Goal: Communication & Community: Answer question/provide support

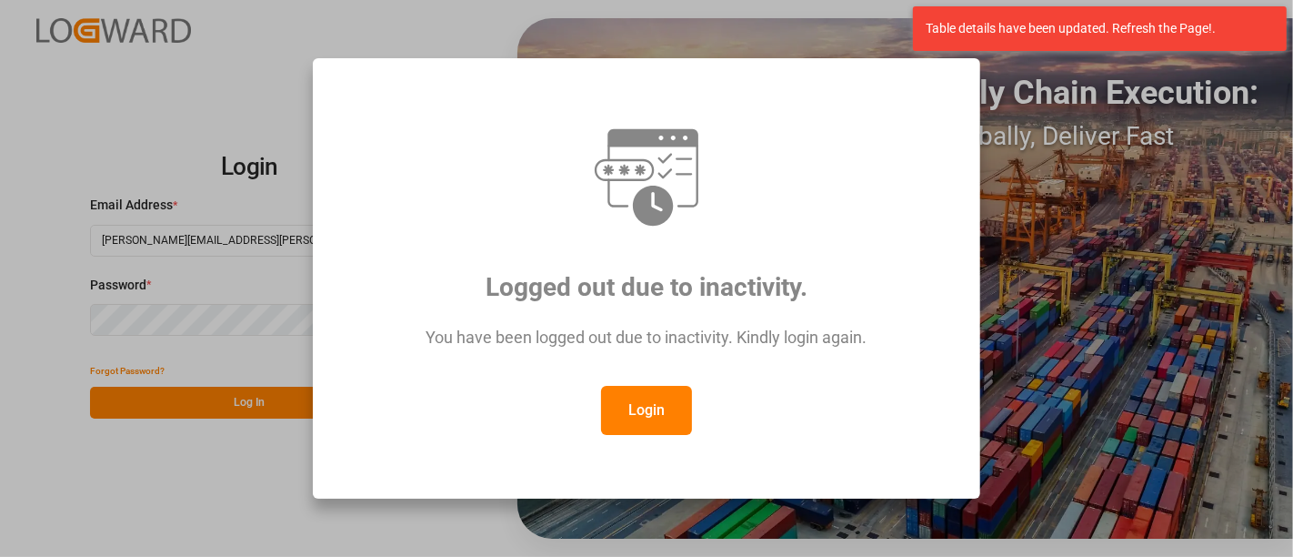
click at [599, 411] on div "Login" at bounding box center [646, 410] width 600 height 49
click at [656, 406] on button "Login" at bounding box center [646, 410] width 91 height 49
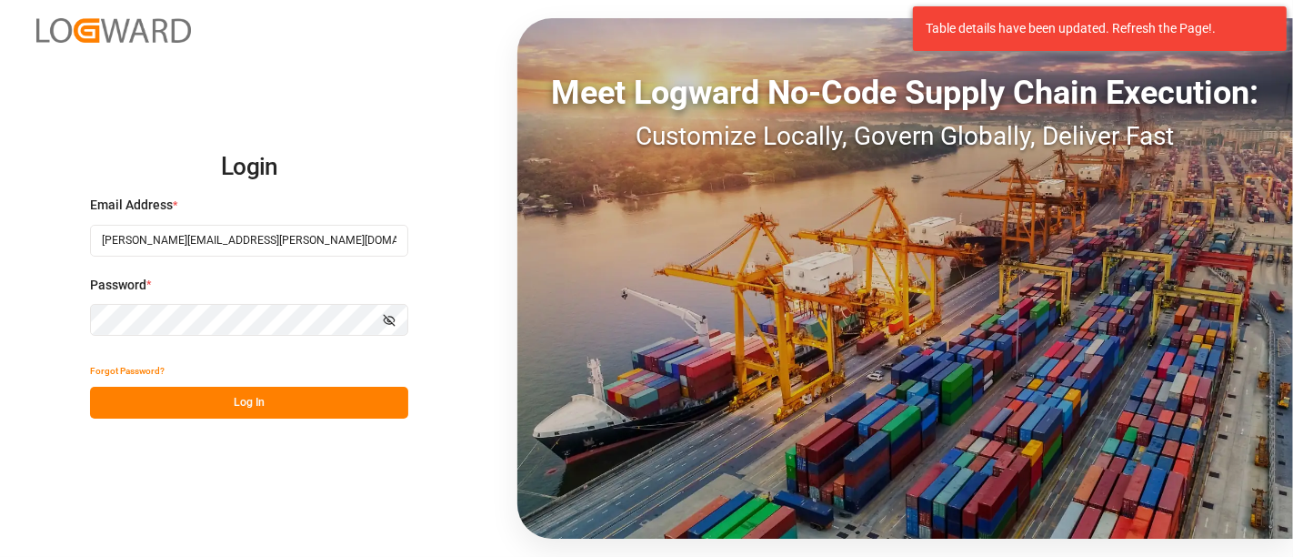
drag, startPoint x: 135, startPoint y: 387, endPoint x: 202, endPoint y: 362, distance: 71.1
click at [140, 391] on button "Log In" at bounding box center [249, 402] width 318 height 32
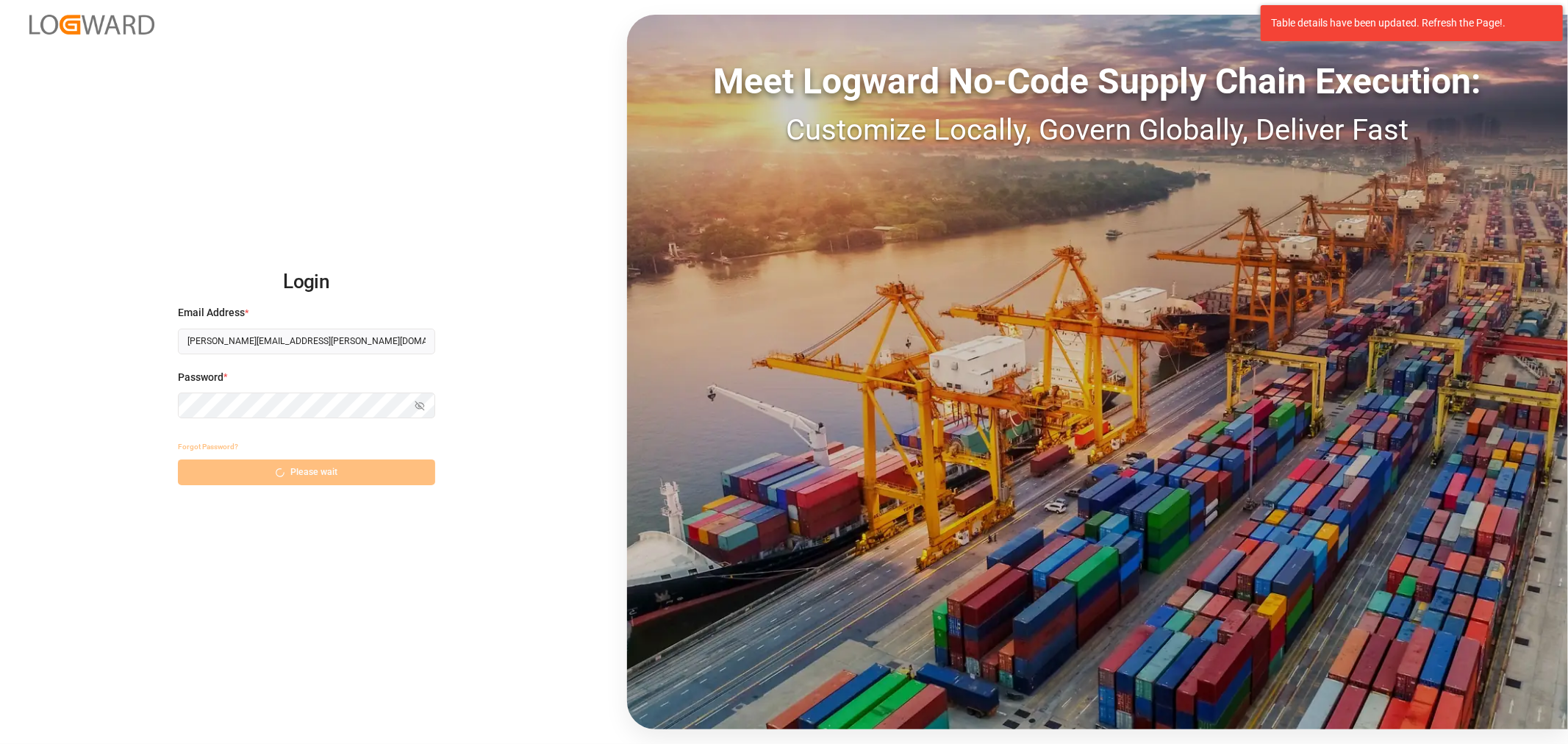
click at [288, 473] on div "Forgot Password? Please wait" at bounding box center [306, 460] width 257 height 52
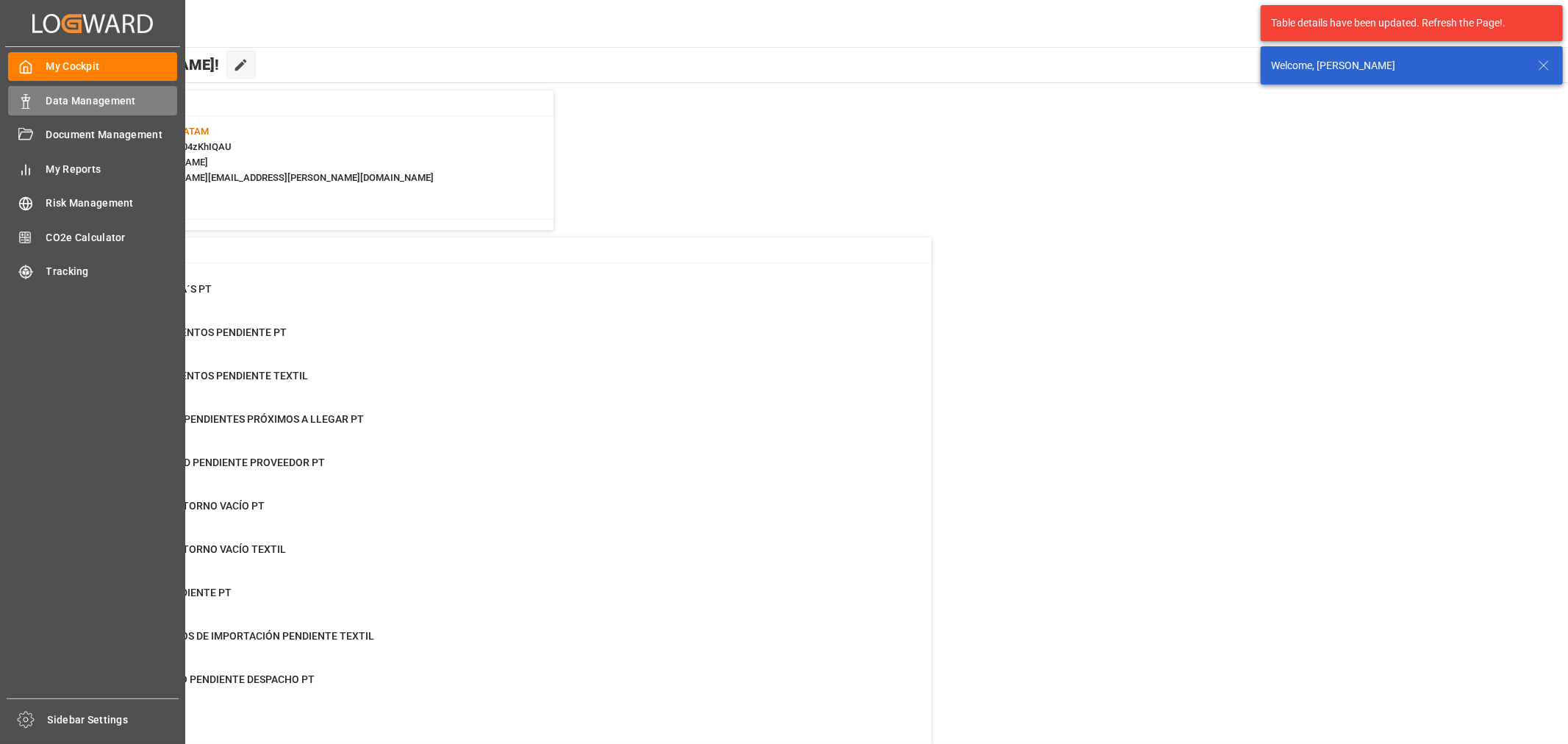
click at [32, 99] on icon at bounding box center [26, 101] width 15 height 15
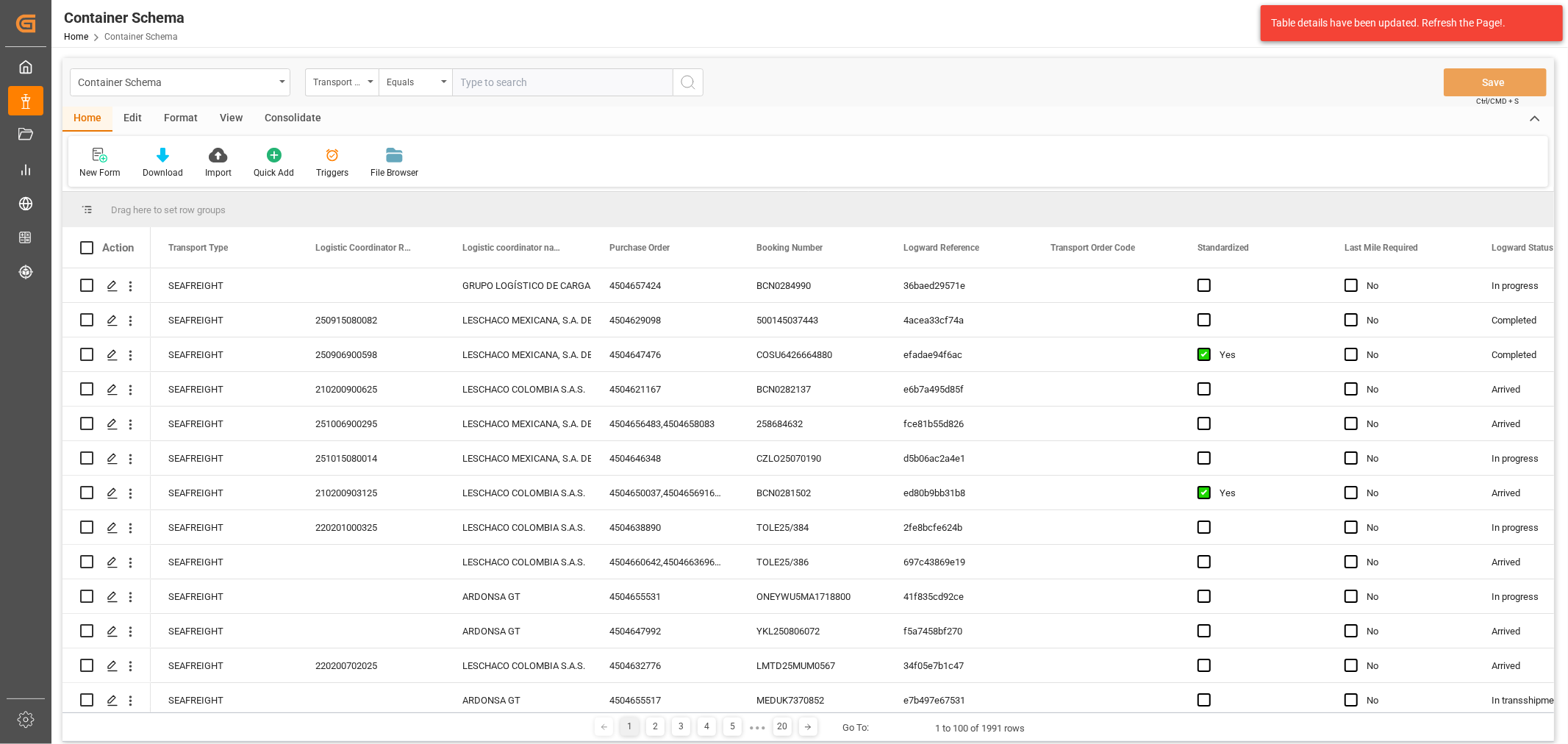
click at [331, 85] on div "Transport Type" at bounding box center [338, 80] width 50 height 17
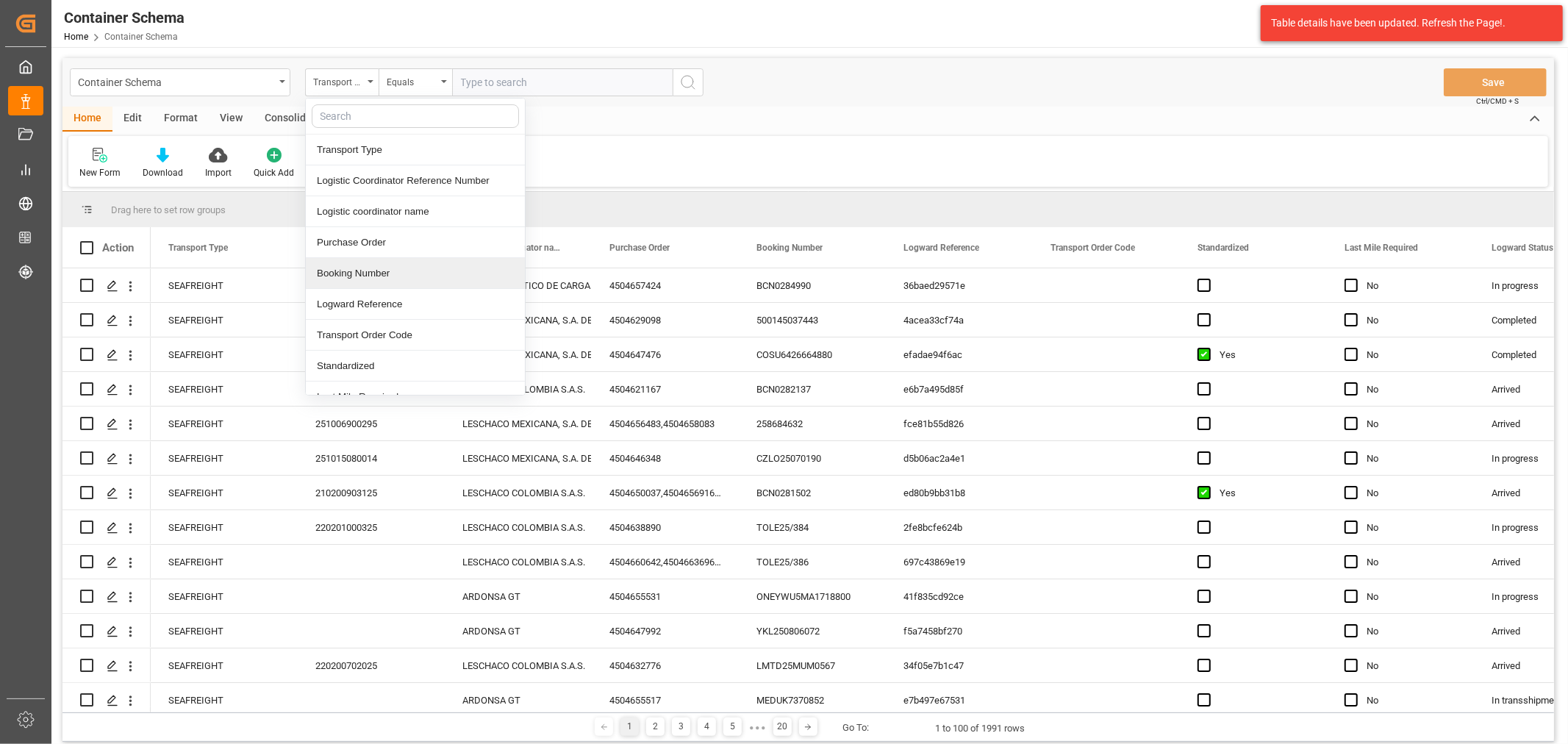
click at [384, 281] on div "Booking Number" at bounding box center [415, 273] width 219 height 31
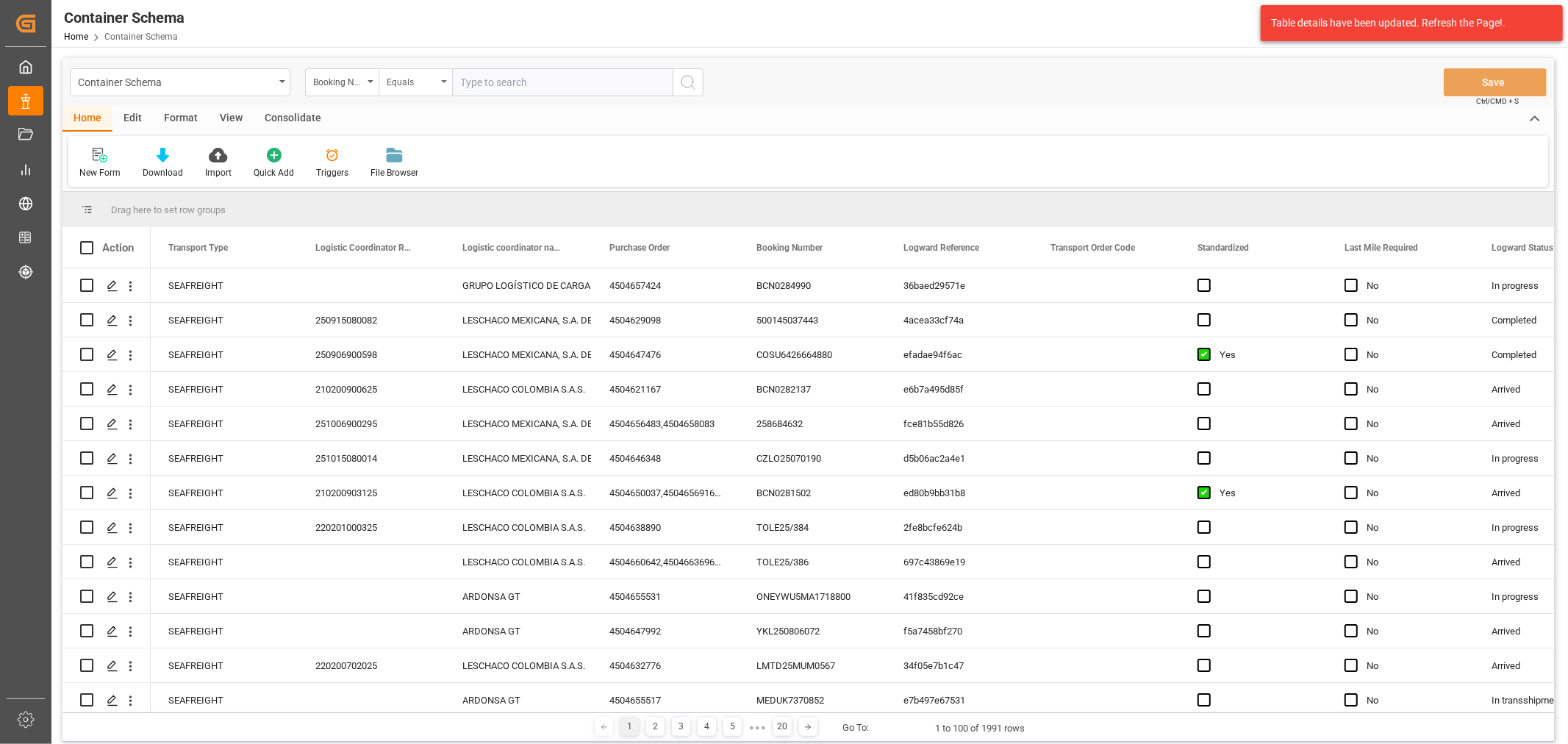
click at [420, 83] on div "Equals" at bounding box center [411, 80] width 50 height 17
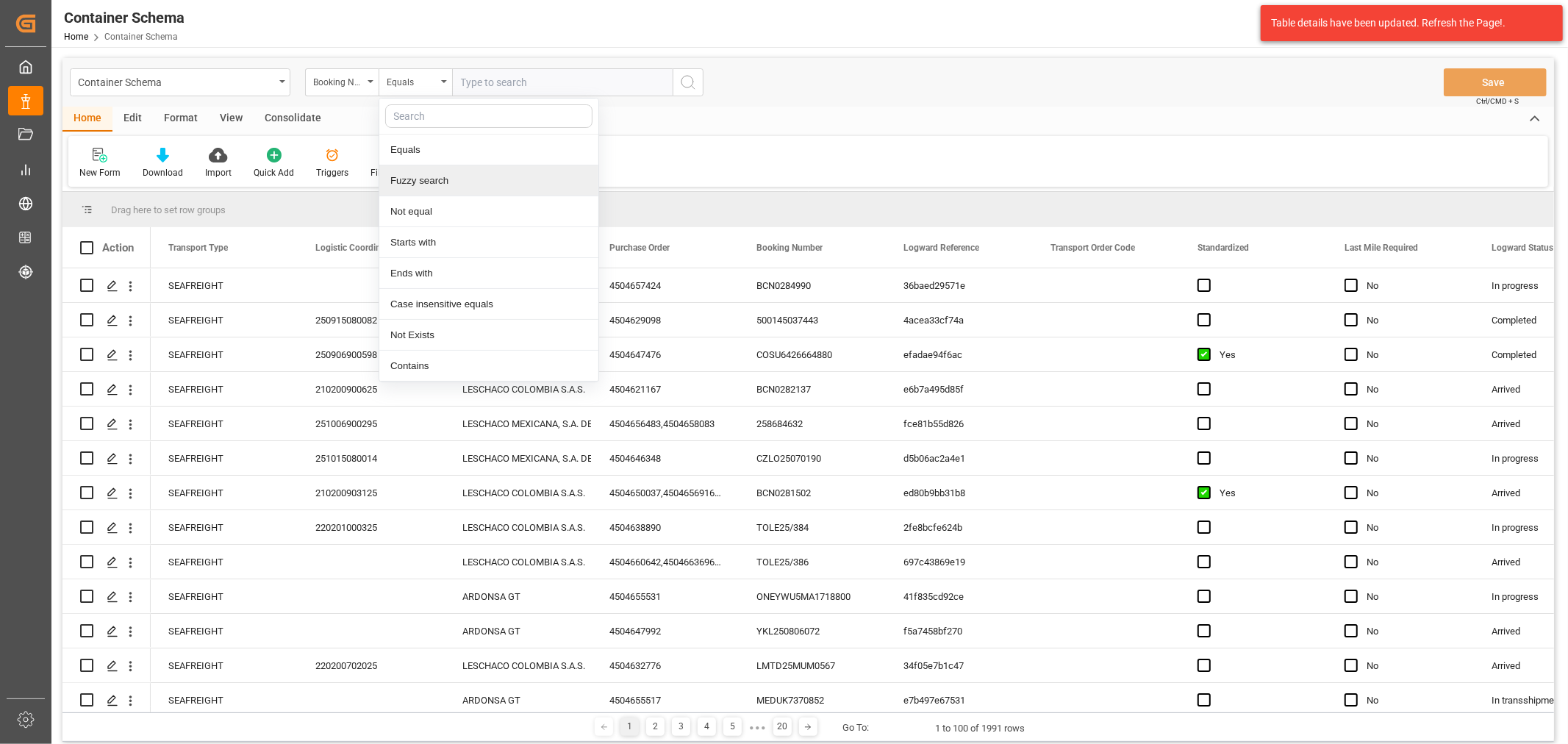
click at [458, 180] on div "Fuzzy search" at bounding box center [488, 181] width 219 height 31
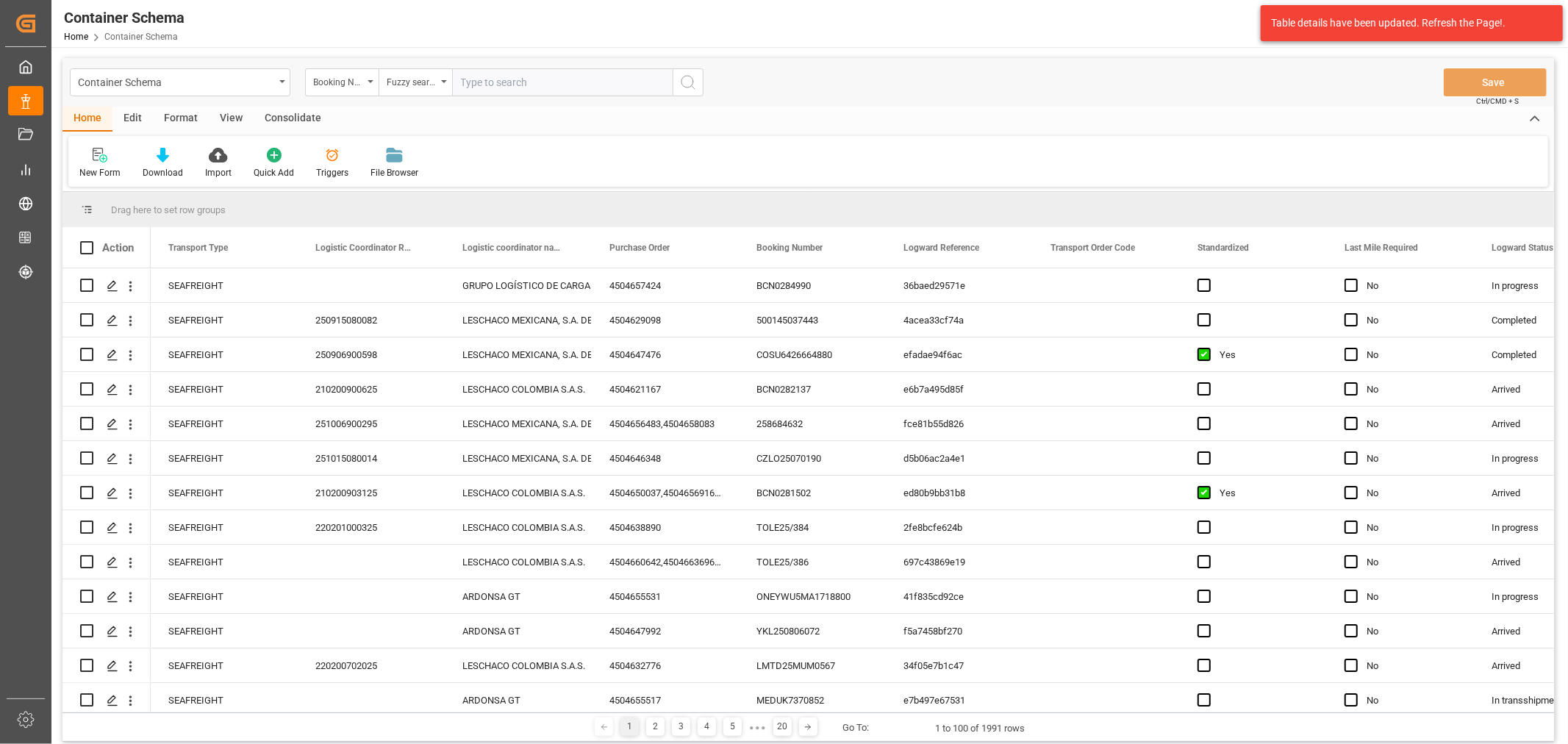
click at [487, 72] on input "text" at bounding box center [562, 82] width 221 height 28
click at [527, 70] on input "text" at bounding box center [562, 82] width 221 height 28
paste input "ALRB250913260244"
type input "ALRB250913260244"
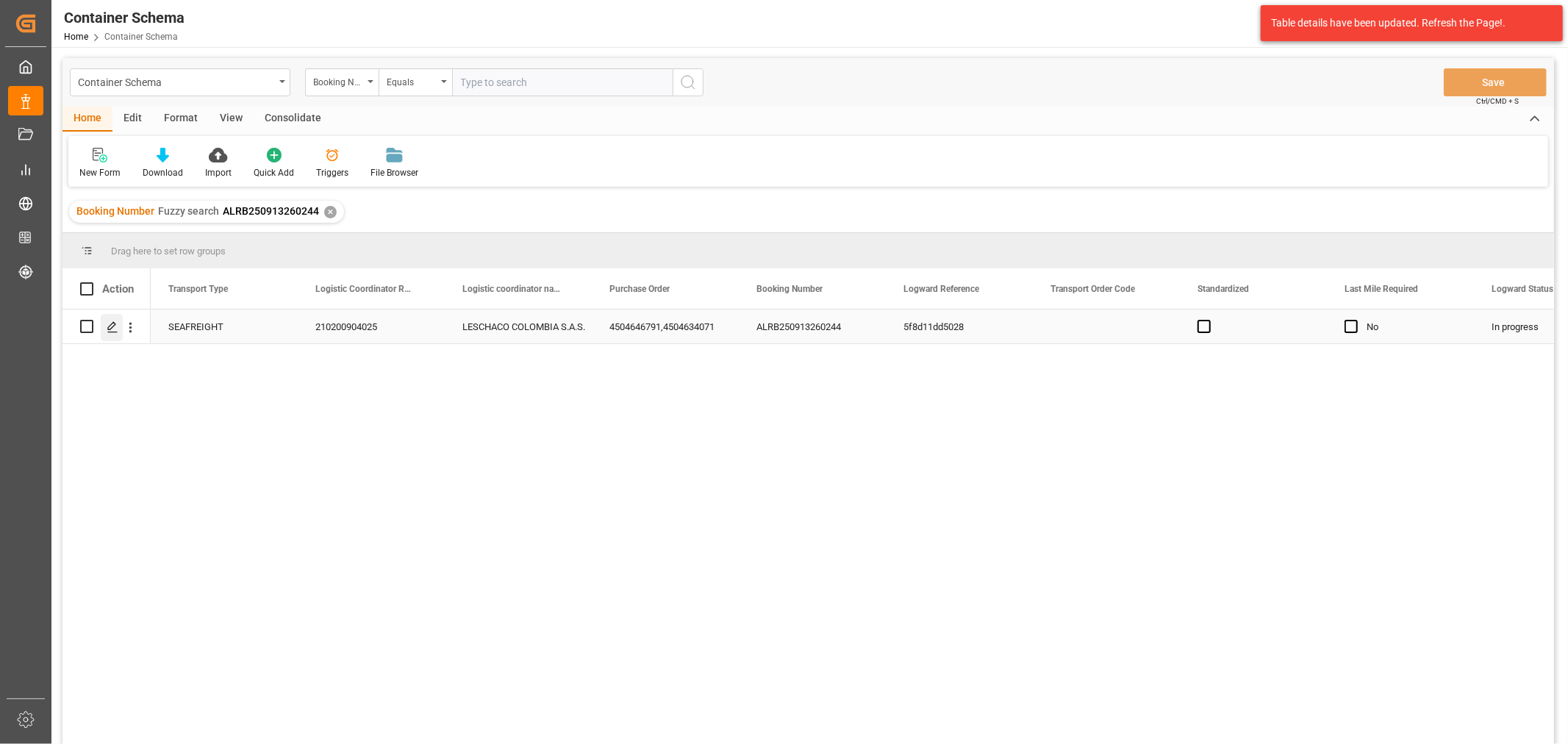
click at [107, 329] on icon "Press SPACE to select this row." at bounding box center [112, 327] width 12 height 12
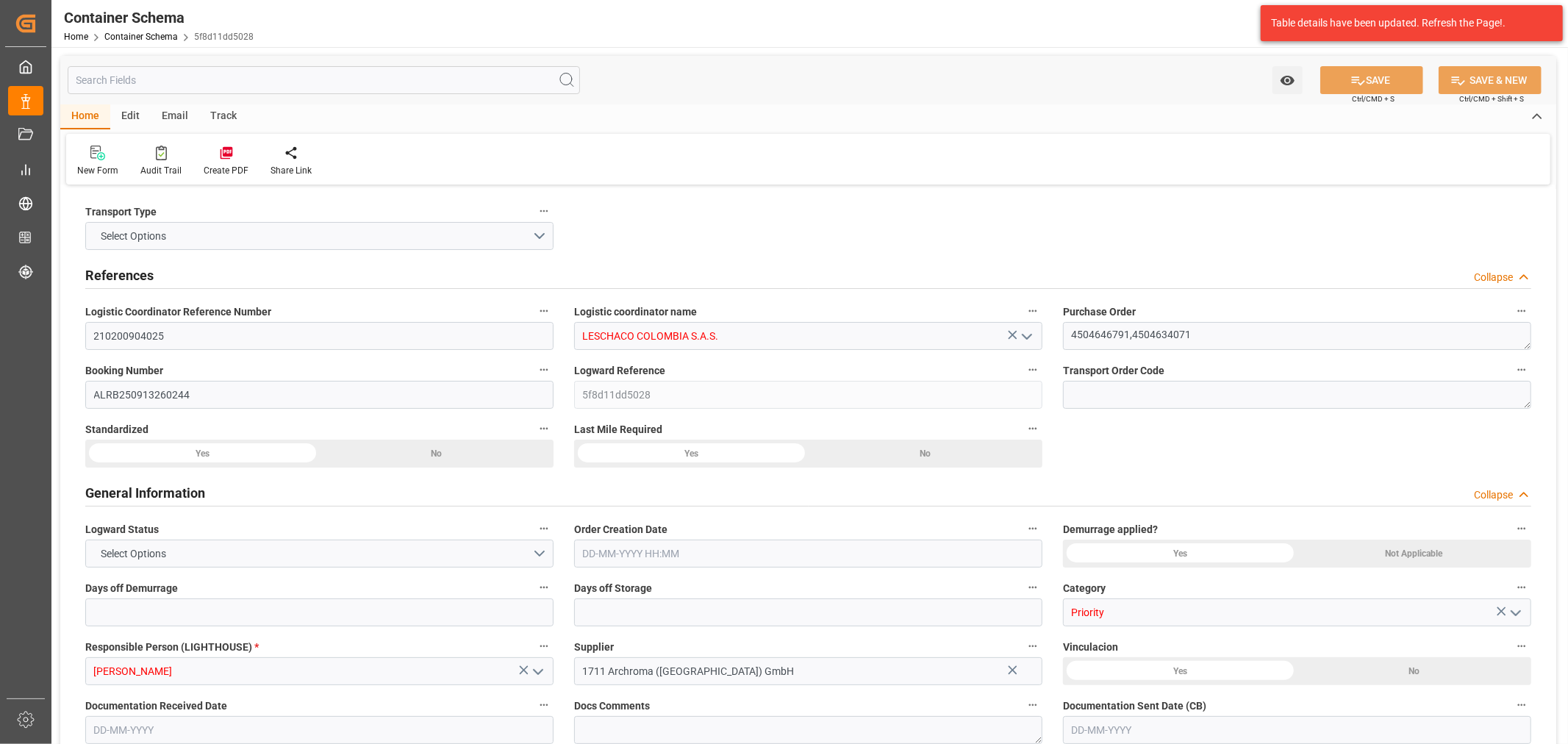
type input "0"
type input "3"
type input "2"
type input "8"
type input "990"
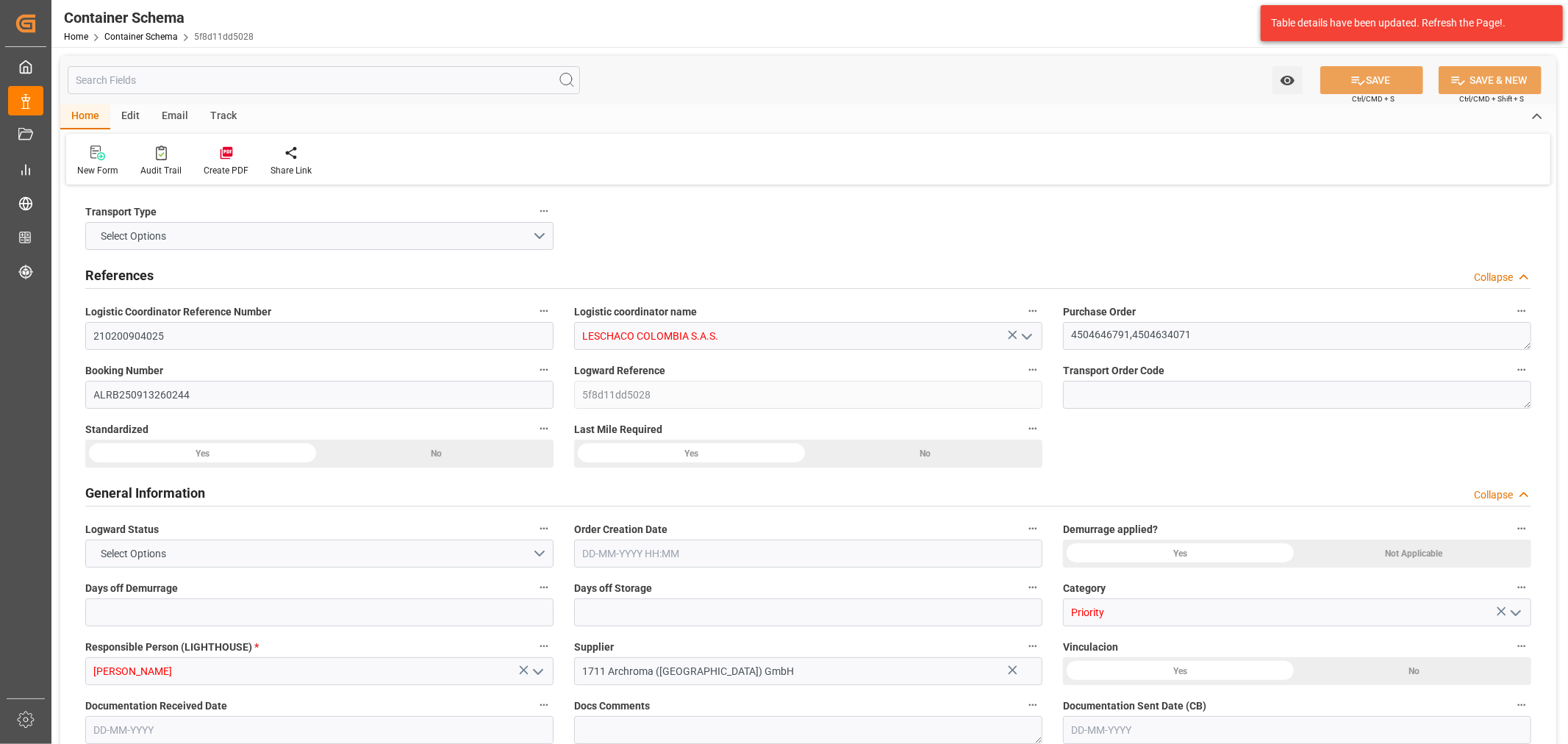
type input "1035.96"
type input "DEBRE"
type input "COCTG"
type input "9293167"
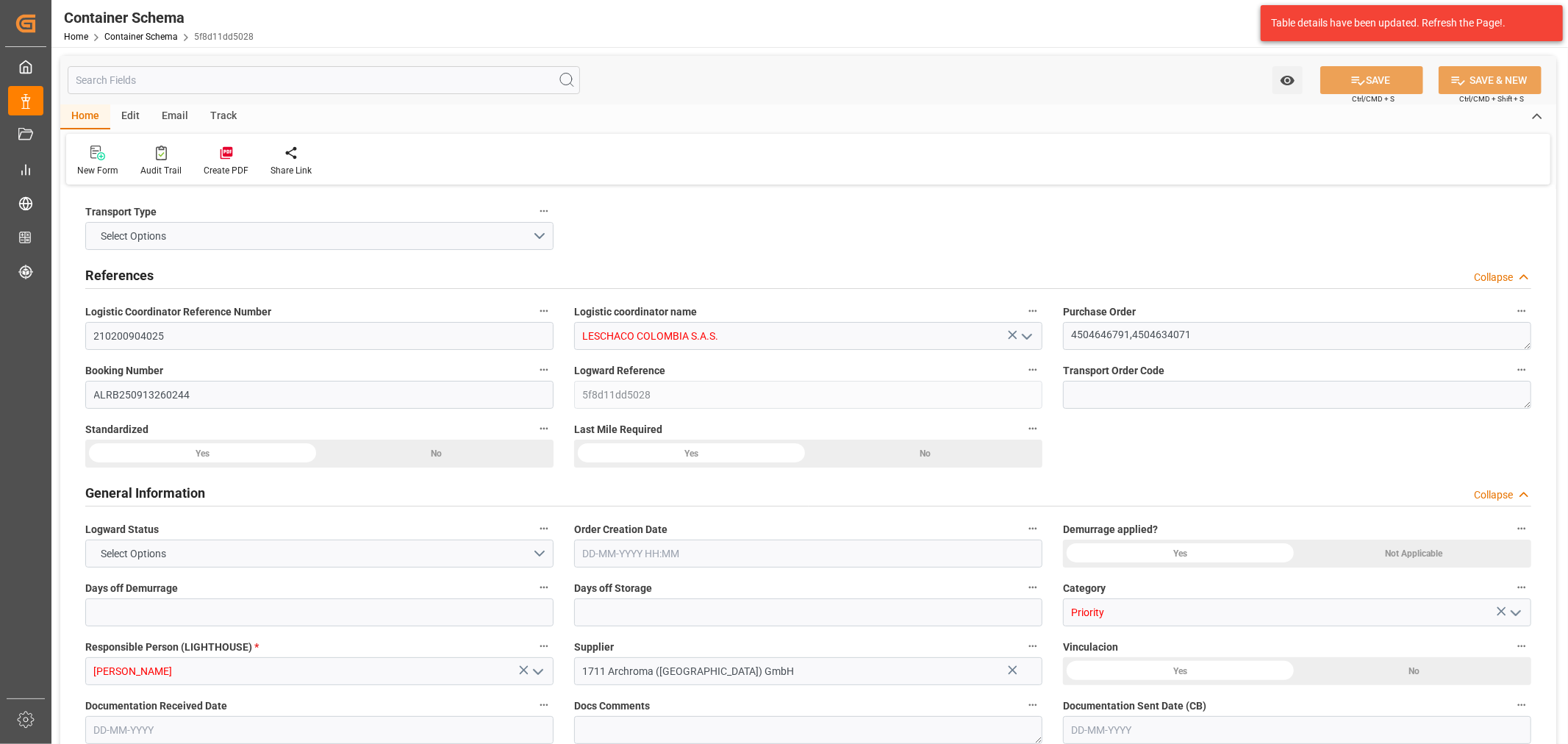
type input "9293167"
type input "16"
type input "0"
type input "[DATE] 08:00"
type input "[DATE]"
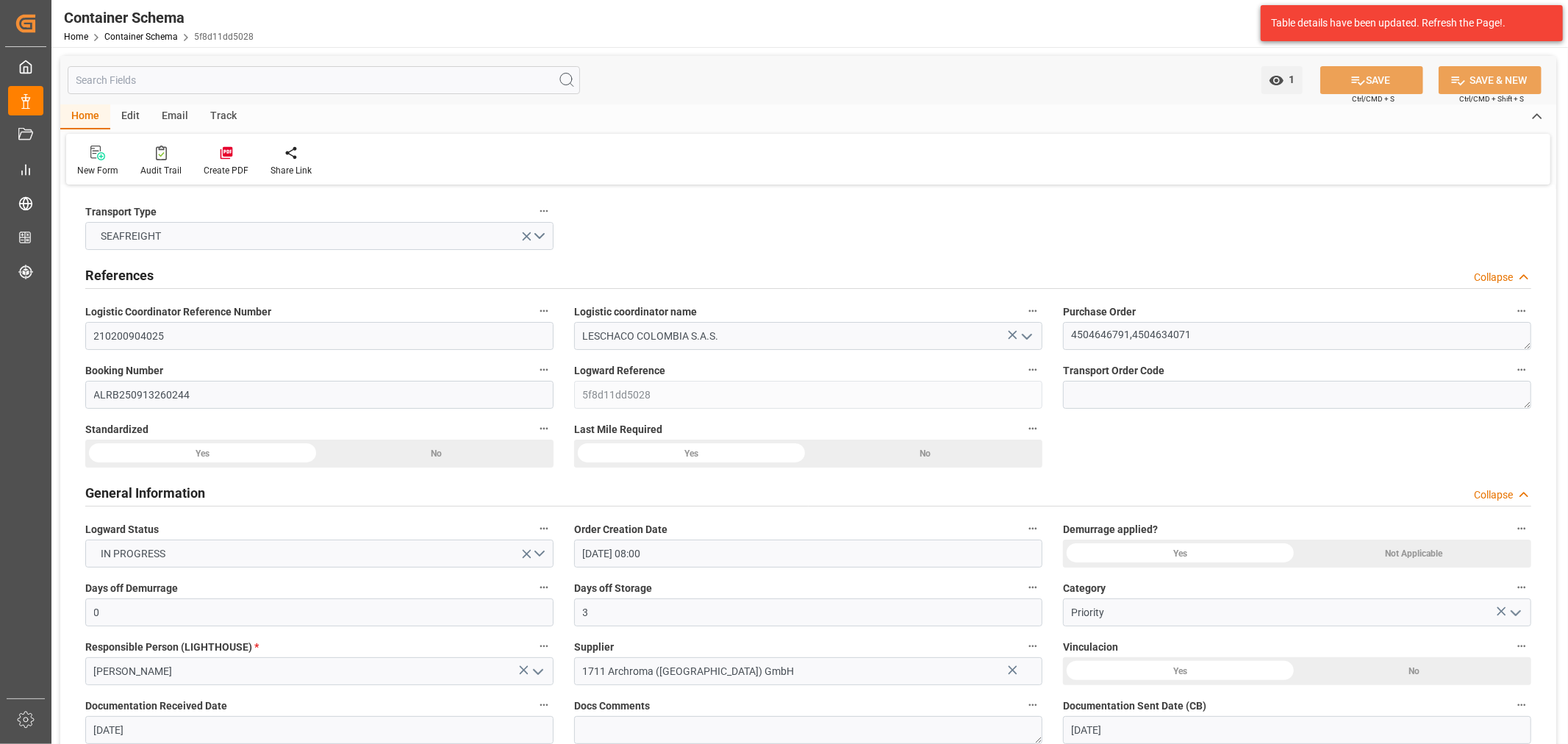
type input "[DATE]"
type input "[DATE] 05:46"
type input "[DATE] 13:14"
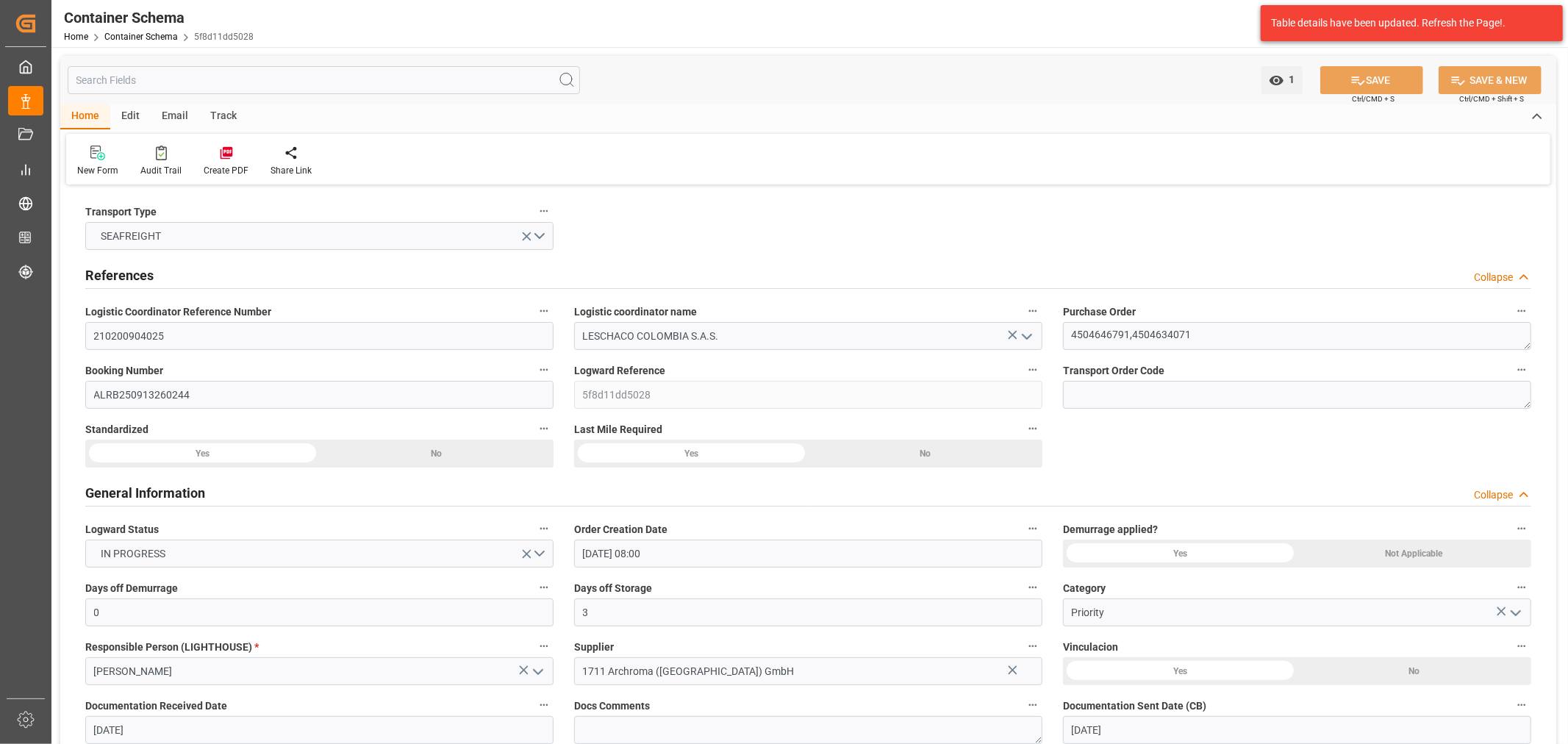
type input "[DATE]"
click at [215, 112] on div "Track" at bounding box center [223, 116] width 48 height 25
click at [93, 157] on icon at bounding box center [94, 155] width 15 height 11
type input "0"
type input "3"
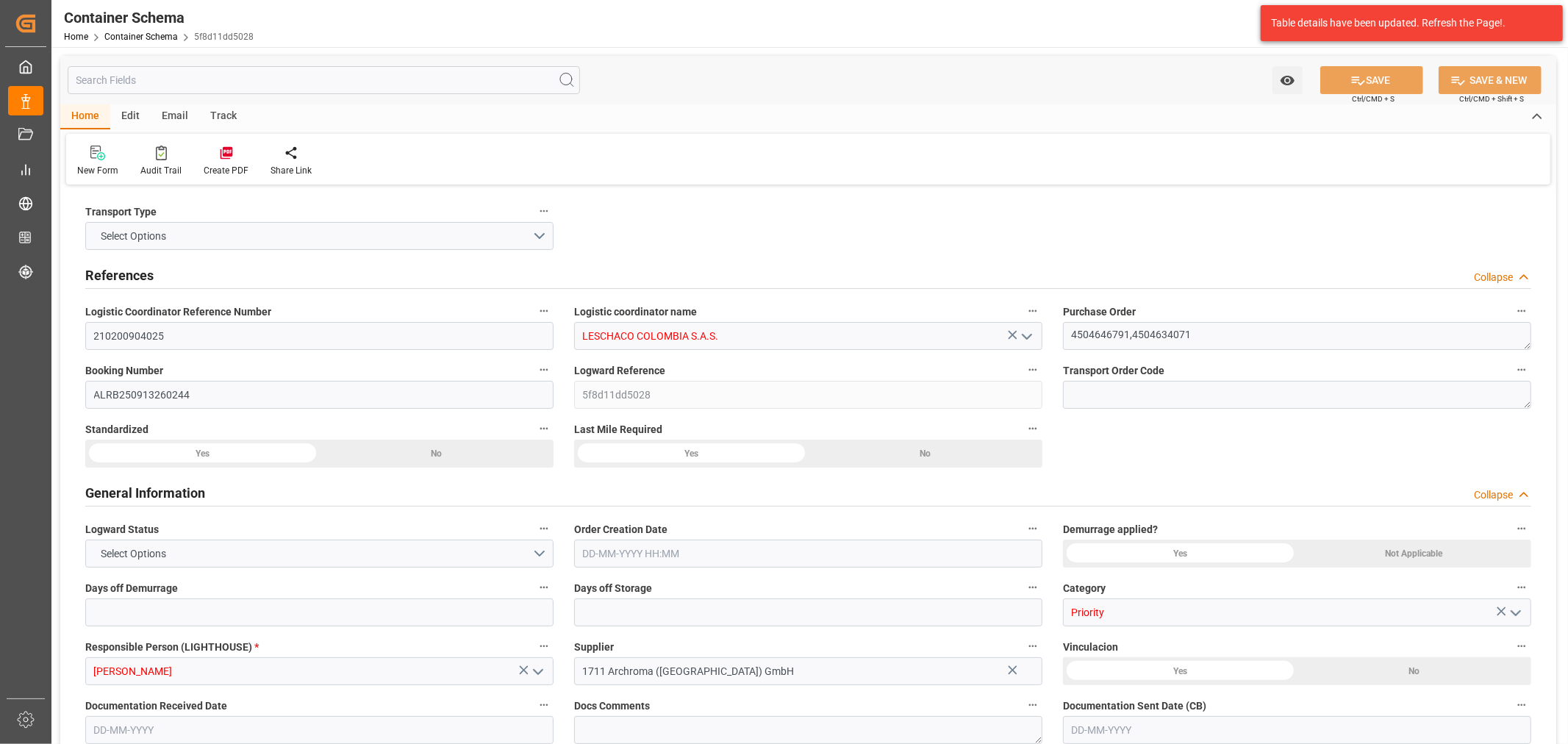
type input "2"
type input "8"
type input "990"
type input "1035.96"
type input "DEBRE"
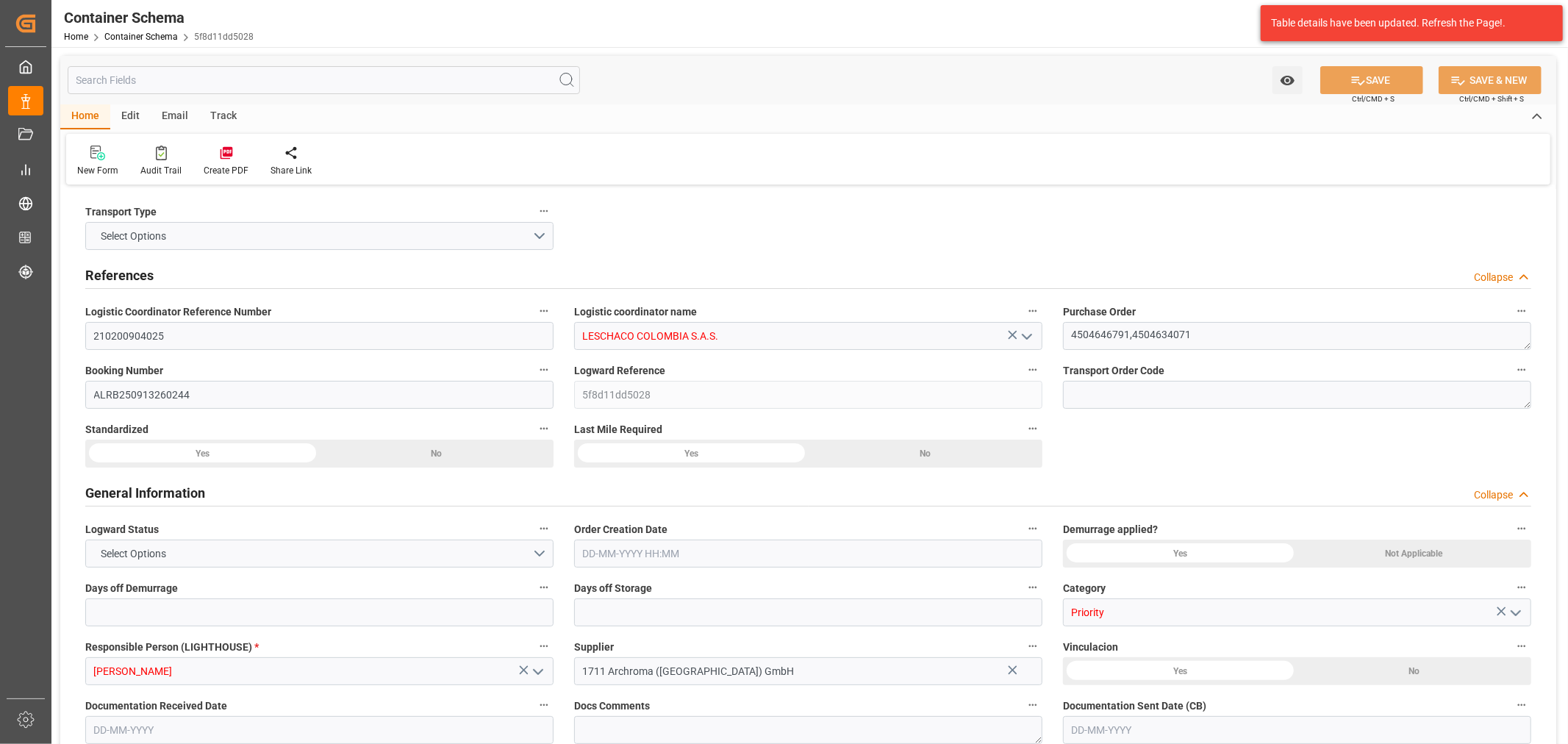
type input "COCTG"
type input "9293167"
type input "16"
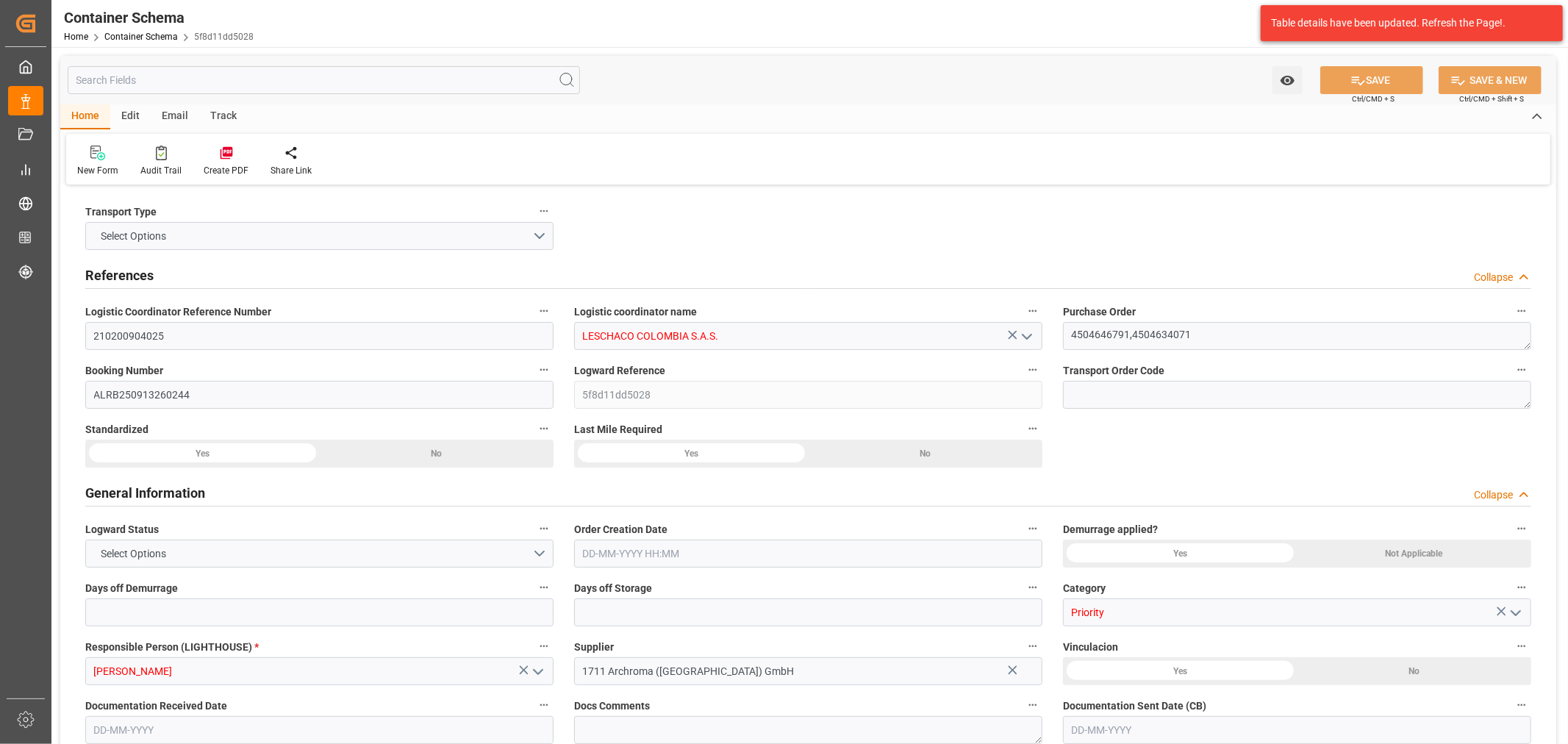
type input "0"
type input "[DATE] 08:00"
type input "[DATE]"
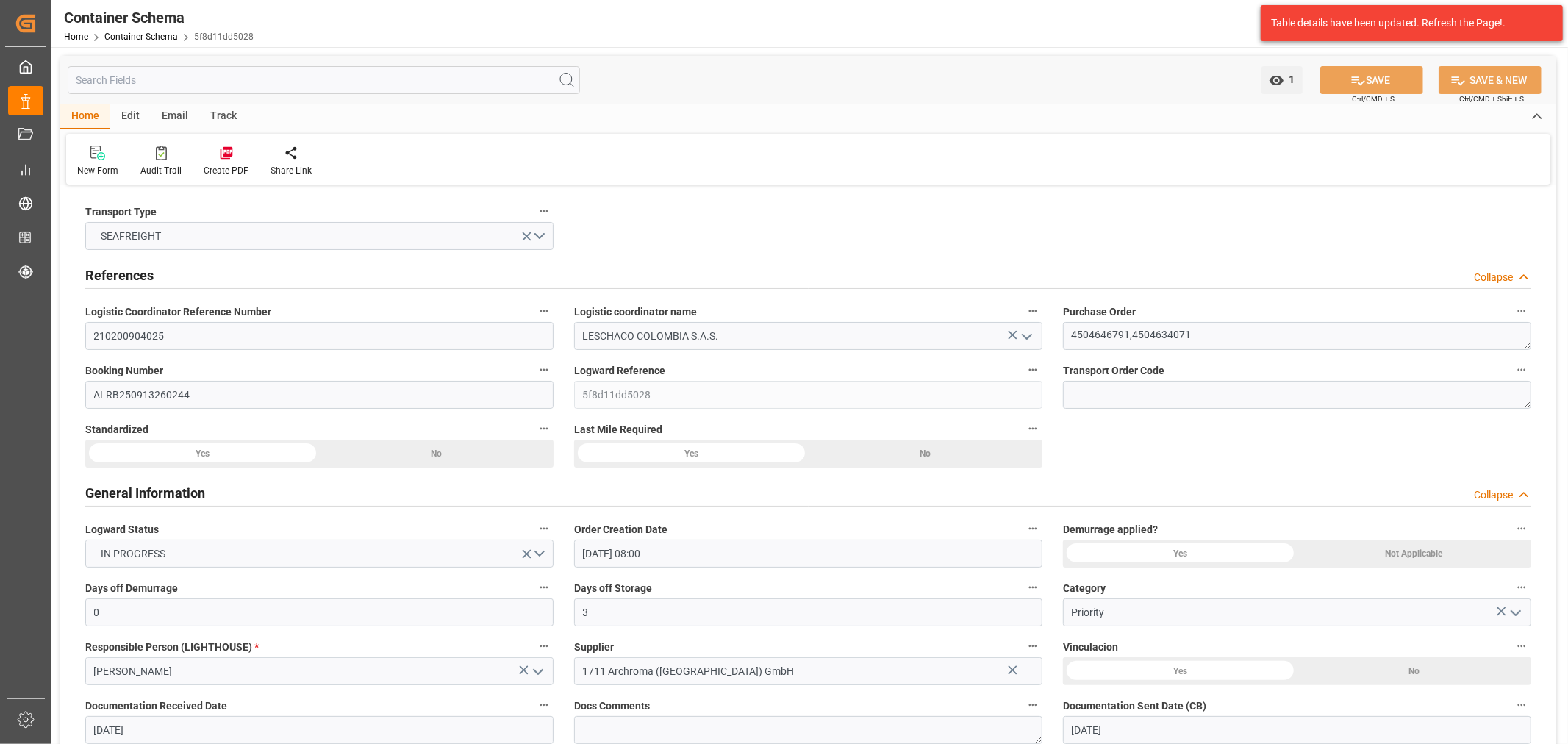
type input "[DATE]"
type input "[DATE] 05:46"
type input "[DATE] 13:14"
type input "[DATE]"
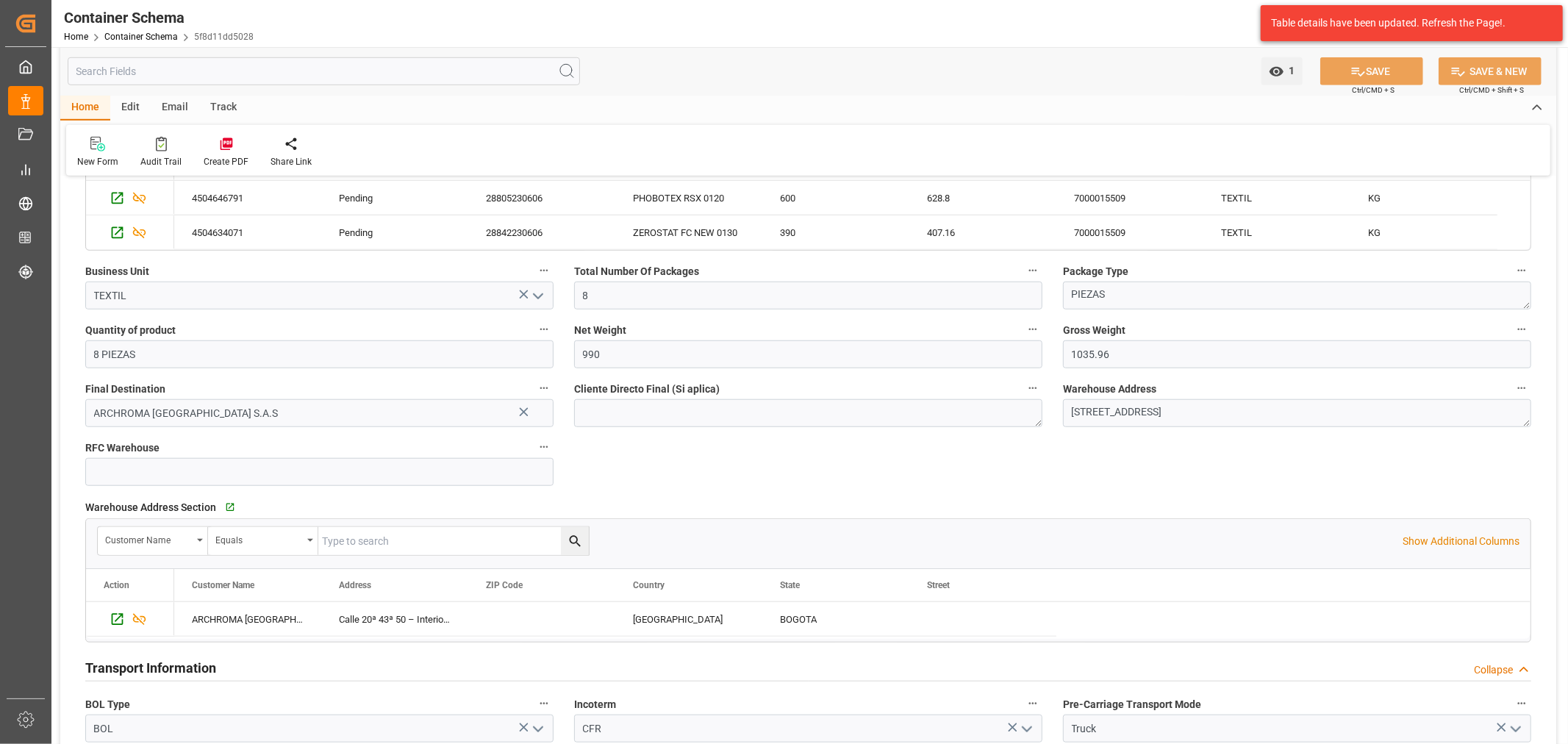
scroll to position [1307, 0]
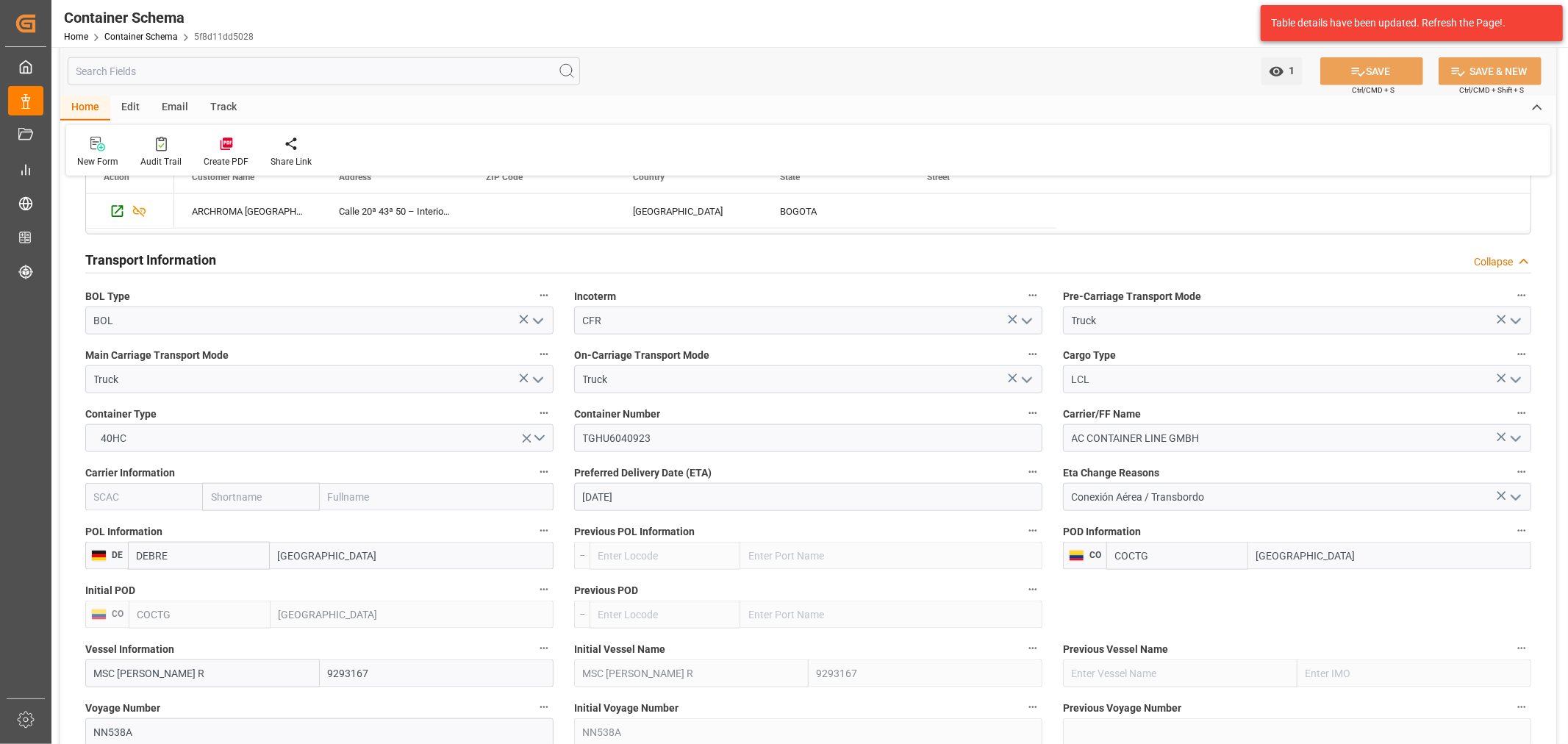
click at [238, 497] on input "text" at bounding box center [260, 497] width 117 height 28
type input "msc"
click at [221, 533] on b "MSC" at bounding box center [222, 529] width 22 height 12
type input "MSCU"
type input "MSC"
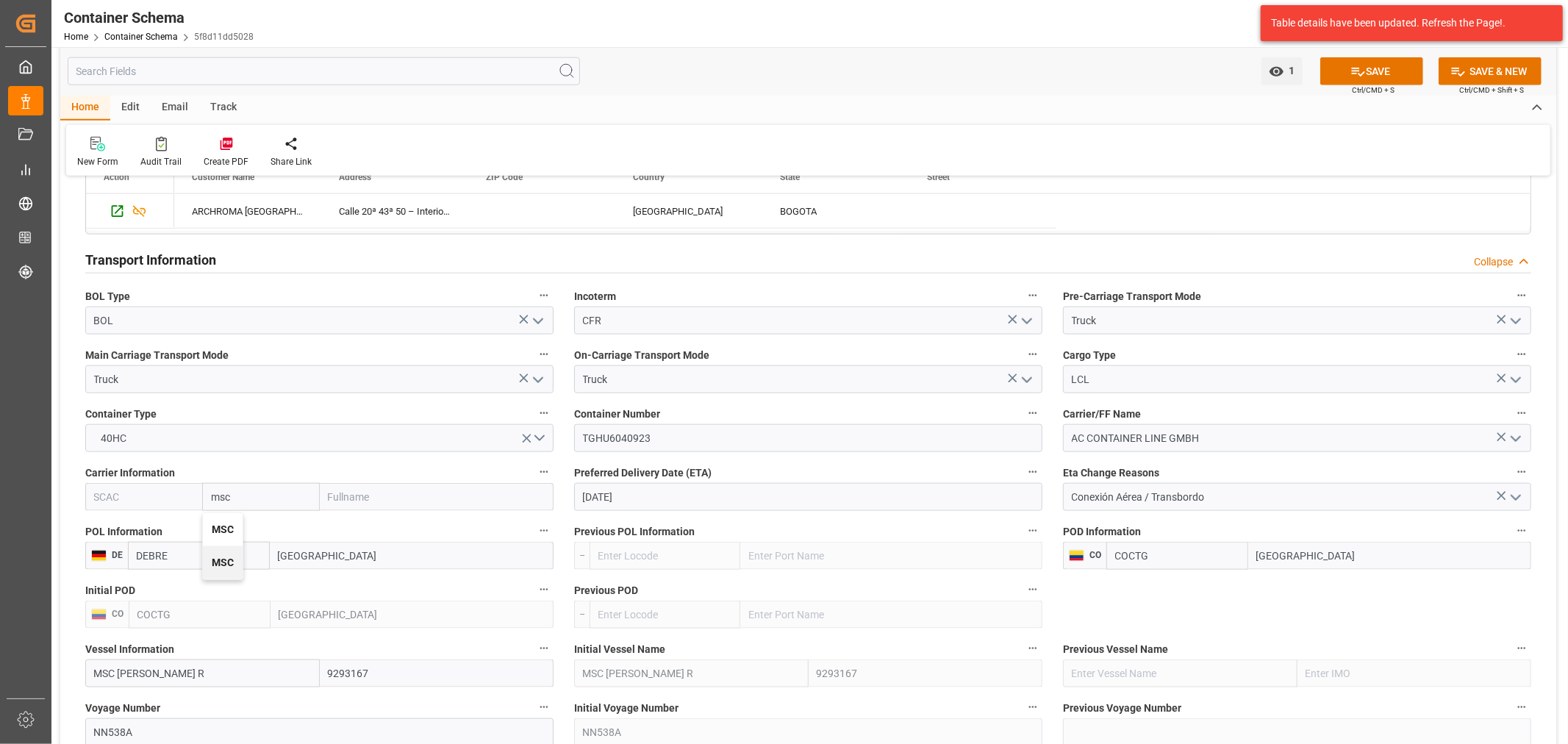
type input "Mediterranean Shipping Company"
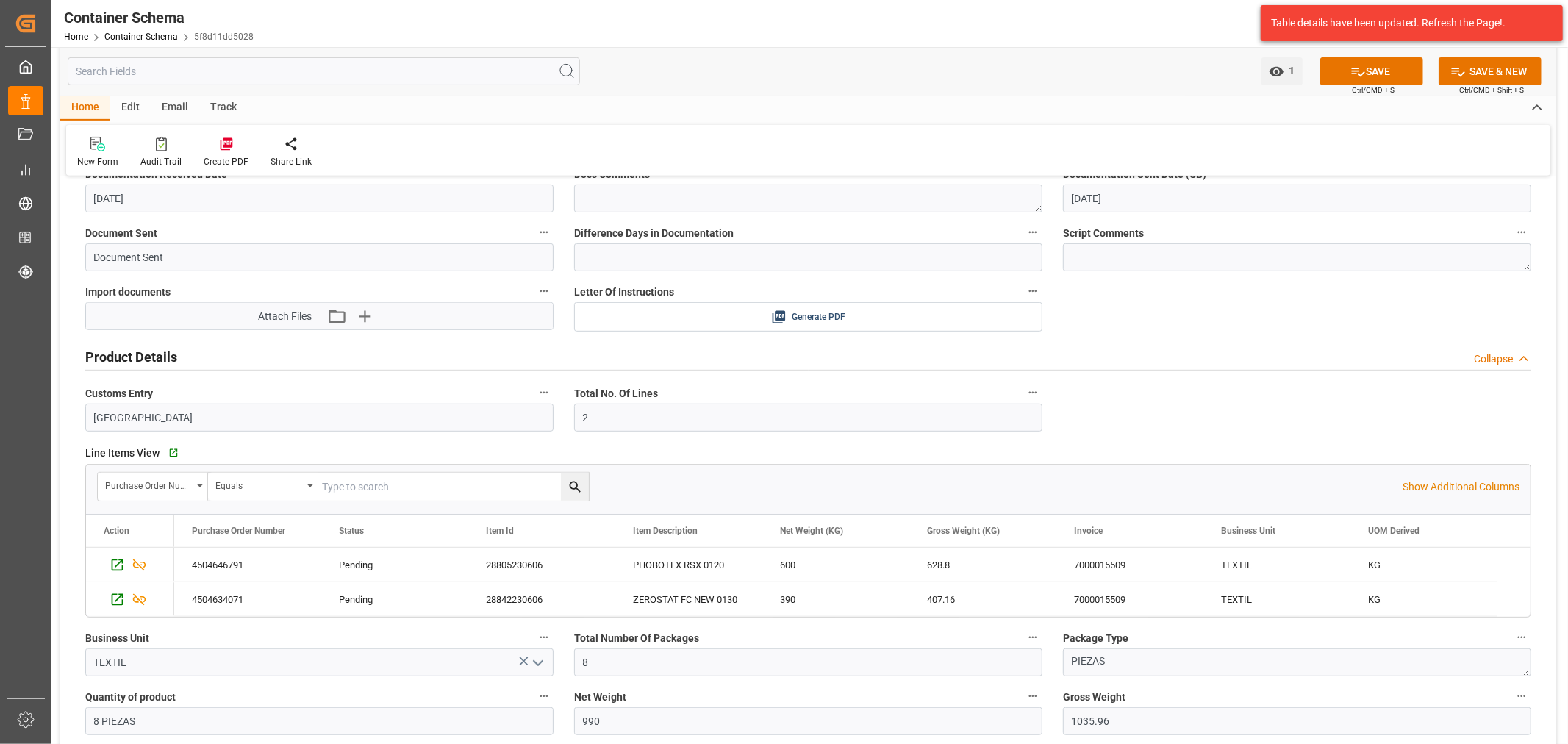
scroll to position [408, 0]
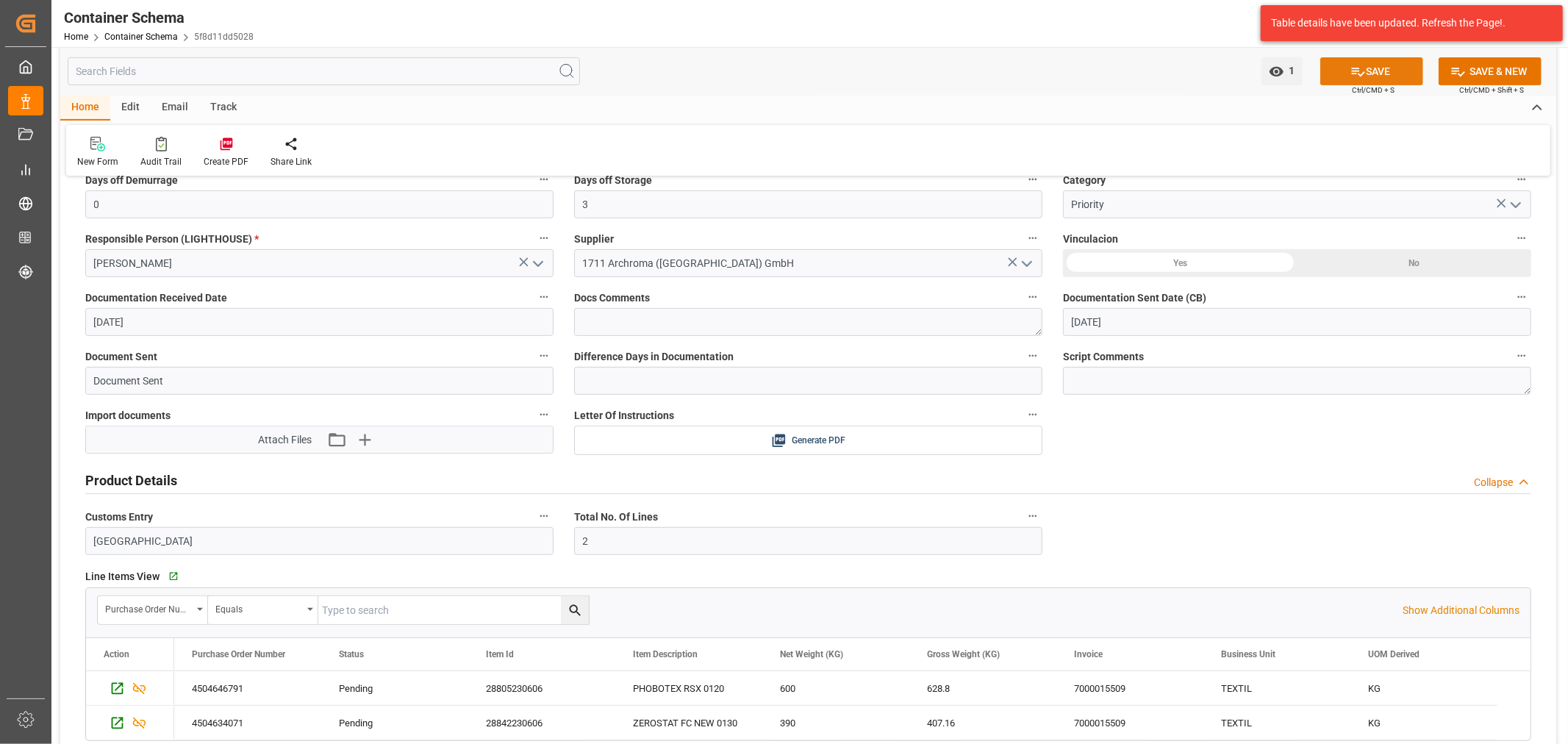
type input "MSC"
click at [1363, 74] on button "SAVE" at bounding box center [1371, 71] width 103 height 28
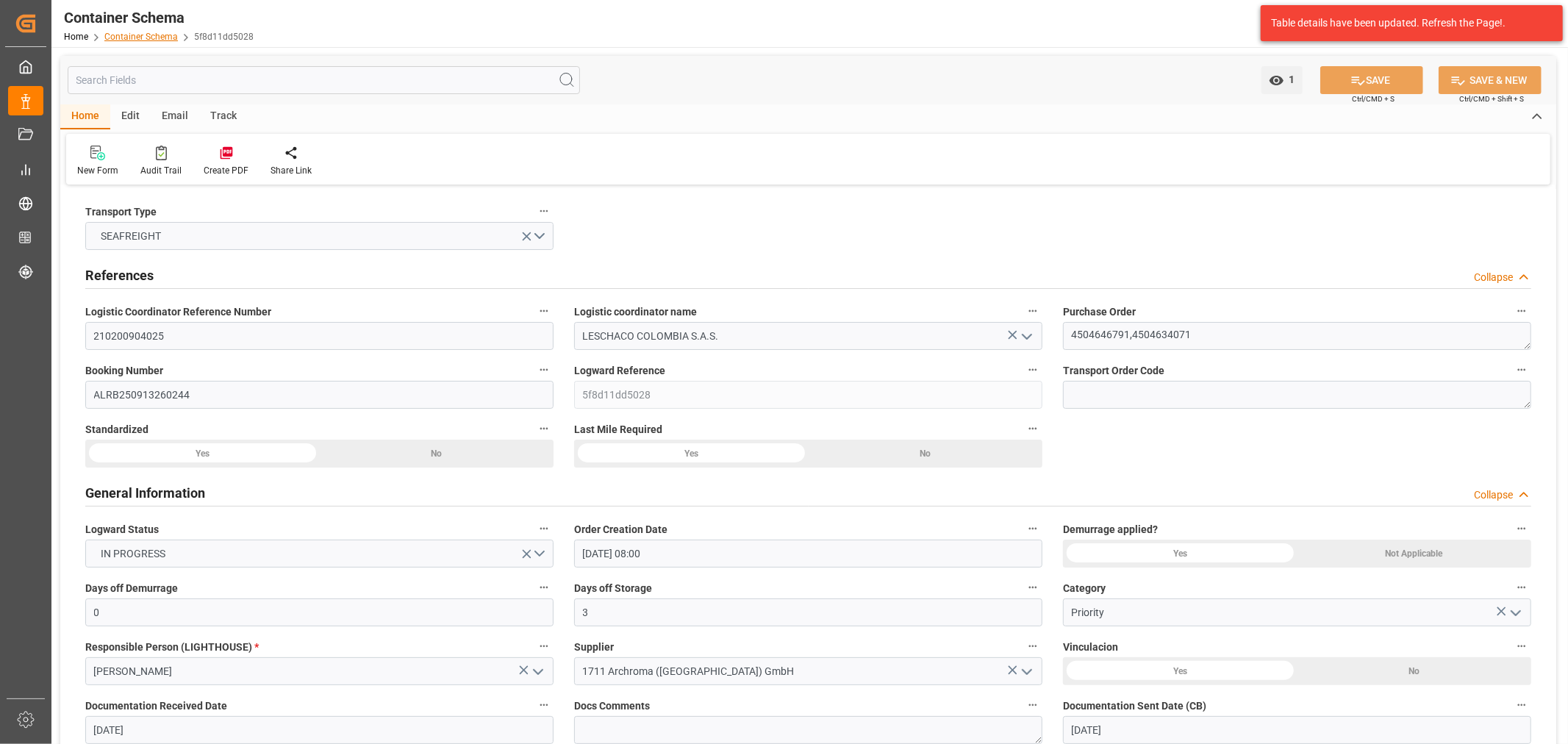
click at [138, 37] on link "Container Schema" at bounding box center [141, 36] width 74 height 11
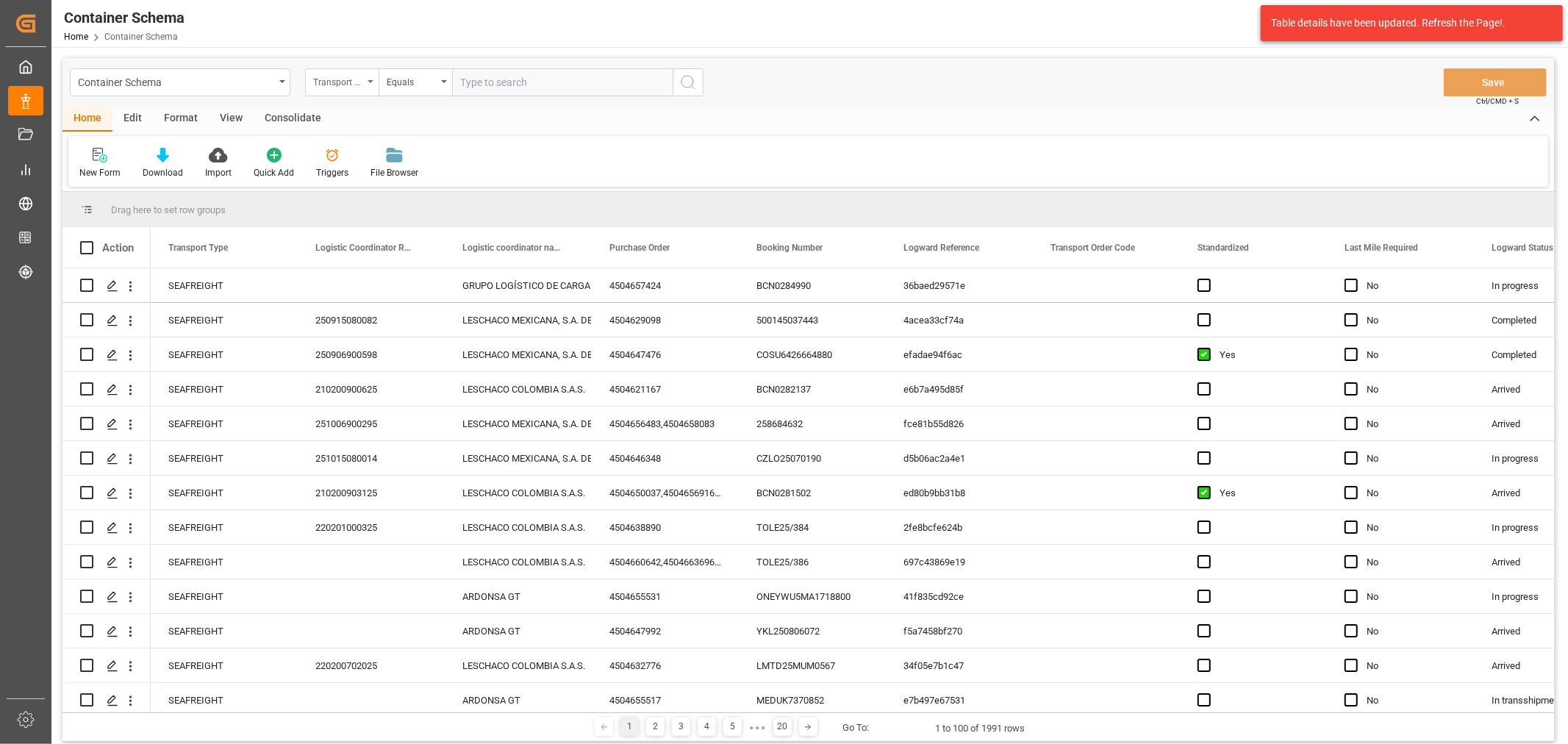
click at [362, 76] on div "Transport Type" at bounding box center [338, 80] width 50 height 17
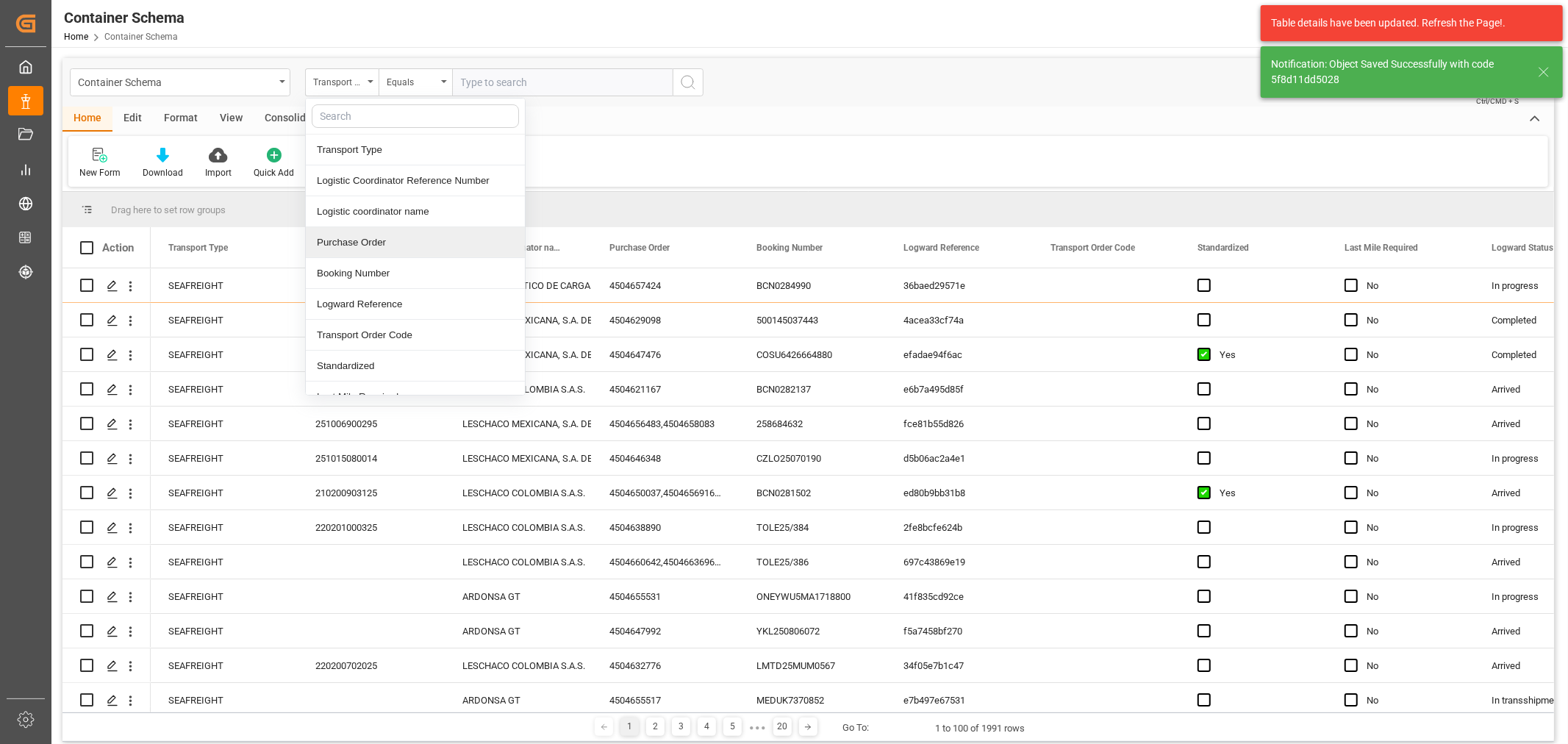
click at [366, 236] on div "Purchase Order" at bounding box center [415, 243] width 219 height 31
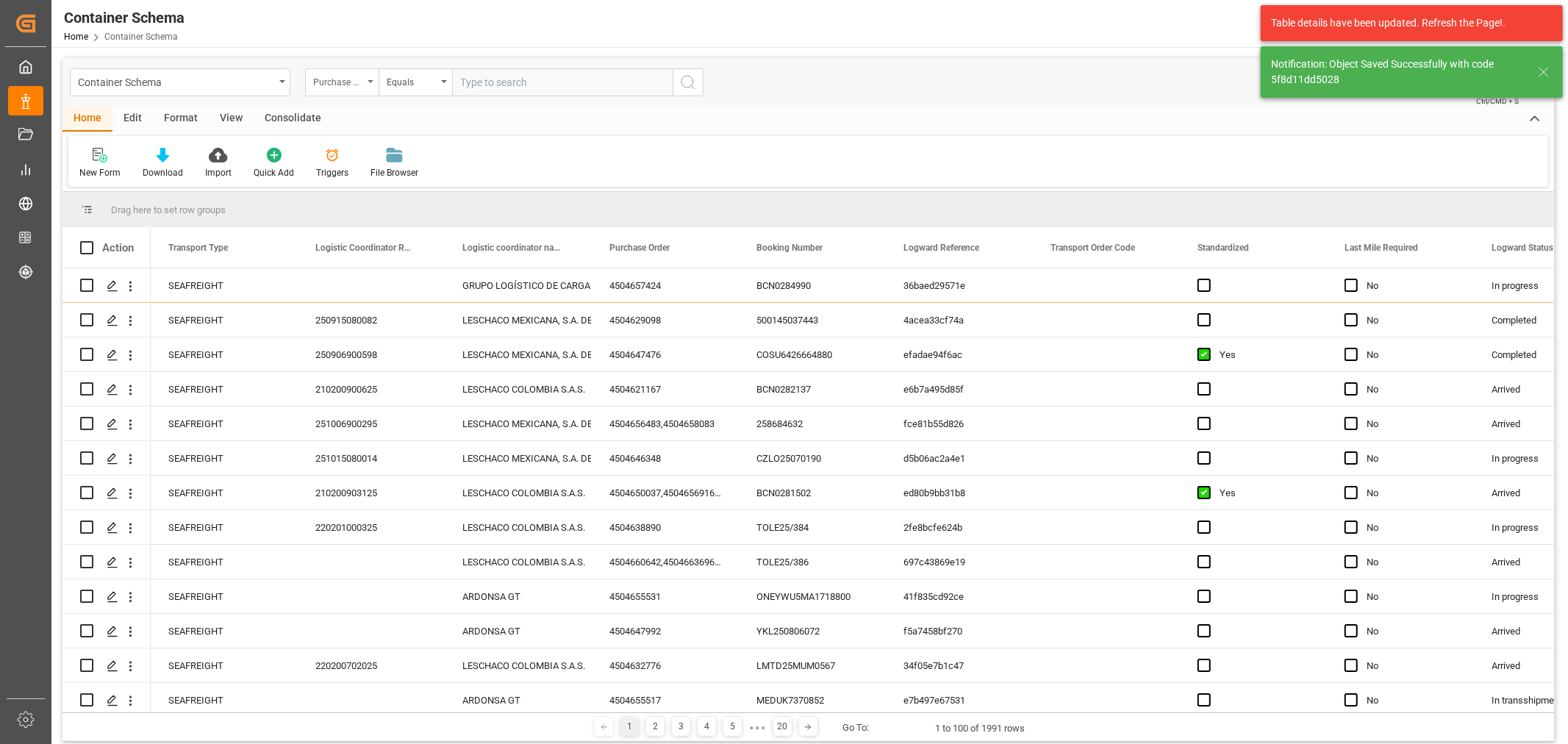
click at [361, 74] on div "Purchase Order" at bounding box center [338, 80] width 50 height 17
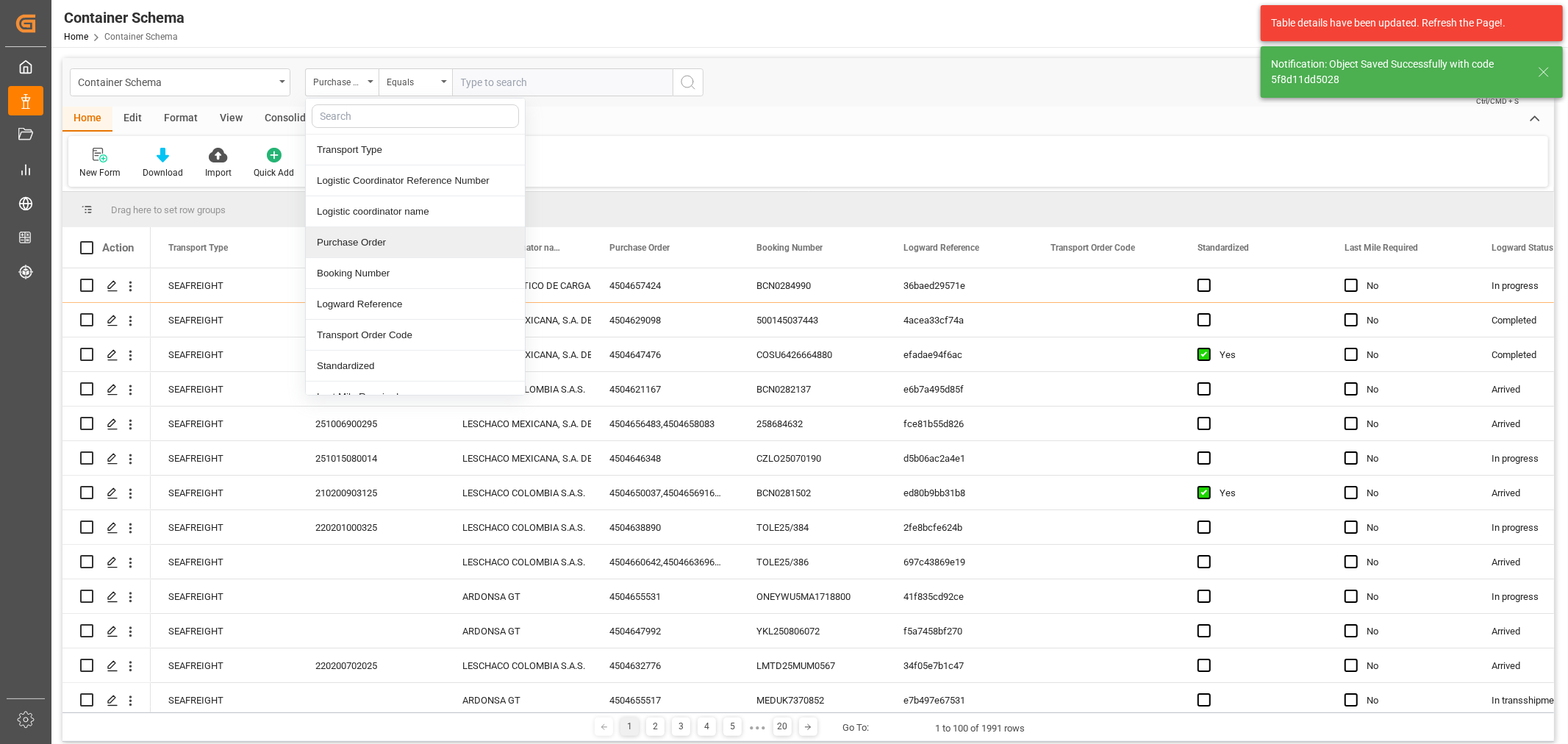
click at [356, 269] on div "Booking Number" at bounding box center [415, 273] width 219 height 31
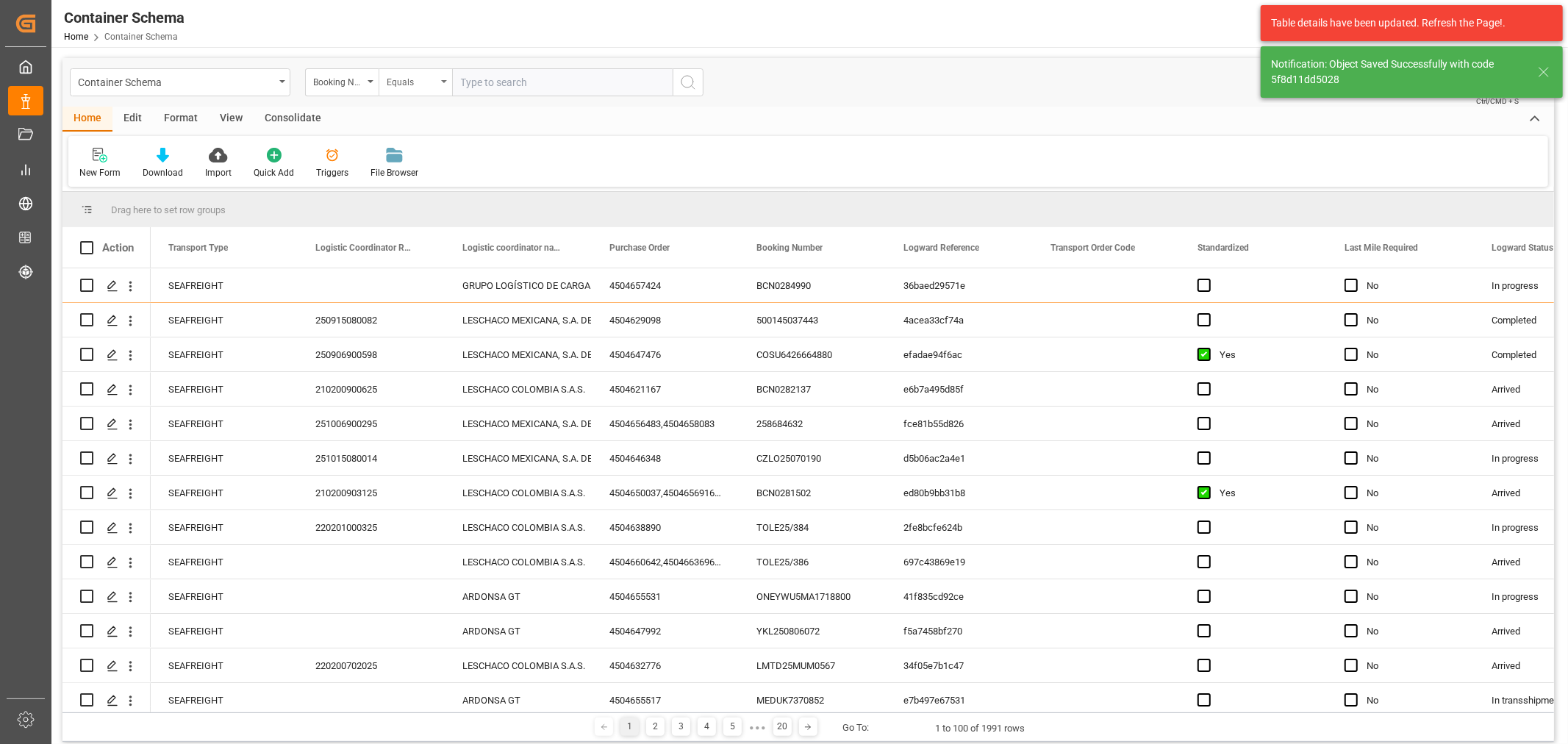
click at [415, 72] on div "Equals" at bounding box center [411, 80] width 50 height 17
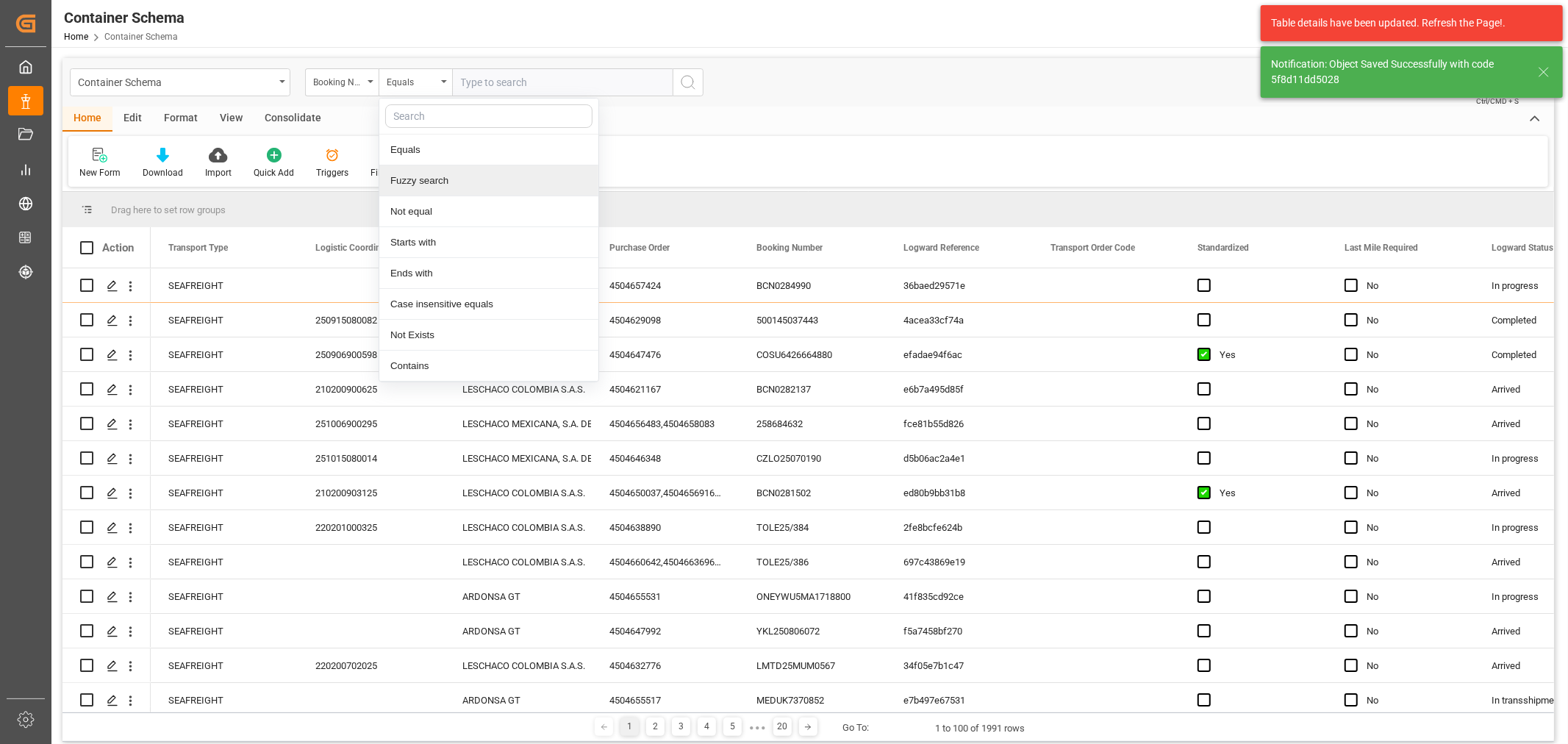
click at [447, 180] on div "Fuzzy search" at bounding box center [488, 181] width 219 height 31
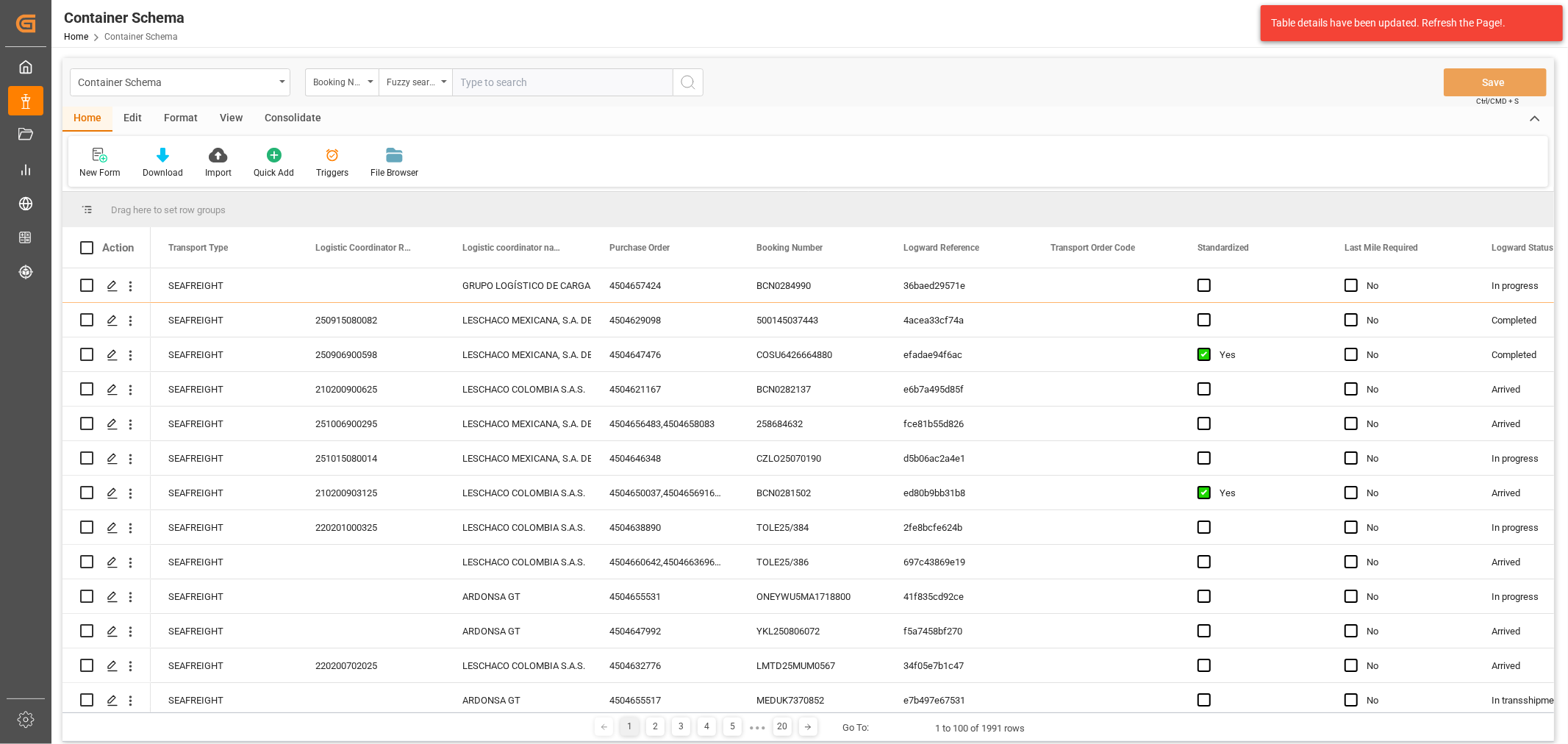
click at [517, 49] on div "Container Schema Home Container Schema Archroma LATAM 99+ Notifications Only sh…" at bounding box center [808, 372] width 1513 height 744
click at [503, 77] on input "text" at bounding box center [562, 82] width 221 height 28
paste input "ALRB250913260244"
drag, startPoint x: 583, startPoint y: 85, endPoint x: 531, endPoint y: 91, distance: 52.3
click at [531, 91] on input "ALRB250913260244" at bounding box center [562, 82] width 221 height 28
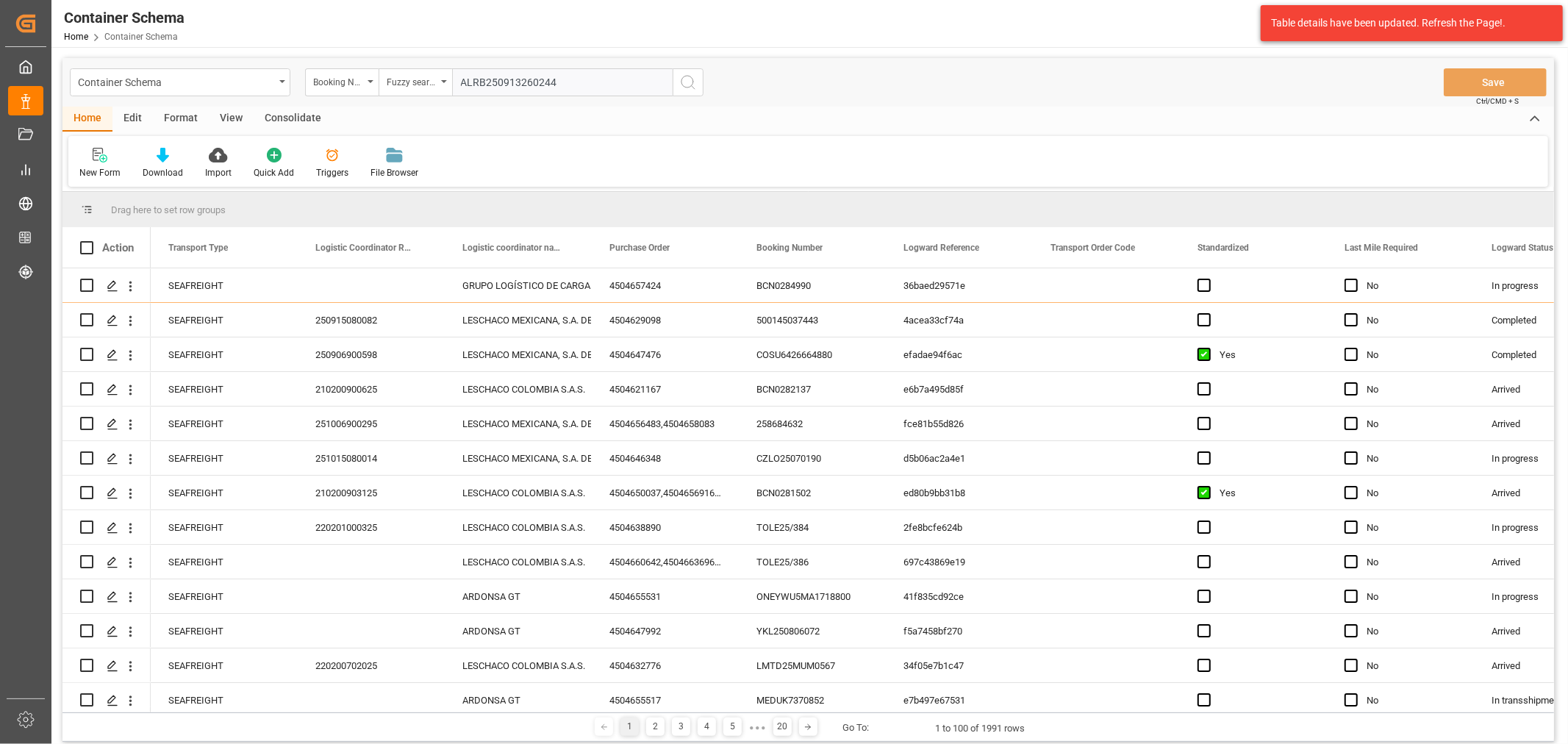
click at [601, 86] on input "ALRB250913260244" at bounding box center [562, 82] width 221 height 28
type input "ALRB250913260244"
click at [693, 88] on icon "search button" at bounding box center [688, 82] width 18 height 18
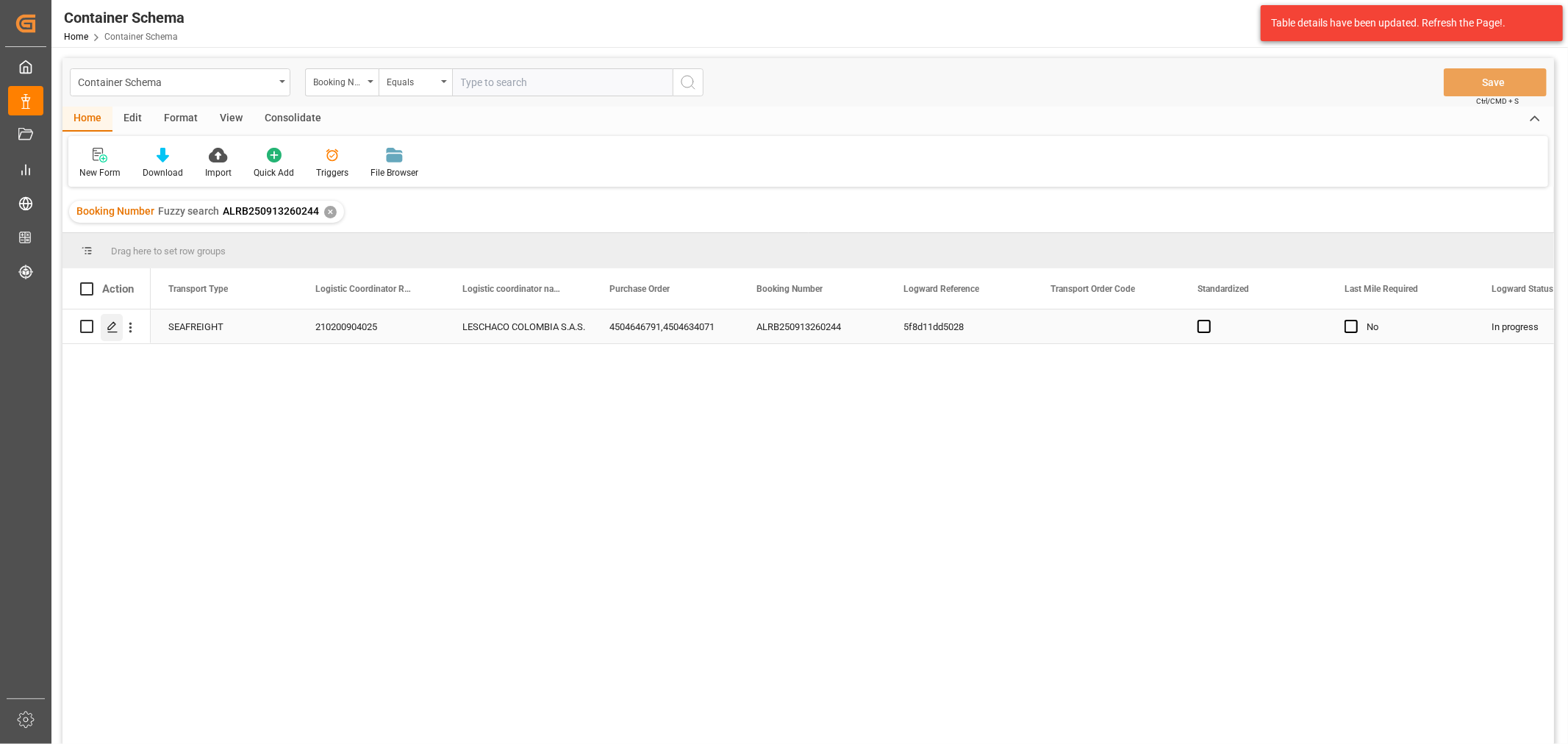
click at [109, 327] on icon "Press SPACE to select this row." at bounding box center [112, 327] width 12 height 12
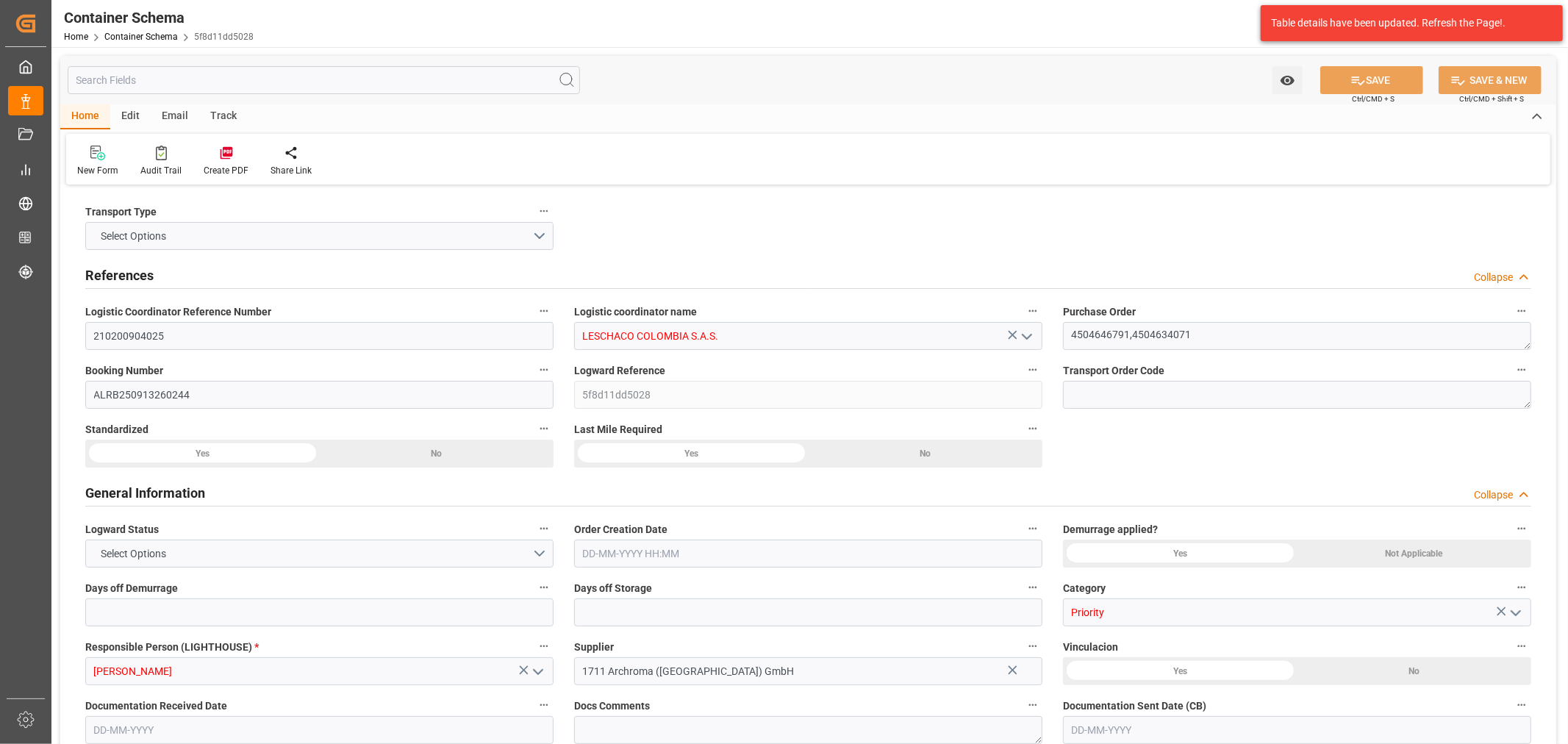
type input "0"
type input "3"
type input "2"
type input "8"
type input "990"
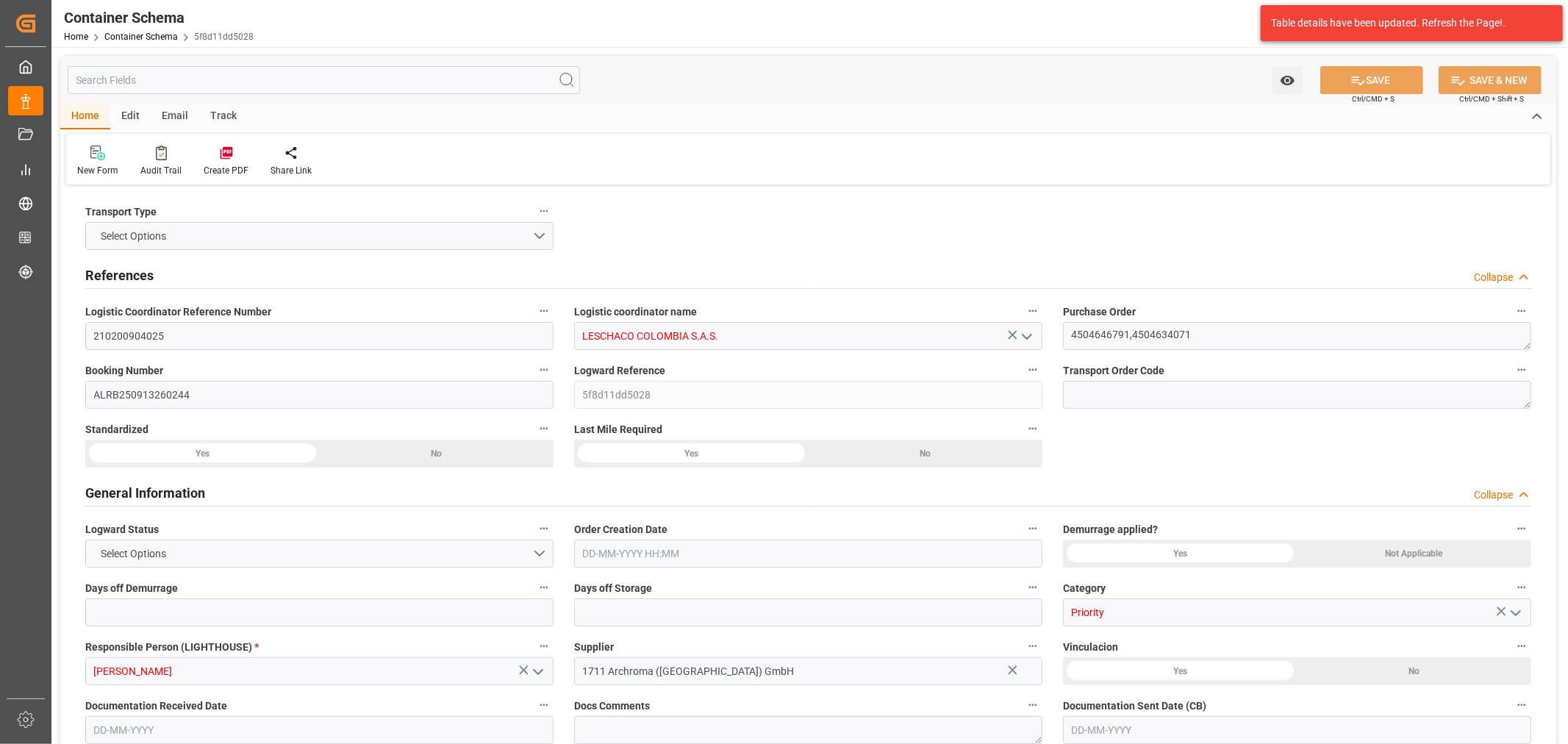
type input "1035.96"
type input "MSC"
type input "Mediterranean Shipping Company"
type input "DEBRE"
type input "COCTG"
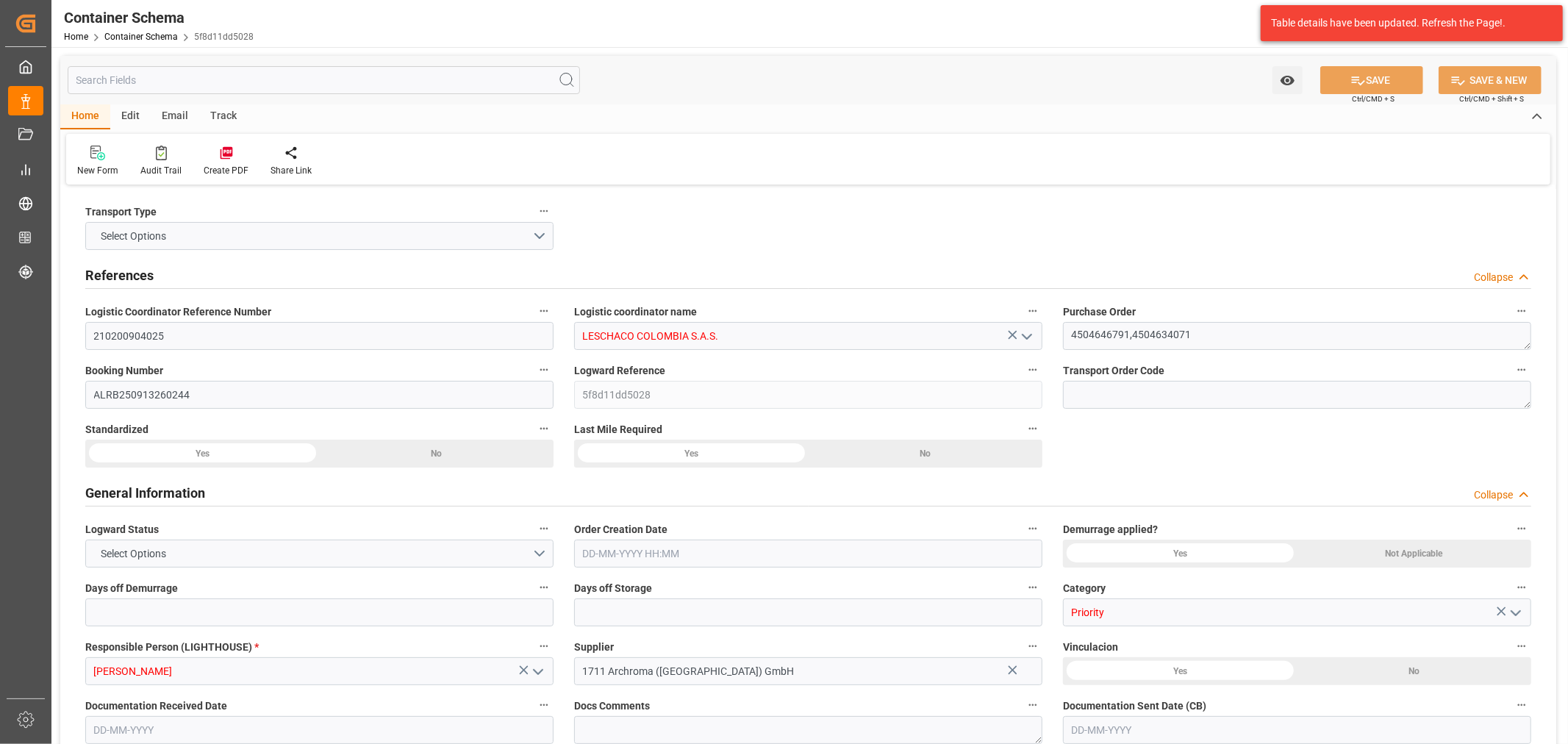
type input "COCTG"
type input "9293167"
type input "16"
type input "0"
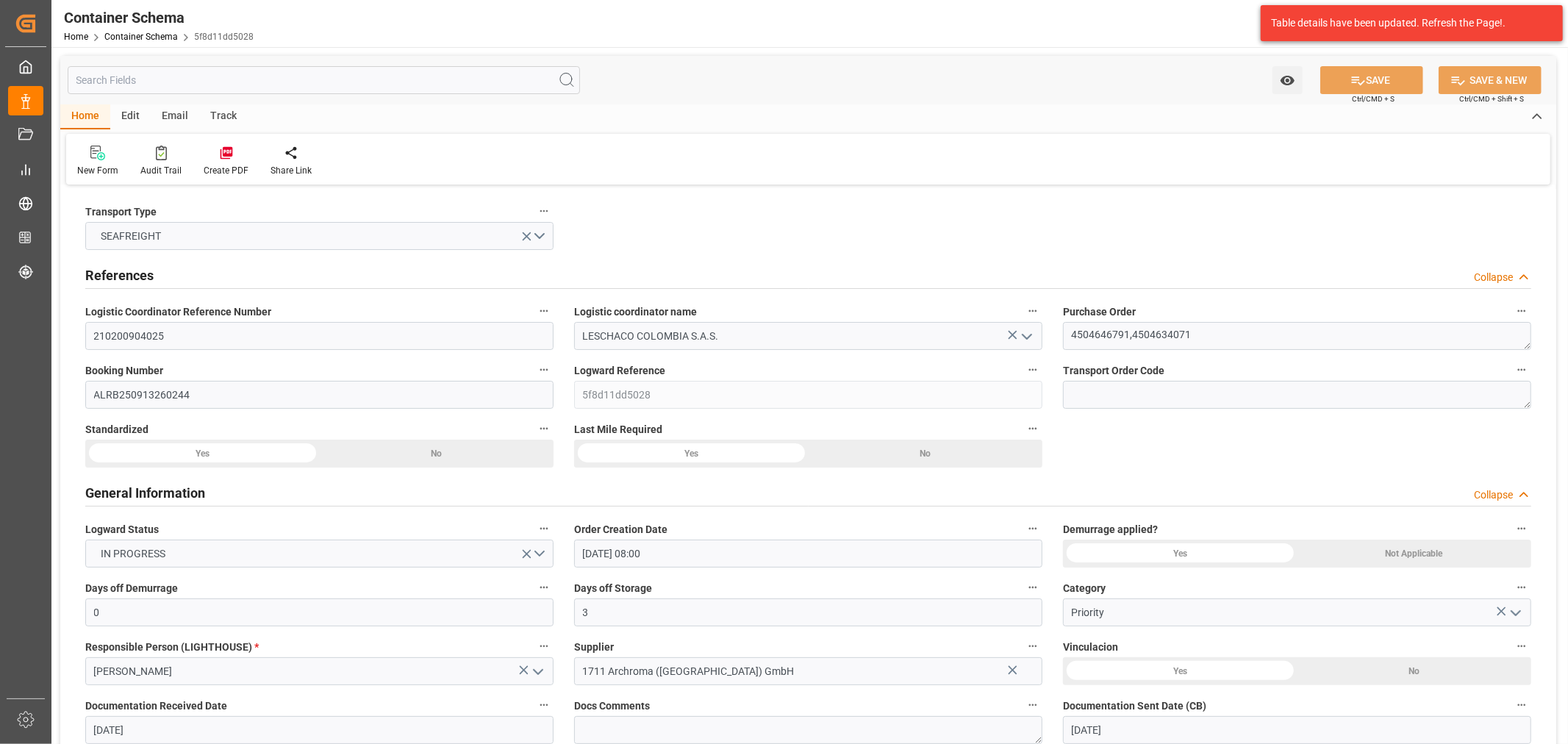
type input "[DATE] 08:00"
type input "[DATE]"
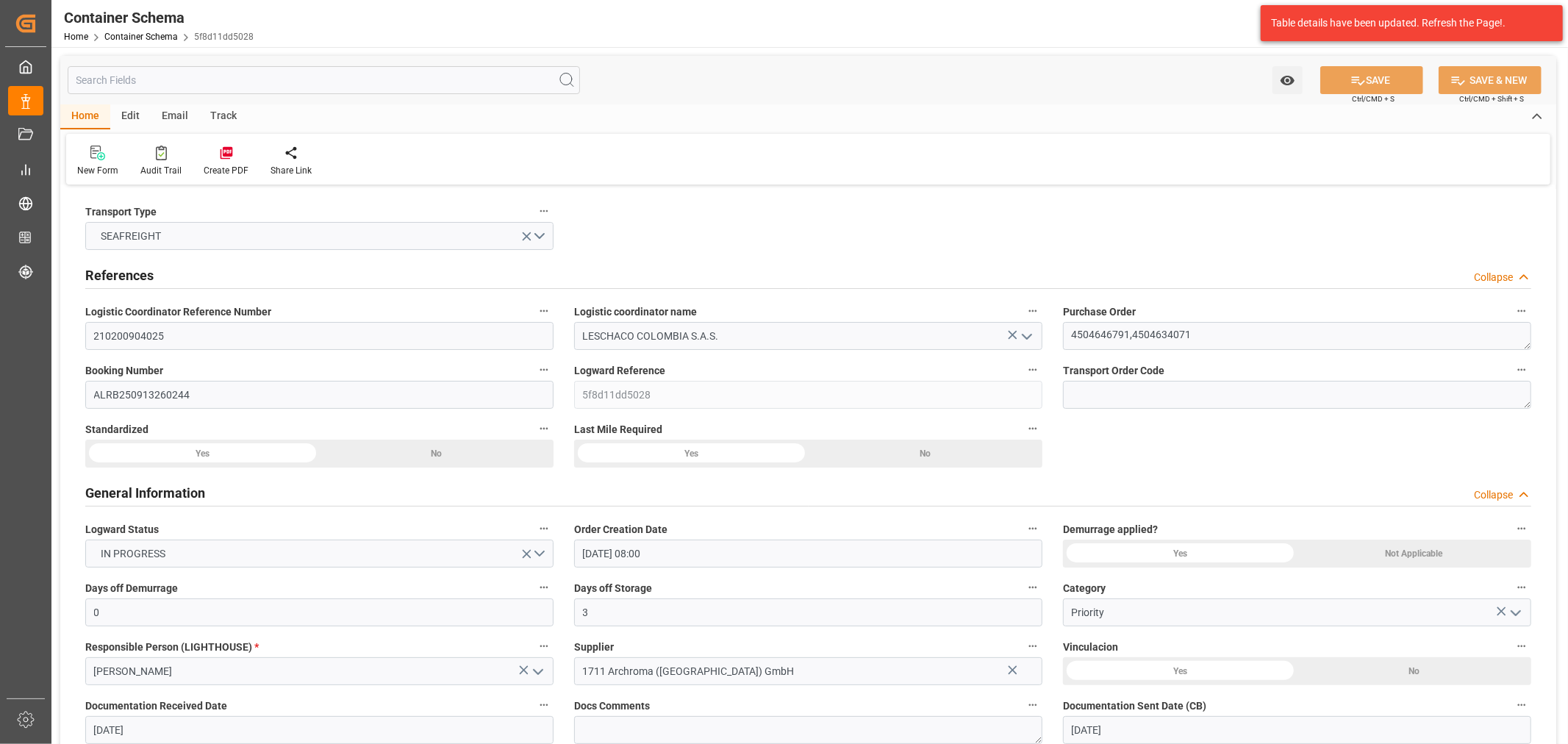
type input "[DATE] 17:46"
type input "[DATE] 13:14"
type input "[DATE]"
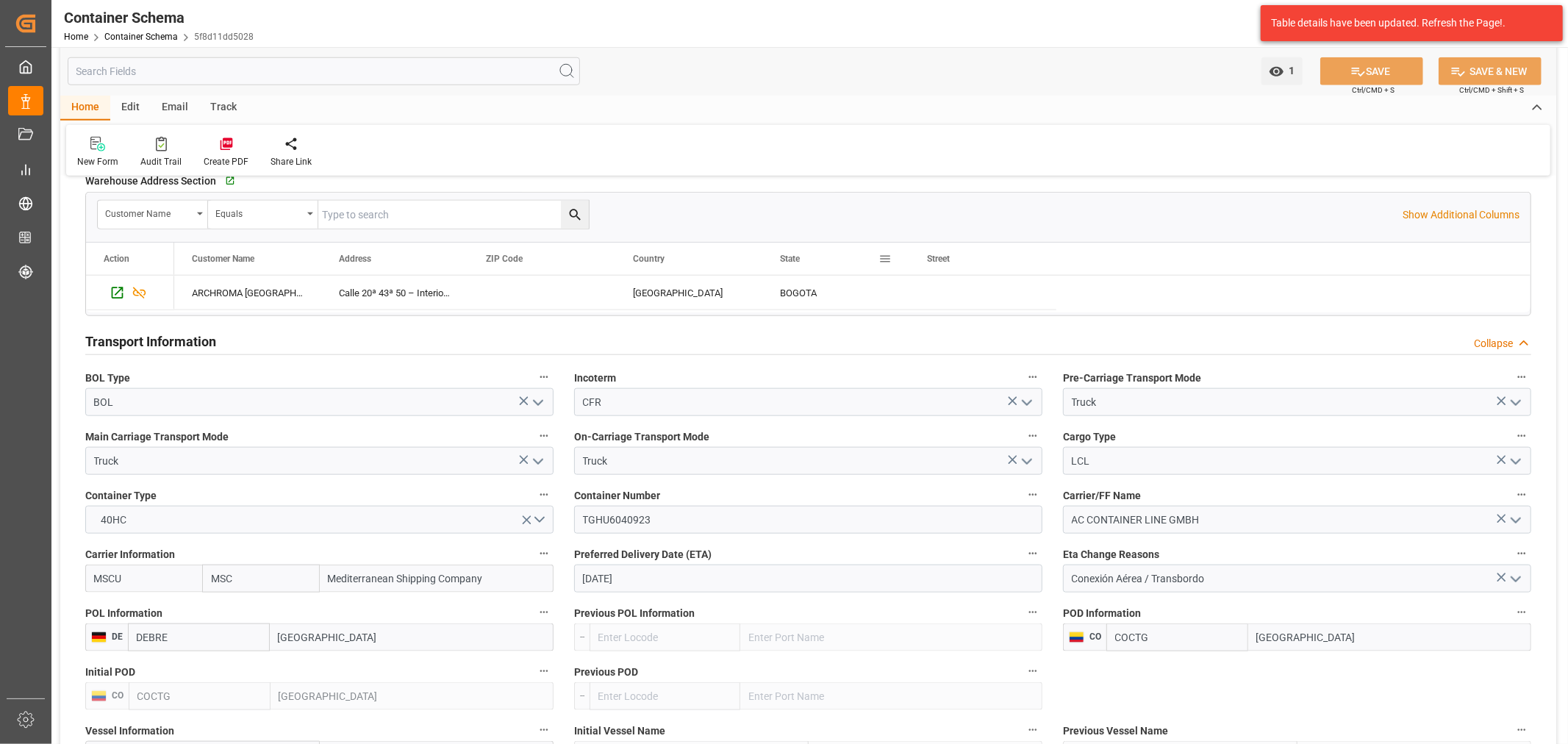
scroll to position [1471, 0]
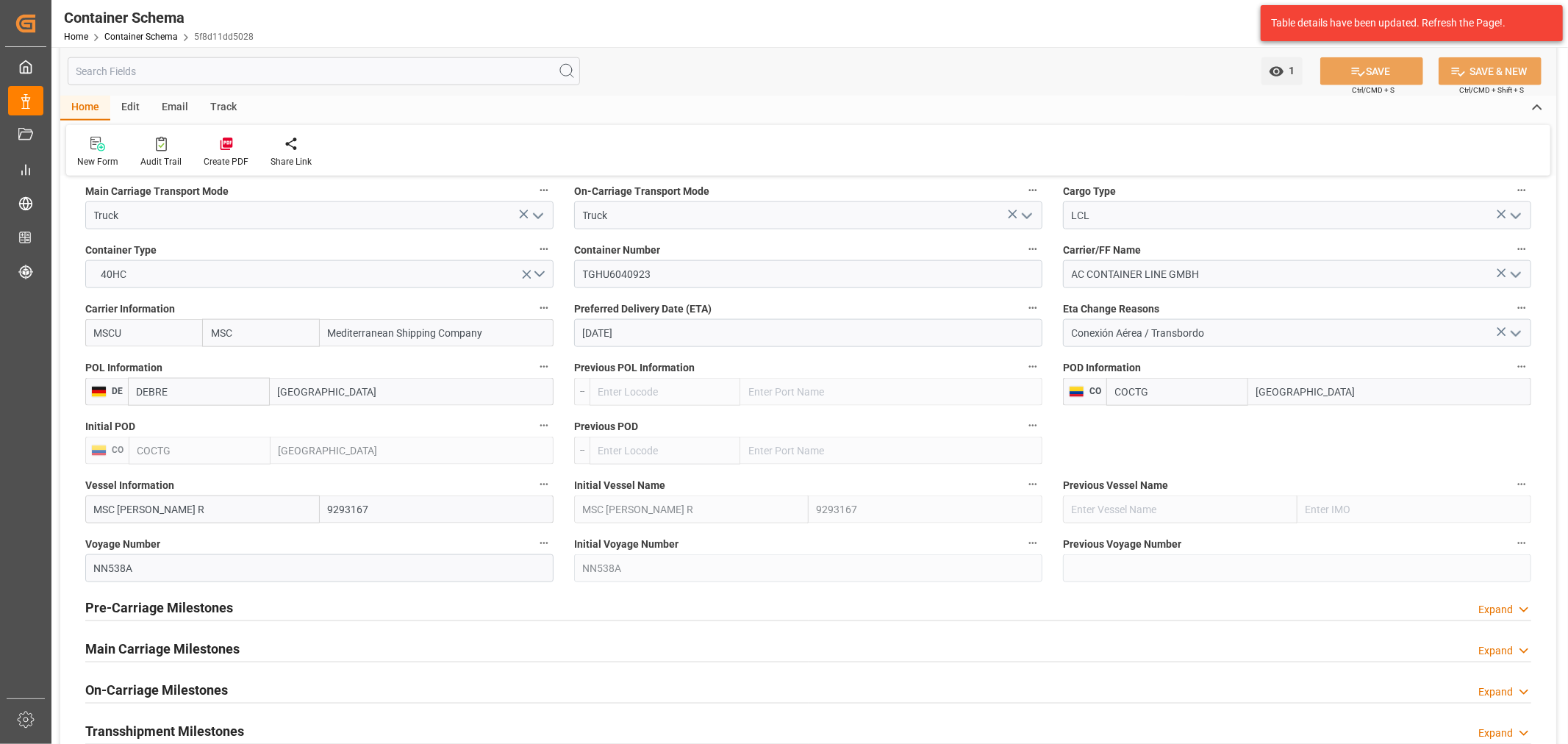
click at [659, 334] on input "[DATE]" at bounding box center [807, 333] width 468 height 28
click at [761, 508] on span "26" at bounding box center [765, 509] width 10 height 11
type input "[DATE]"
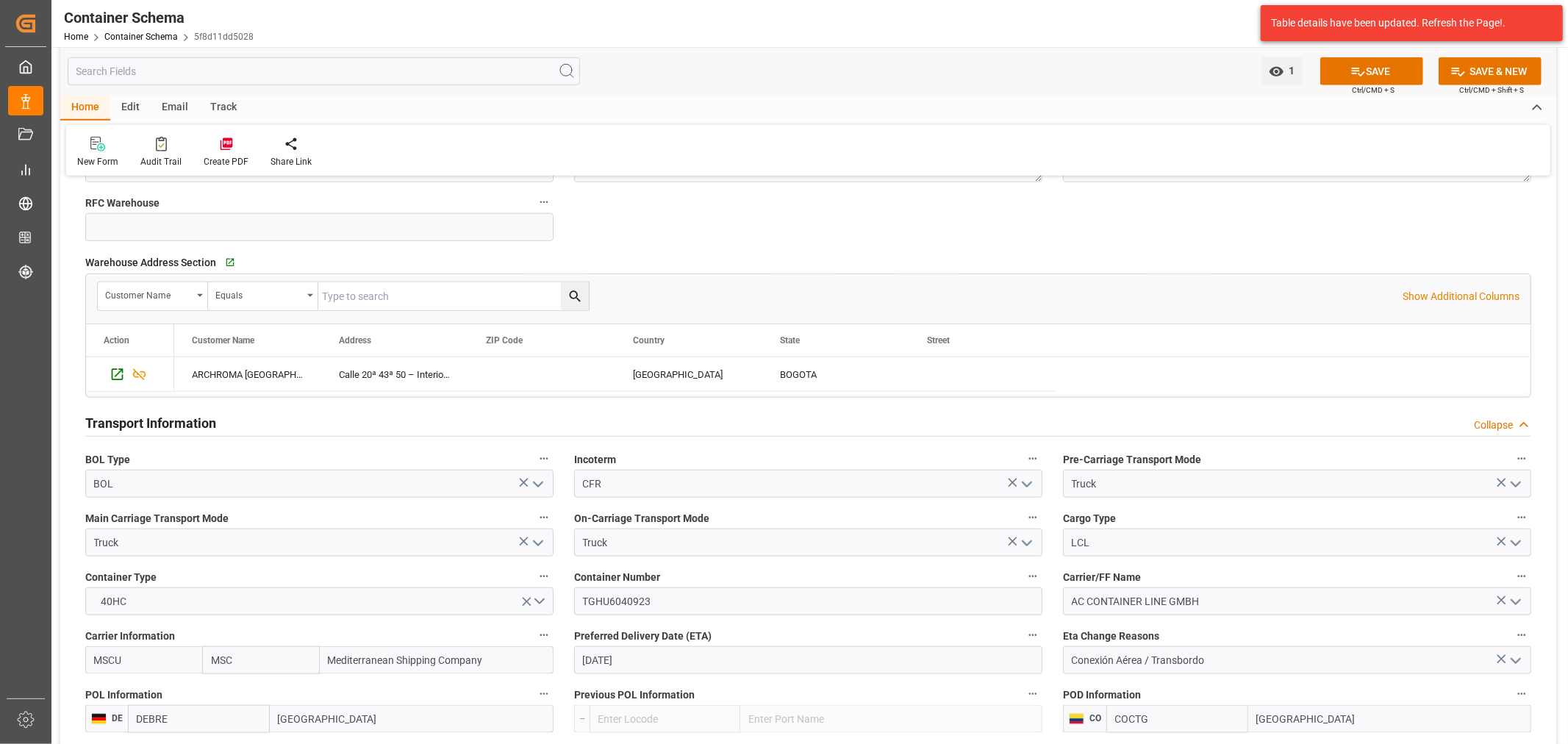
scroll to position [653, 0]
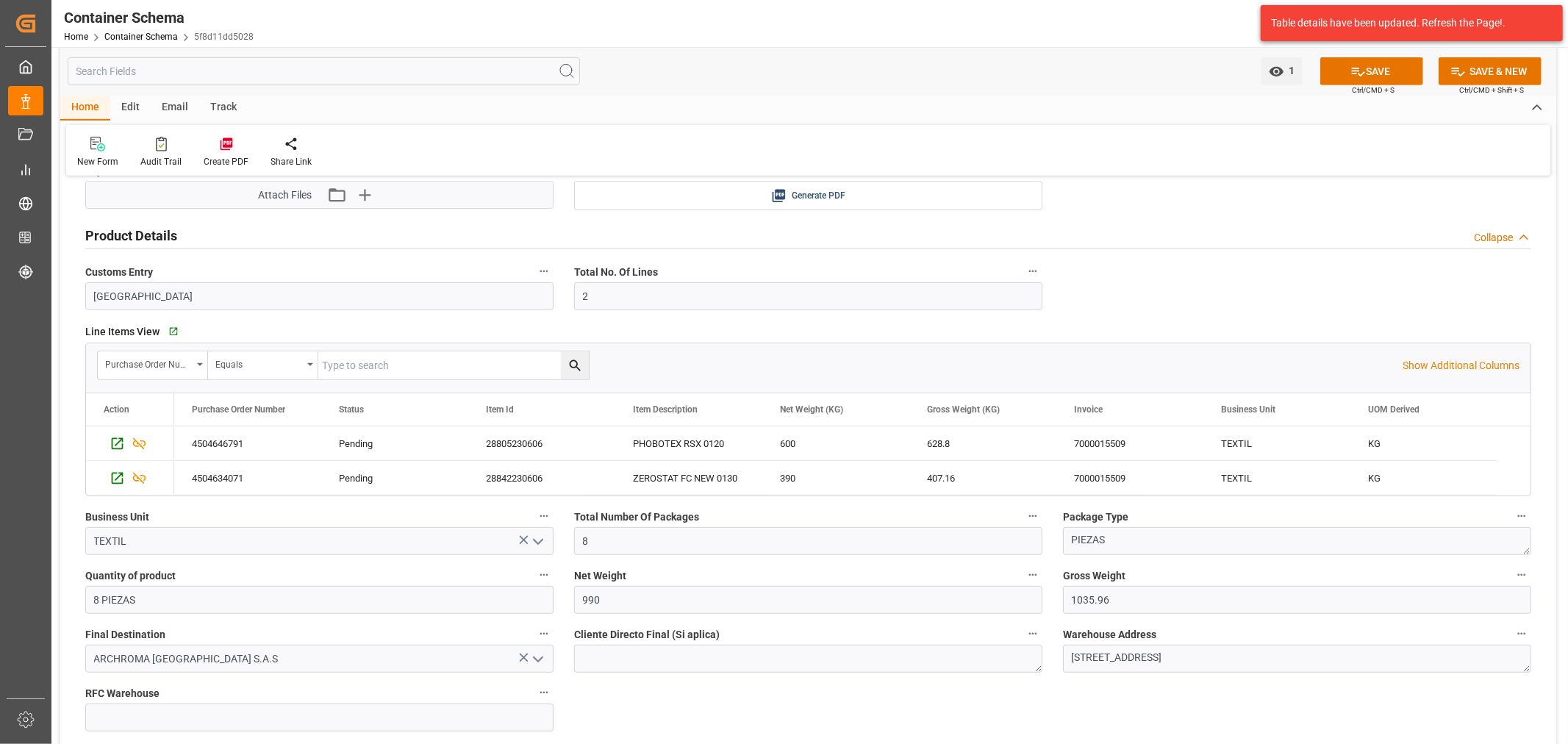
click at [1364, 54] on div "1 Watch Option SAVE Ctrl/CMD + S SAVE & NEW Ctrl/CMD + Shift + S" at bounding box center [808, 71] width 1496 height 49
click at [1359, 65] on icon at bounding box center [1358, 71] width 15 height 15
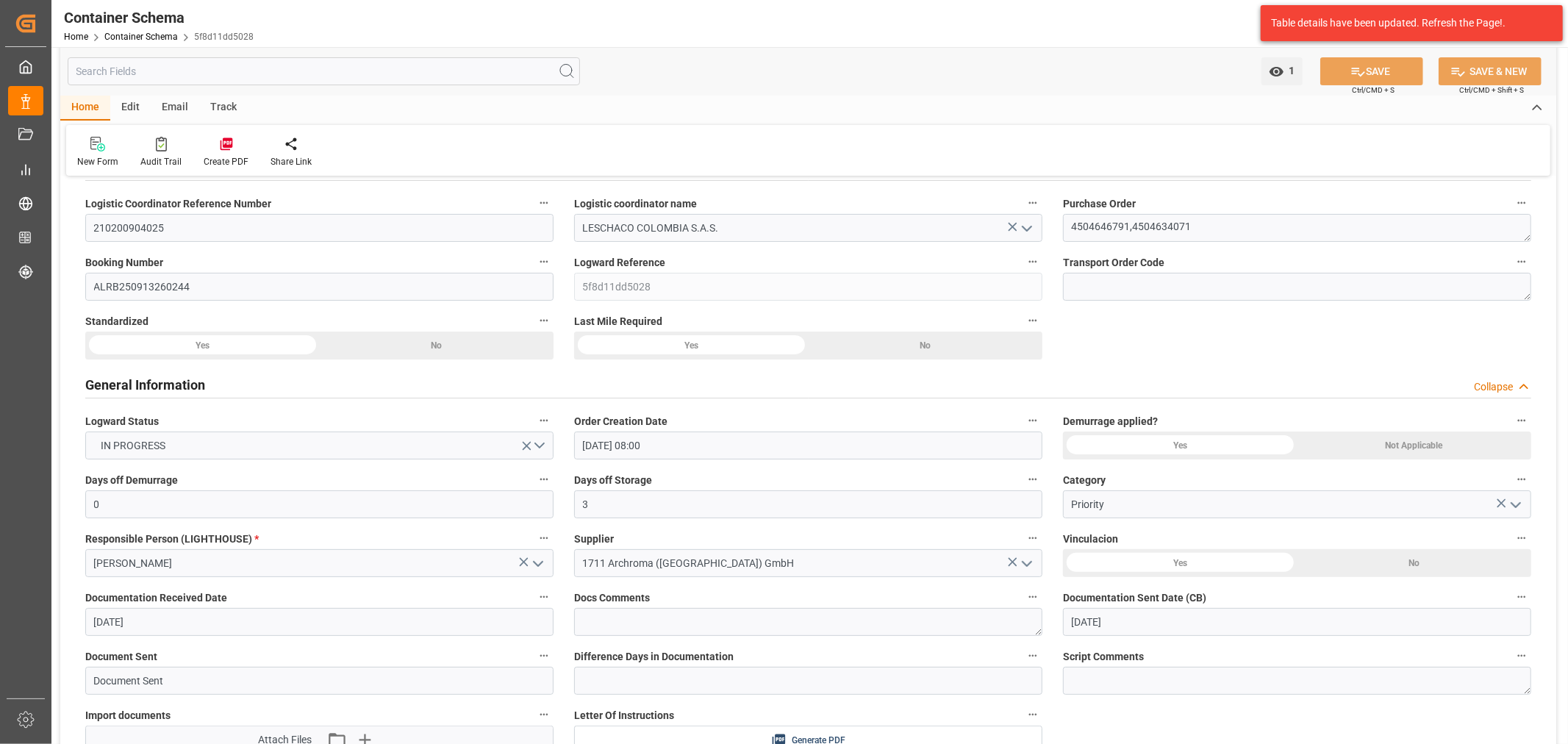
scroll to position [0, 0]
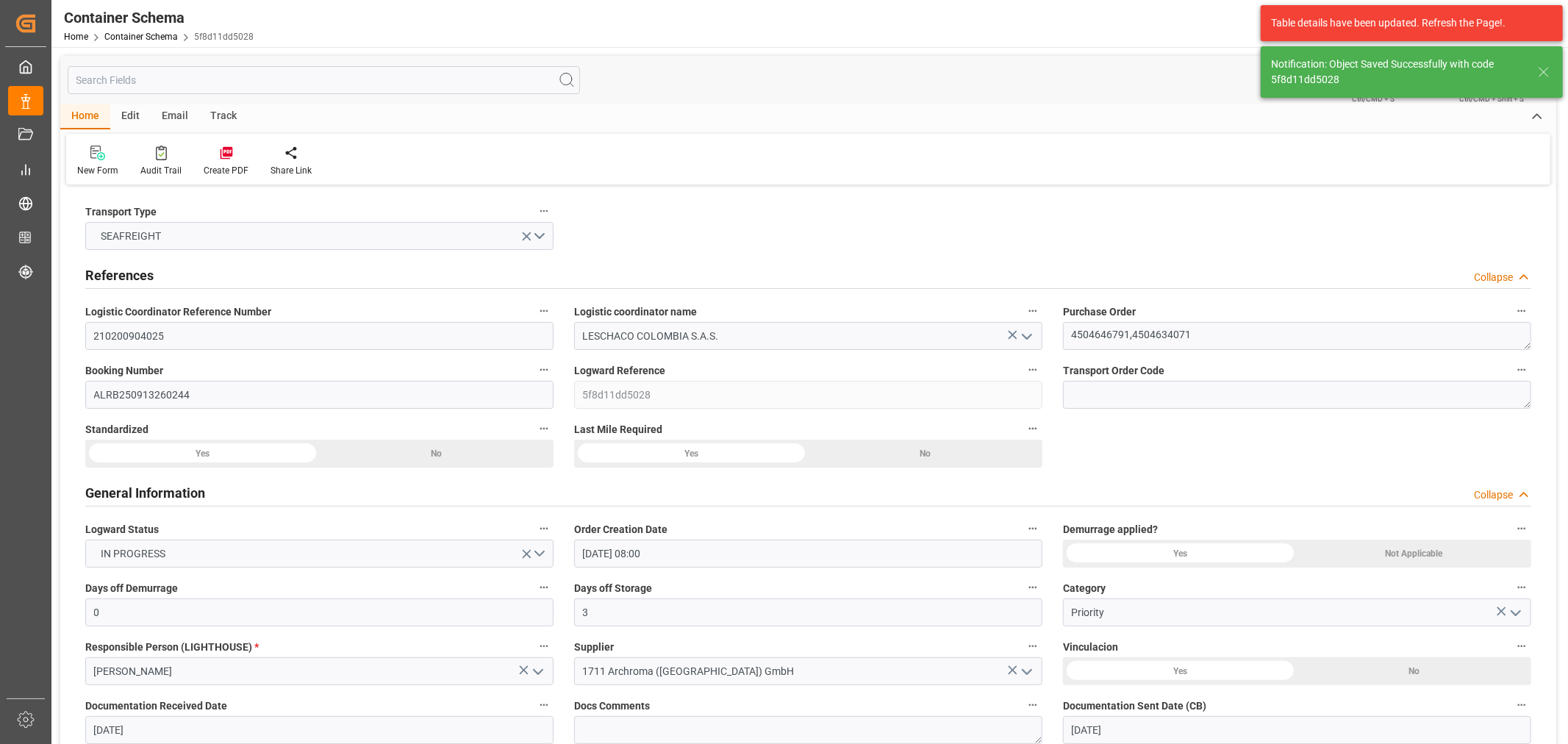
type input "[DATE] 17:47"
click at [175, 115] on div "Email" at bounding box center [175, 116] width 48 height 25
drag, startPoint x: 104, startPoint y: 159, endPoint x: 284, endPoint y: 103, distance: 188.5
click at [101, 159] on icon at bounding box center [99, 155] width 20 height 11
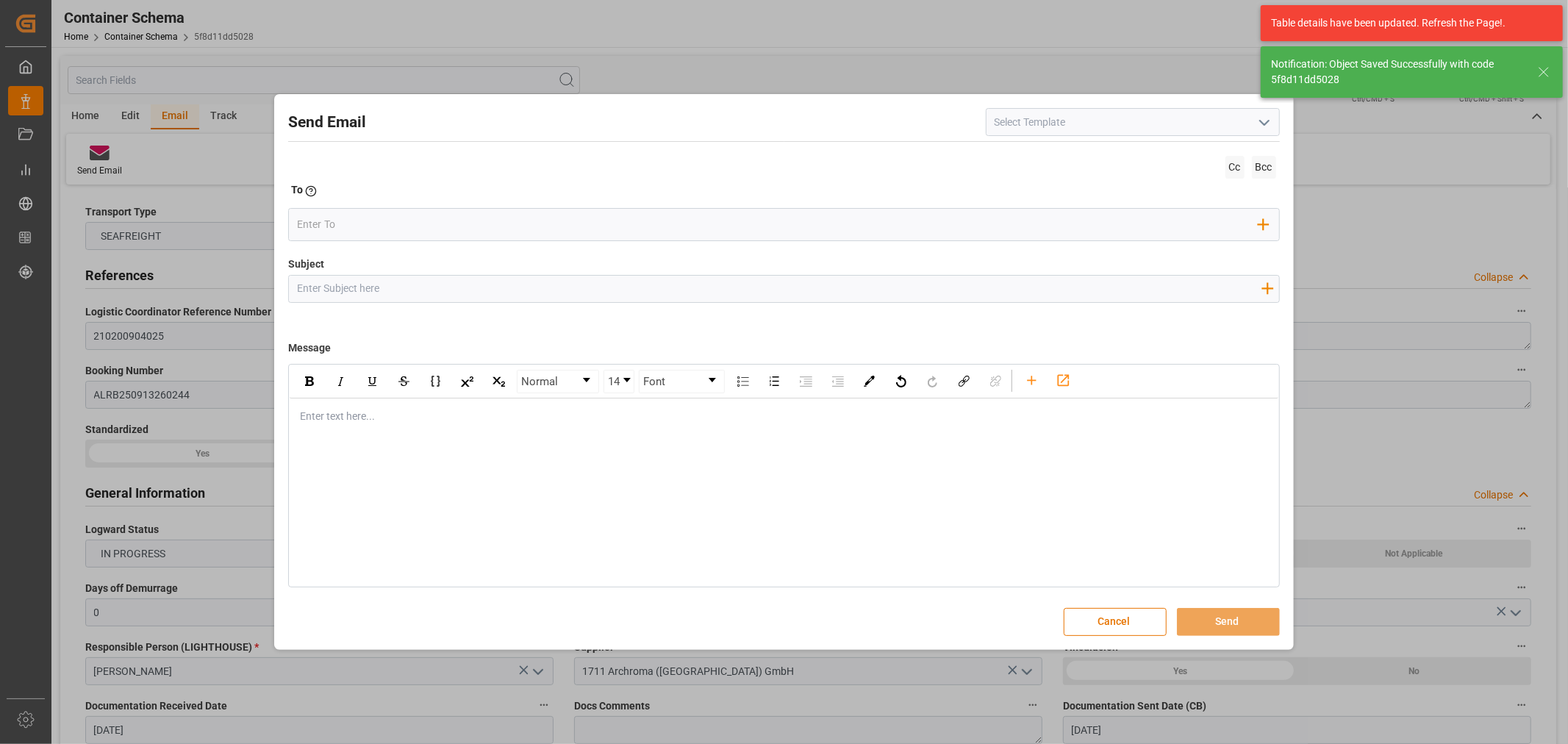
click at [499, 298] on input "Subject" at bounding box center [778, 289] width 980 height 26
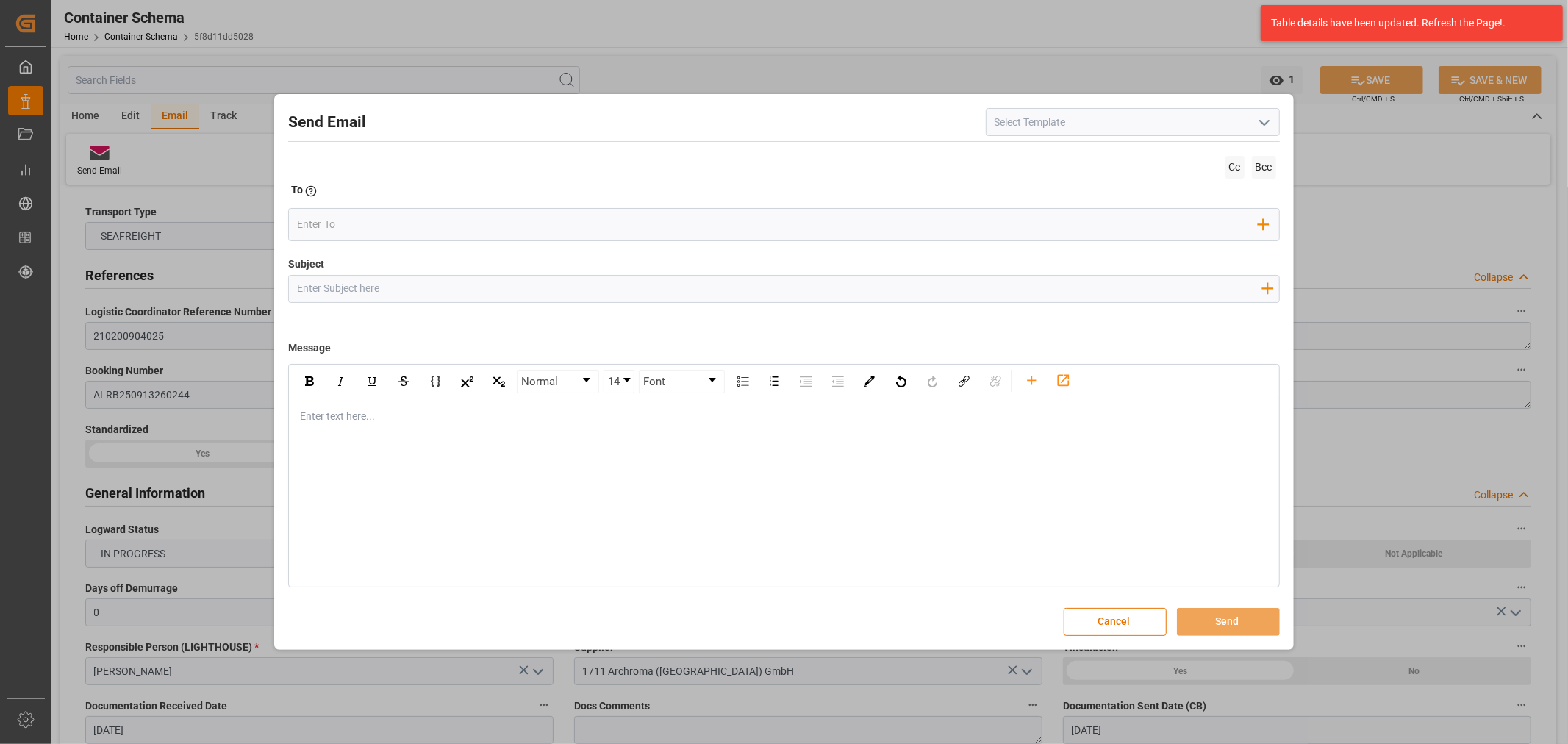
paste input "PO 4504634071 50, 4504646791 20 //TE /VARIACION ETA/ARCHROMA SWIFTZERLAND//ARCH…"
click at [909, 288] on input "PO 4504634071 50, 4504646791 20 //TE /VARIACION ETA/ARCHROMA SWIFTZERLAND//ARCH…" at bounding box center [778, 289] width 980 height 26
type input "PO 4504634071 50, 4504646791 20 //TE /VARIACION ETA/ARCHROMA SWIFTZERLAND//ARCH…"
click at [319, 431] on div "Enter text here..." at bounding box center [783, 416] width 988 height 36
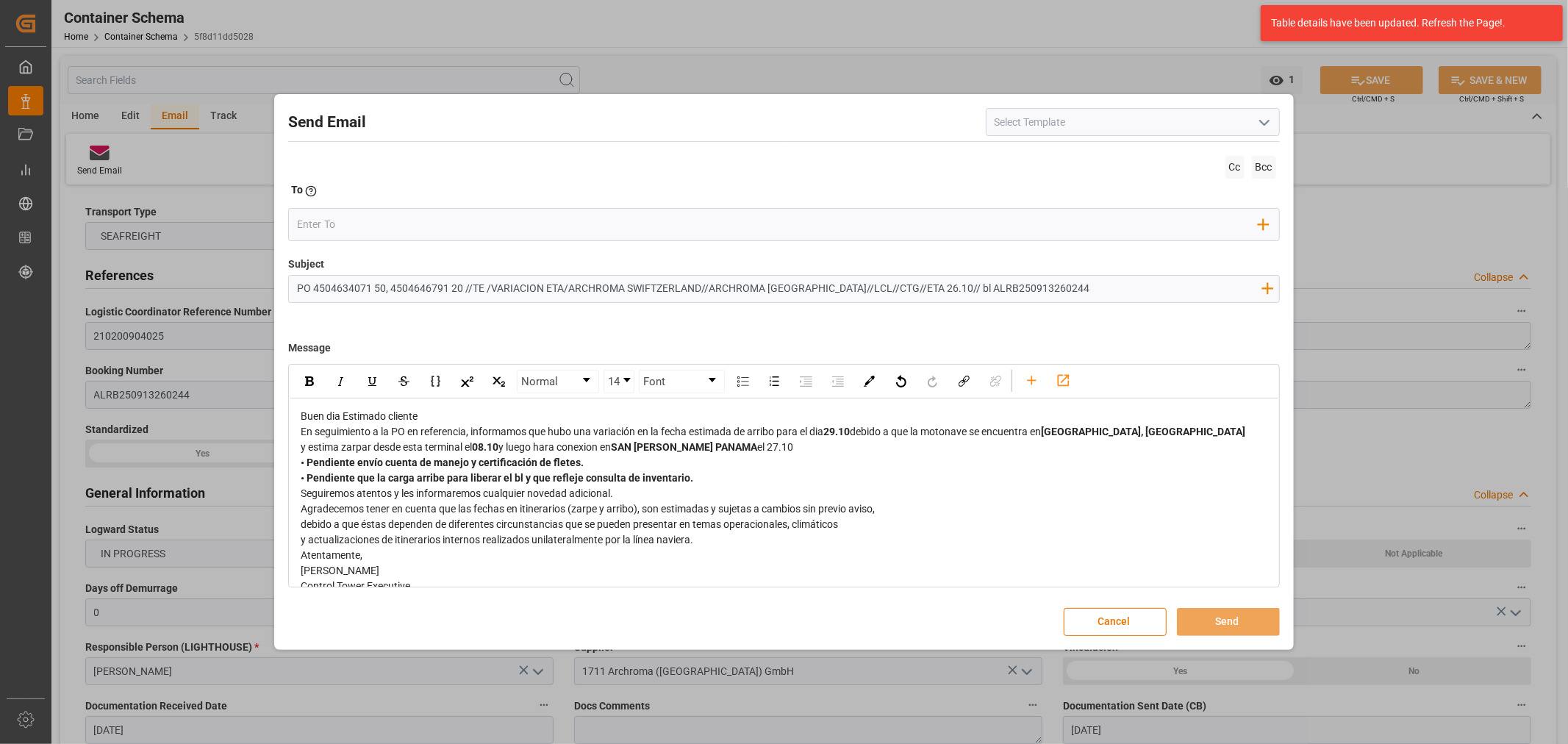
click at [430, 415] on div "Buen dia Estimado cliente" at bounding box center [784, 416] width 967 height 15
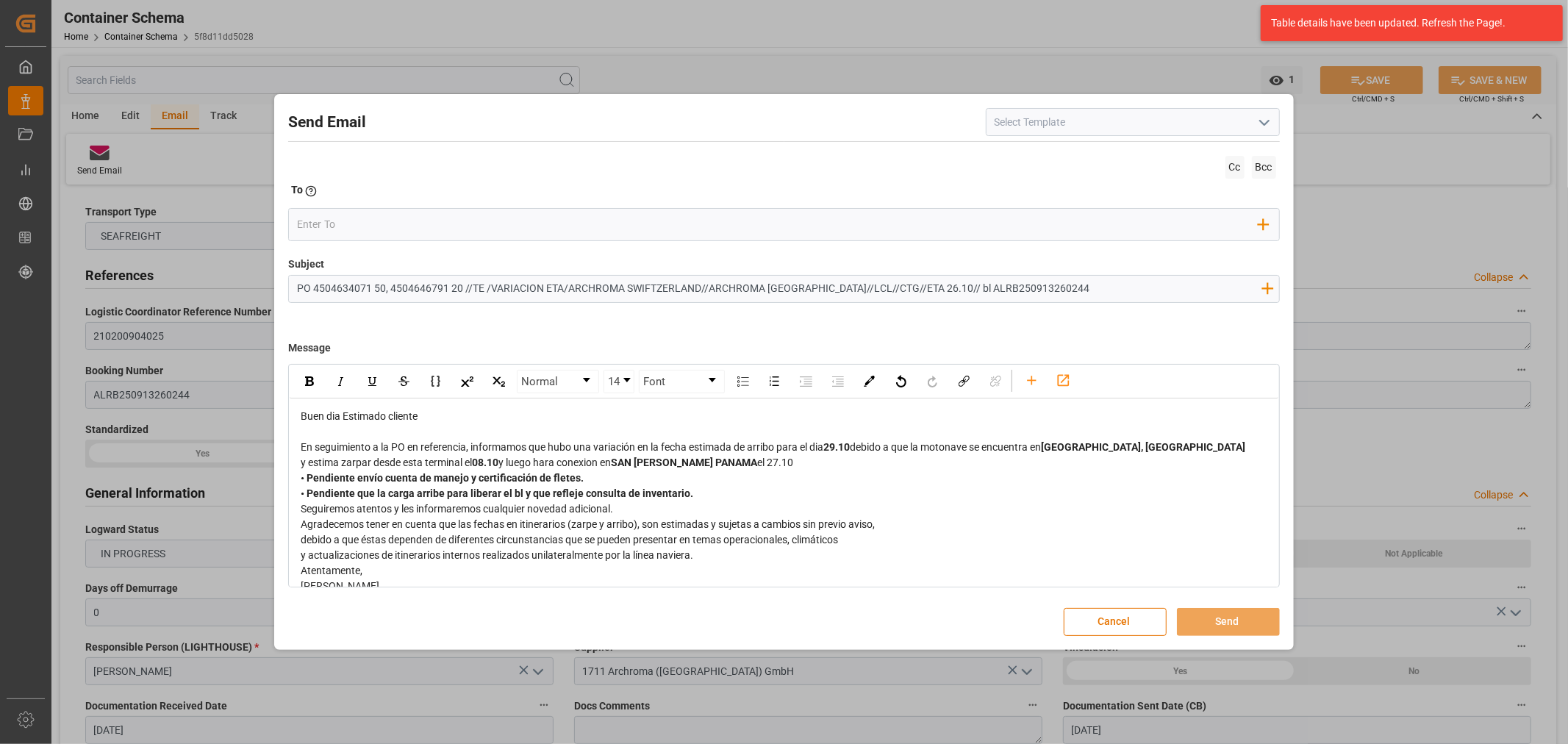
click at [785, 458] on div "y estima zarpar desde esta terminal el 08.10 y luego hara conexion en [GEOGRAPH…" at bounding box center [784, 463] width 967 height 15
click at [765, 464] on span "el 27.10" at bounding box center [775, 463] width 36 height 12
click at [769, 464] on span "el 27.10" at bounding box center [775, 463] width 36 height 12
click at [843, 446] on span "29.10" at bounding box center [836, 447] width 27 height 12
click at [818, 462] on div "y estima zarpar desde esta terminal el 08.10 y luego hara conexion en [GEOGRAPH…" at bounding box center [784, 463] width 967 height 15
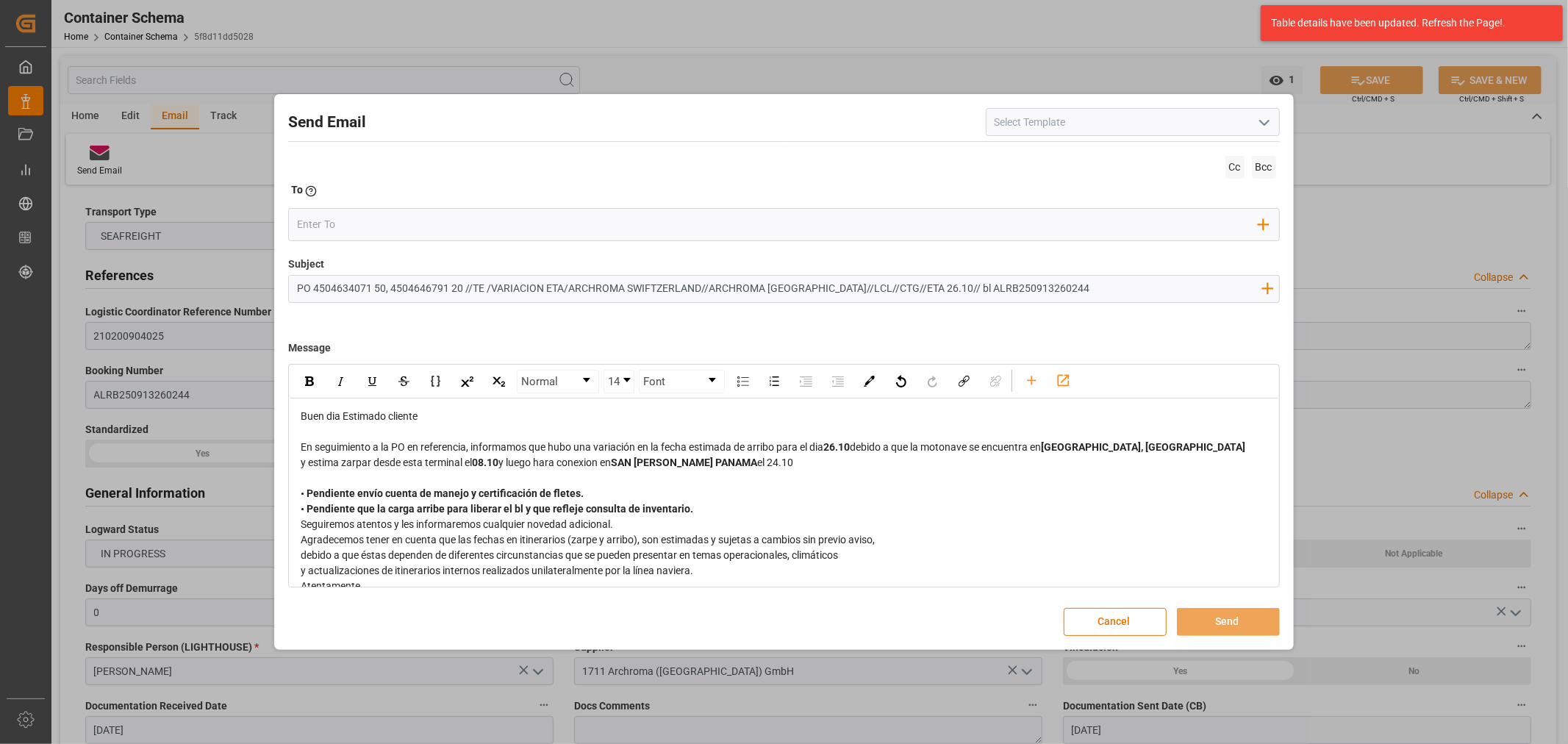
click at [726, 499] on div "• Pendiente envío cuenta de manejo y certificación de fletes. • Pendiente que l…" at bounding box center [784, 501] width 967 height 31
click at [711, 510] on div "• Pendiente envío cuenta de manejo y certificación de fletes. • Pendiente que l…" at bounding box center [784, 501] width 967 height 31
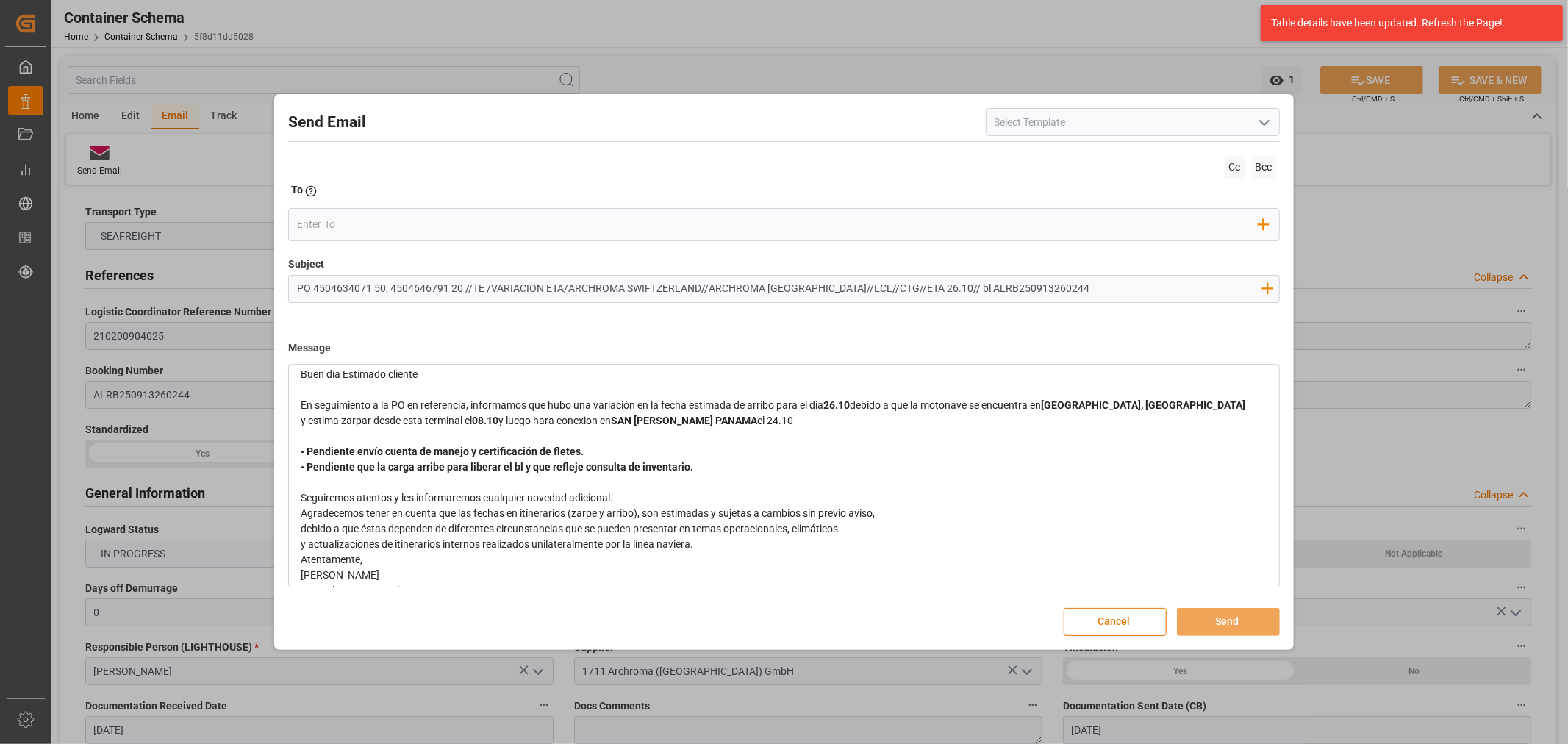
scroll to position [65, 0]
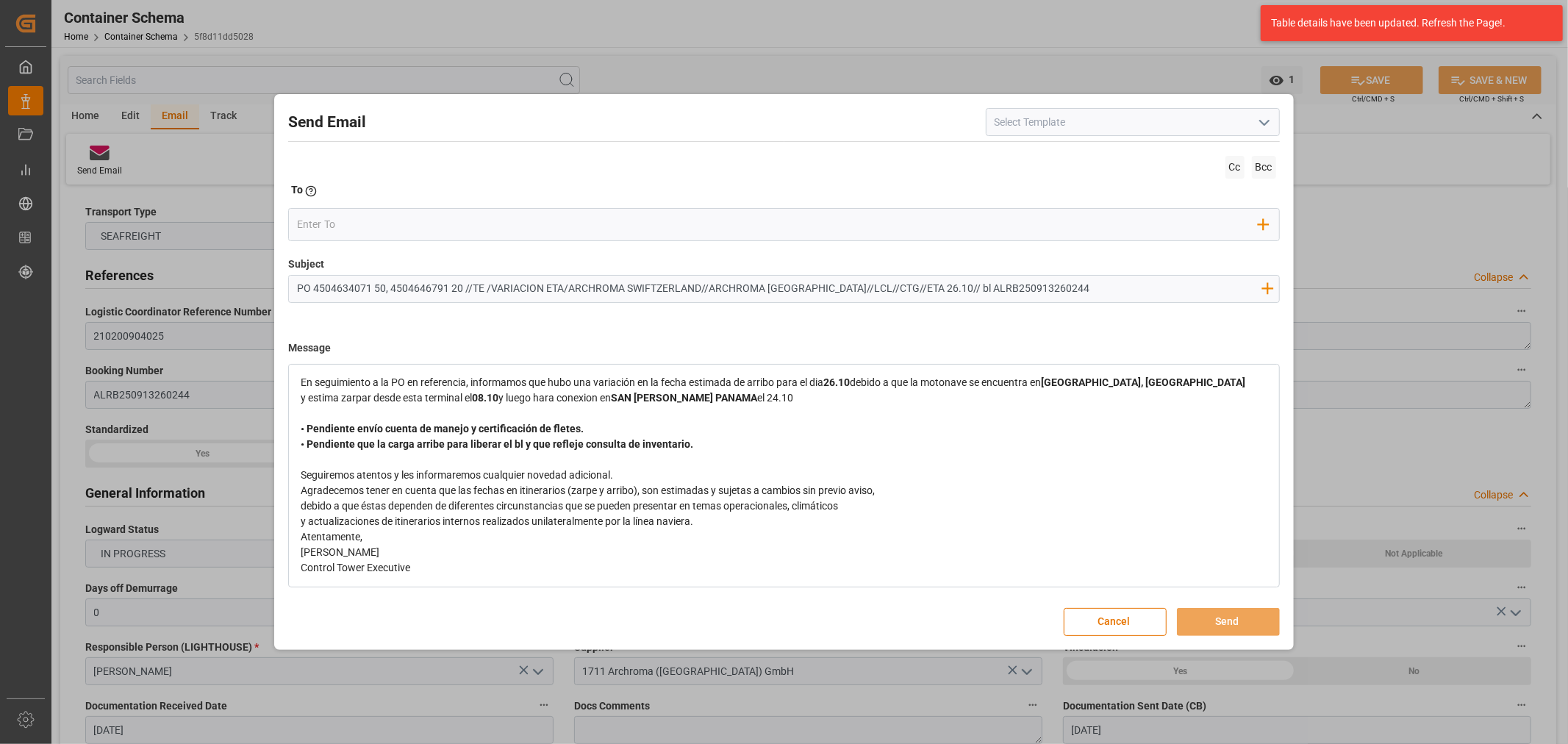
click at [722, 526] on div "y actualizaciones de itinerarios internos realizados unilateralmente por la lín…" at bounding box center [784, 522] width 967 height 15
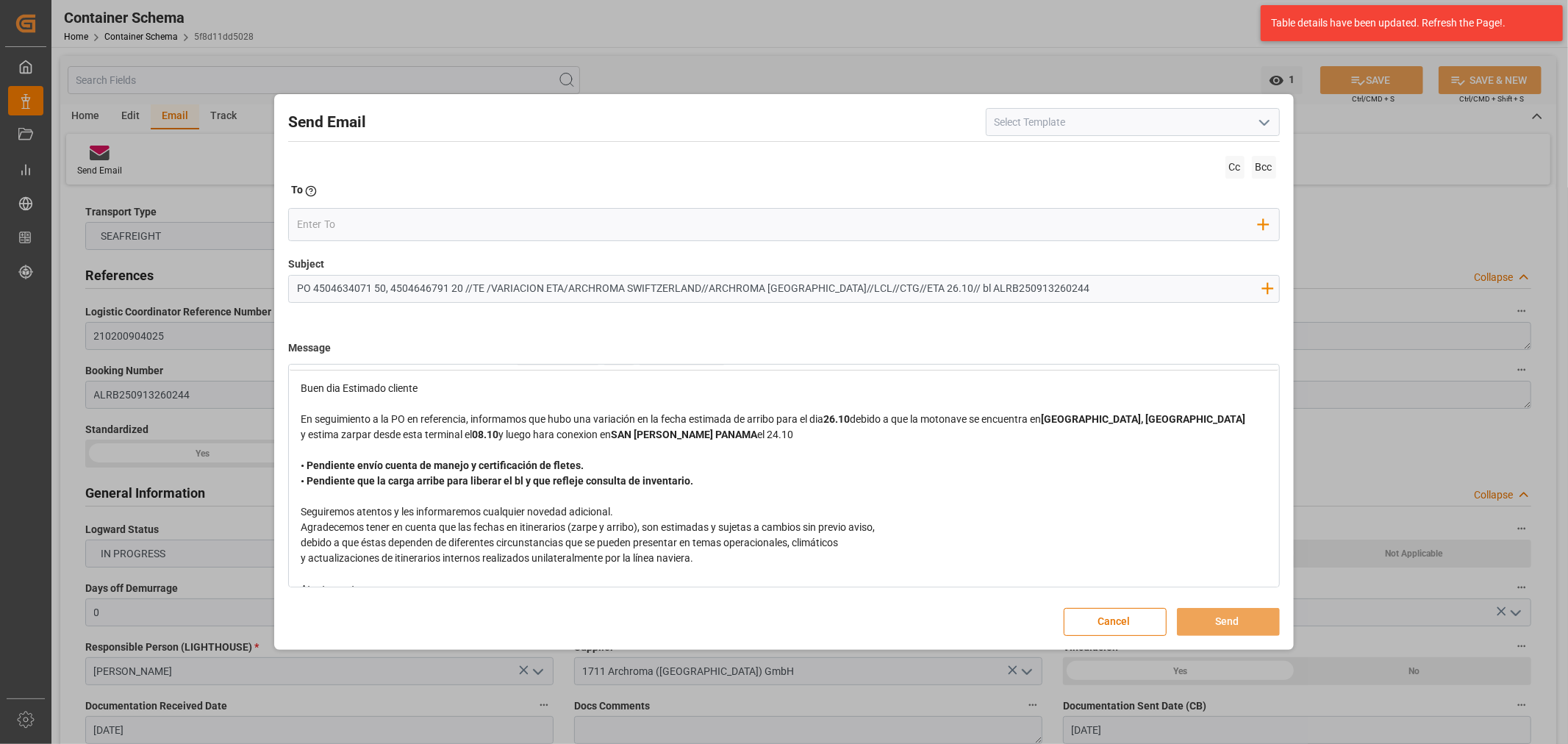
scroll to position [0, 0]
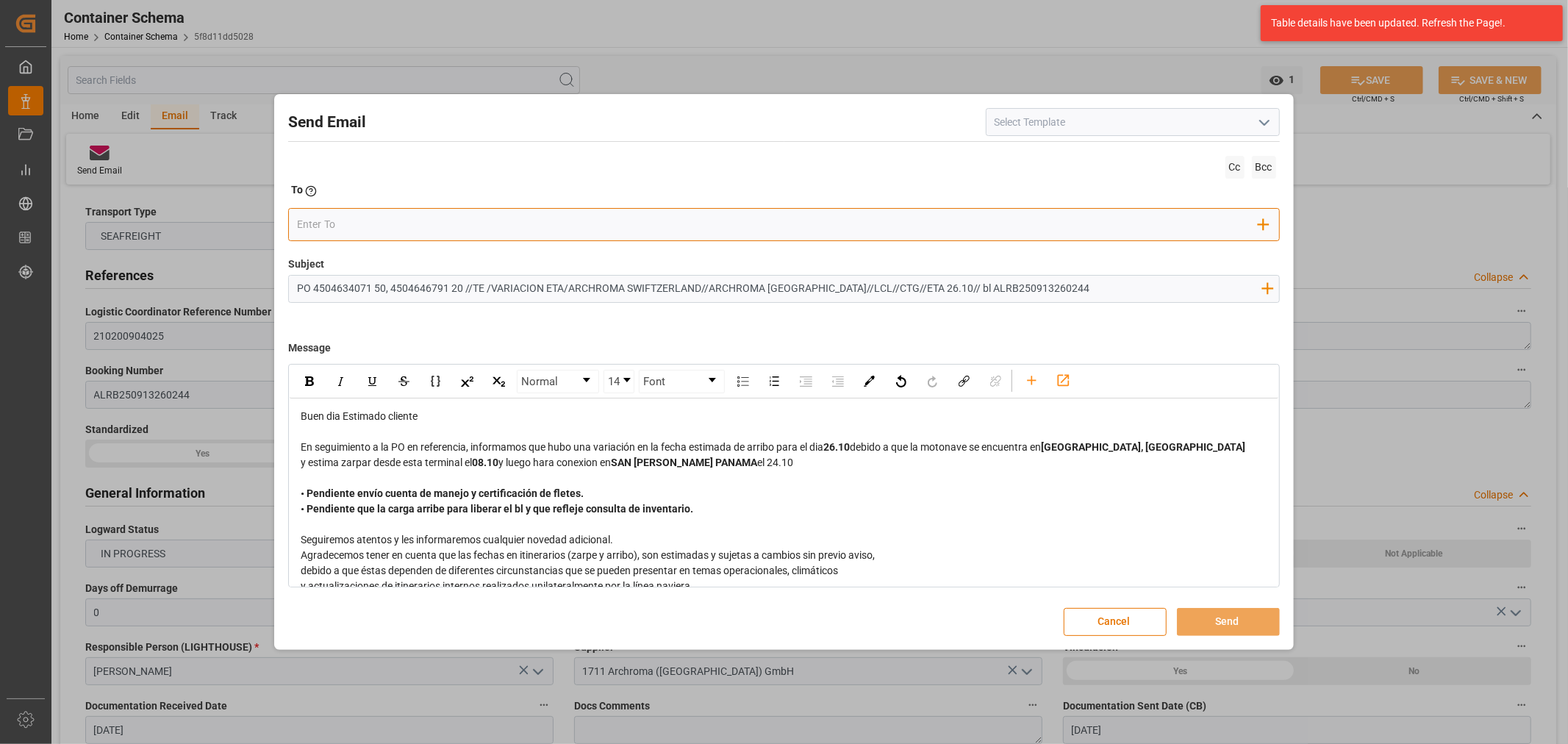
click at [356, 221] on input "email" at bounding box center [777, 225] width 961 height 22
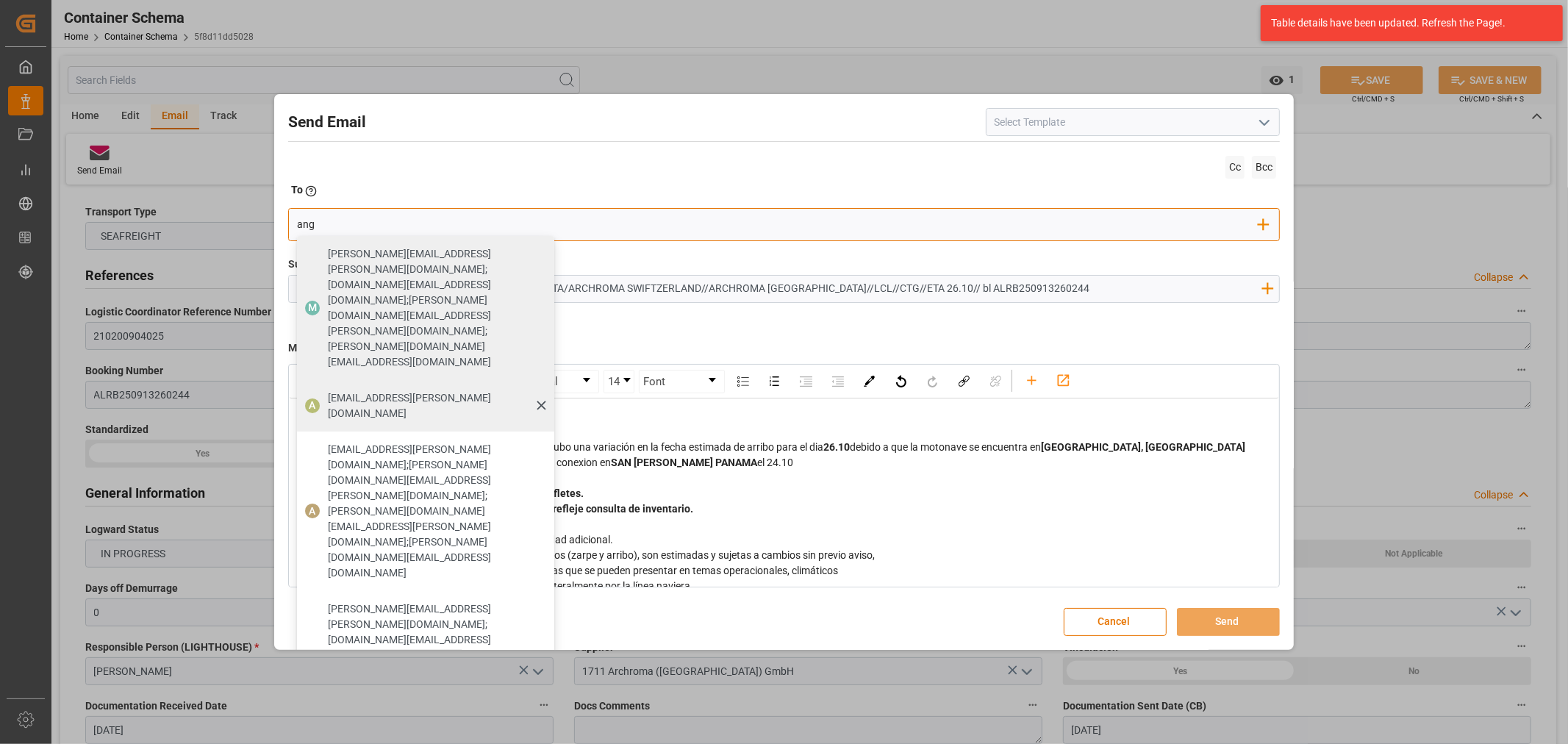
type input "ang"
click at [345, 391] on span "[EMAIL_ADDRESS][PERSON_NAME][DOMAIN_NAME]" at bounding box center [436, 406] width 216 height 31
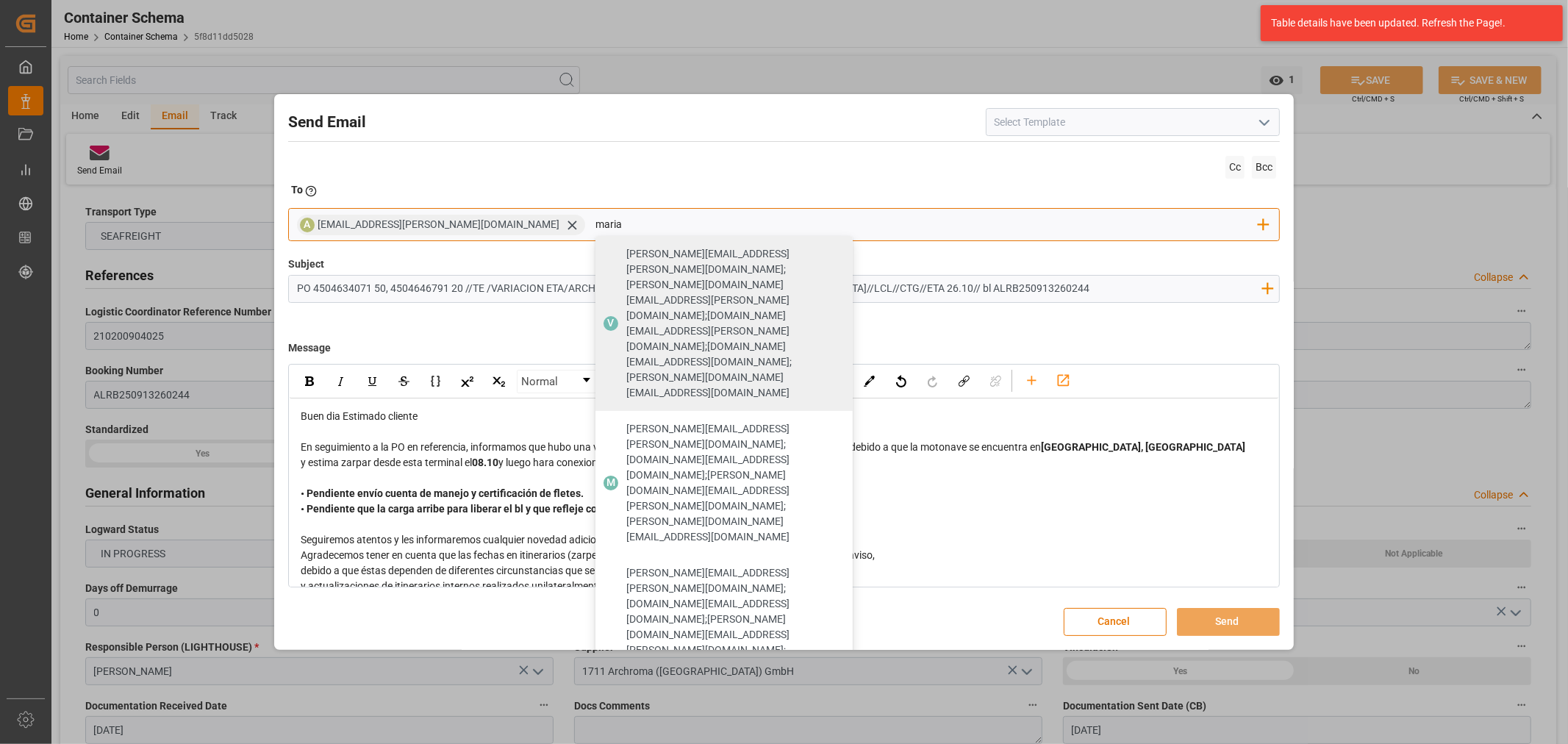
type input "maria"
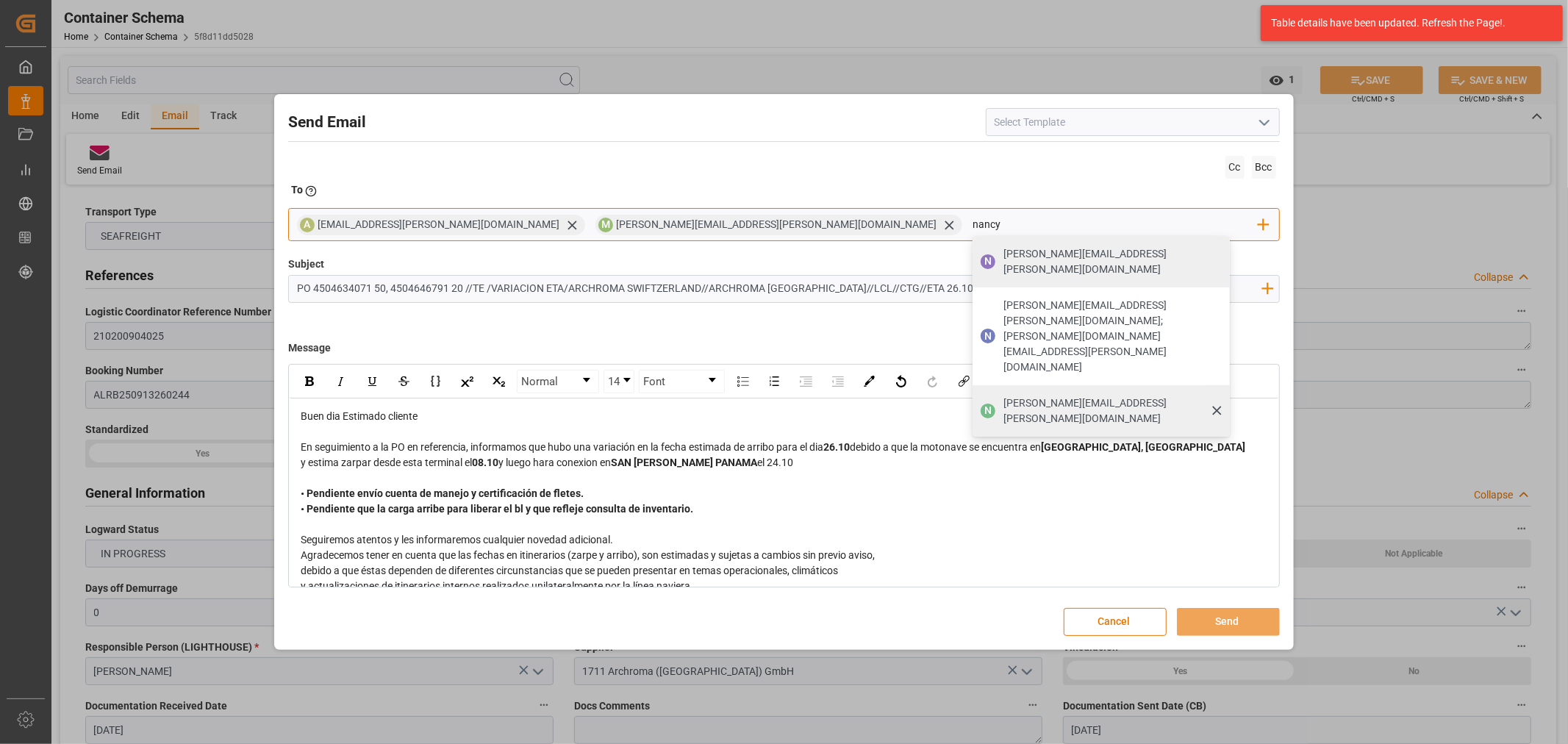
type input "nancy"
click at [1003, 395] on span "[PERSON_NAME][EMAIL_ADDRESS][PERSON_NAME][DOMAIN_NAME]" at bounding box center [1111, 411] width 216 height 31
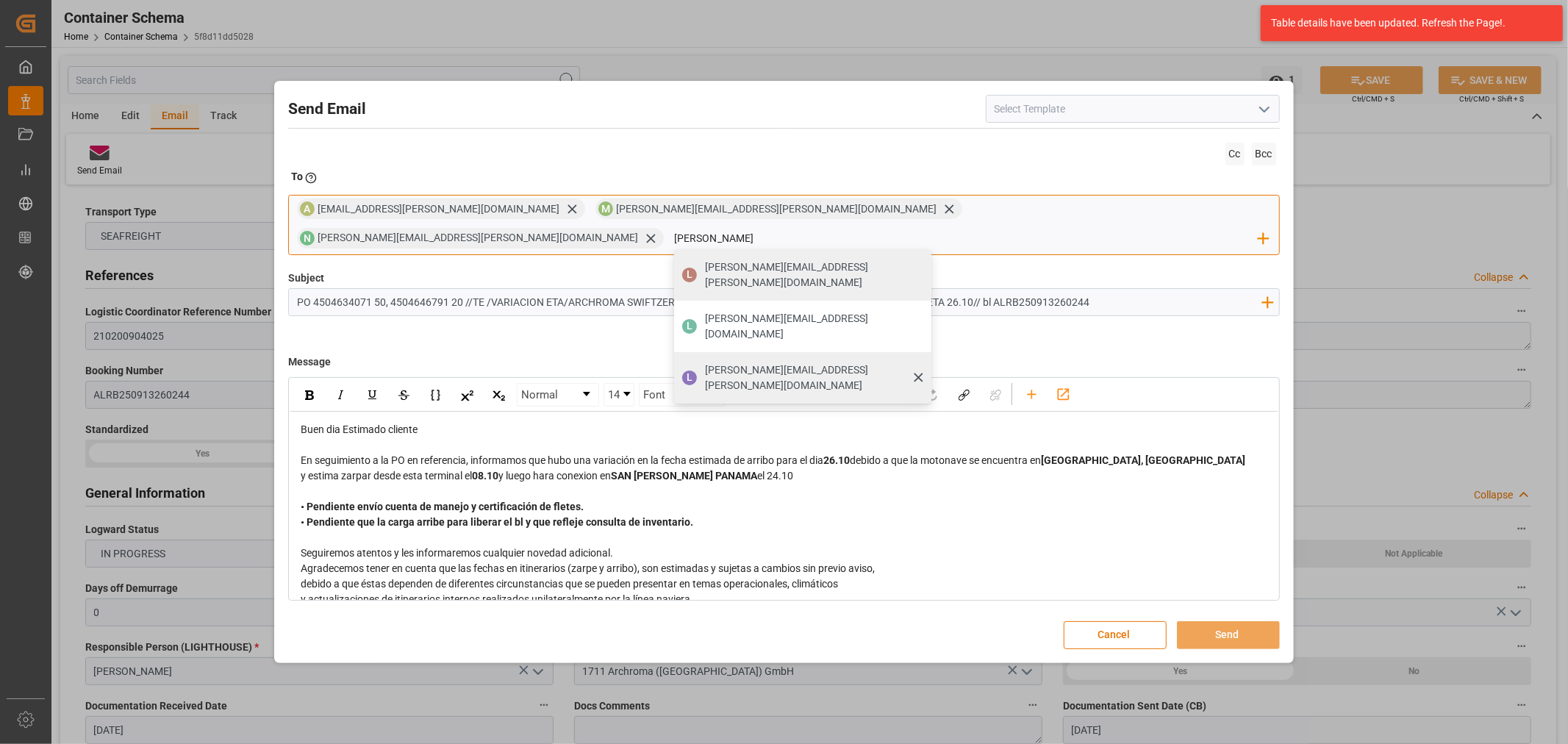
type input "[PERSON_NAME]"
click at [921, 362] on span "[PERSON_NAME][EMAIL_ADDRESS][PERSON_NAME][DOMAIN_NAME]" at bounding box center [812, 378] width 216 height 31
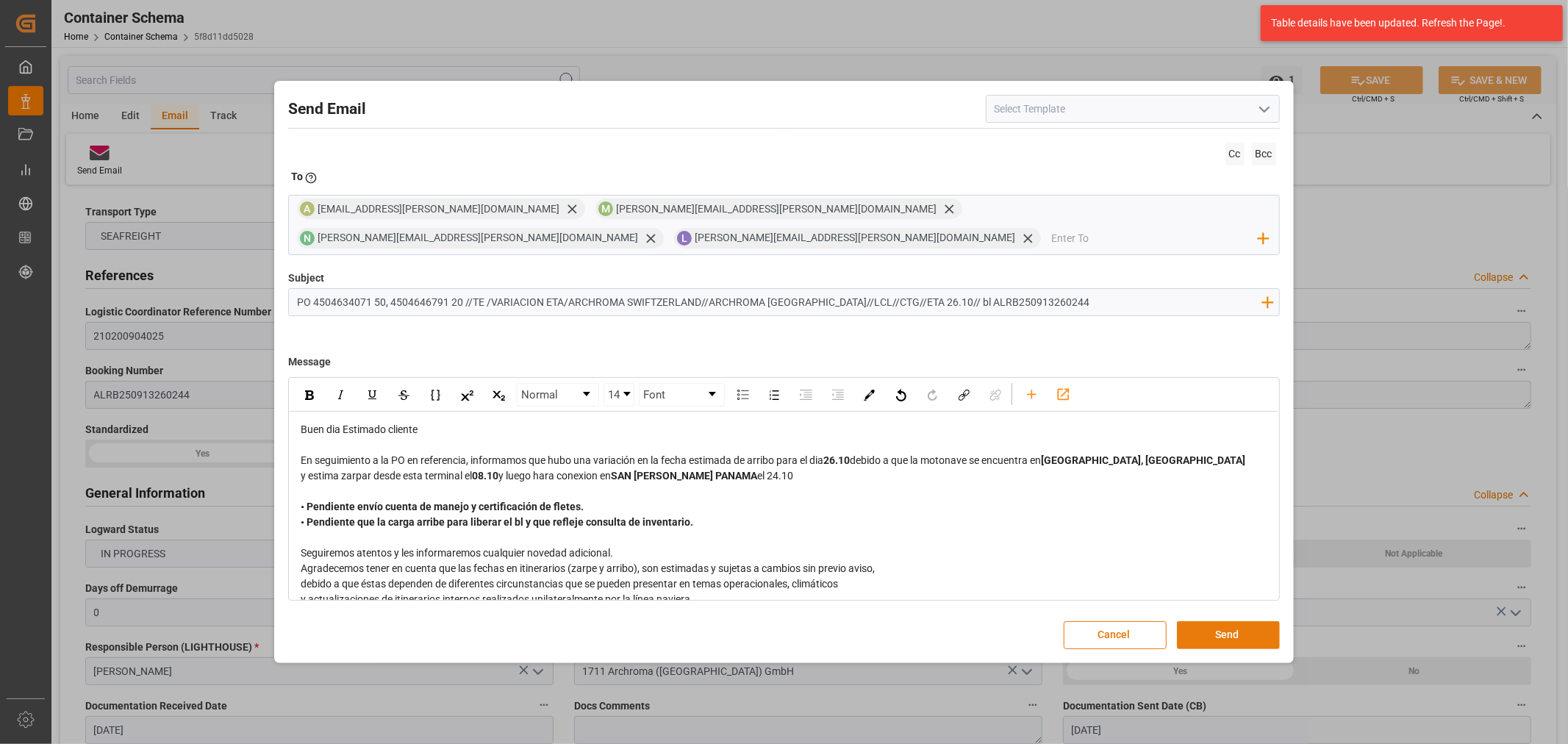
click at [1266, 621] on button "Send" at bounding box center [1228, 635] width 103 height 28
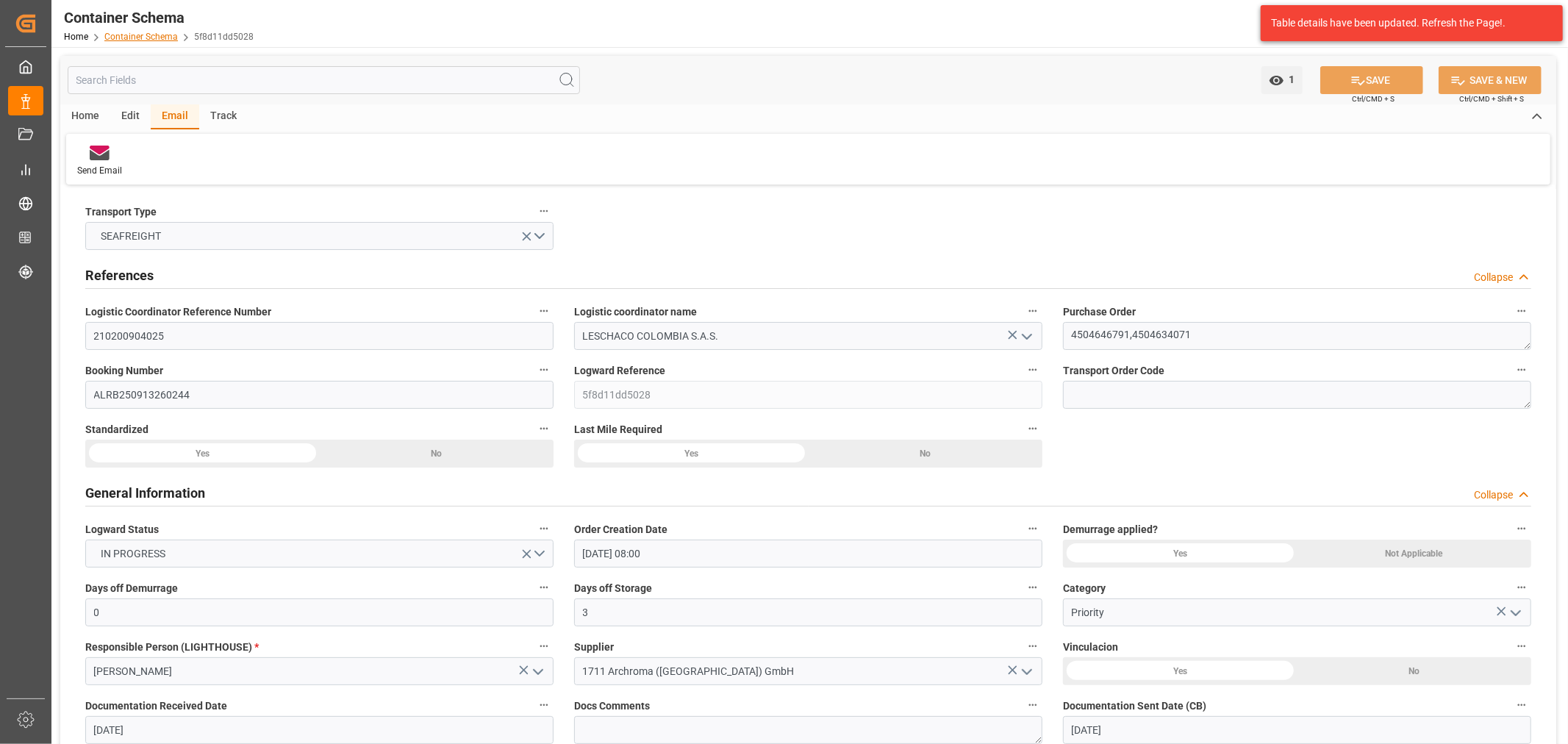
click at [123, 38] on link "Container Schema" at bounding box center [141, 36] width 74 height 11
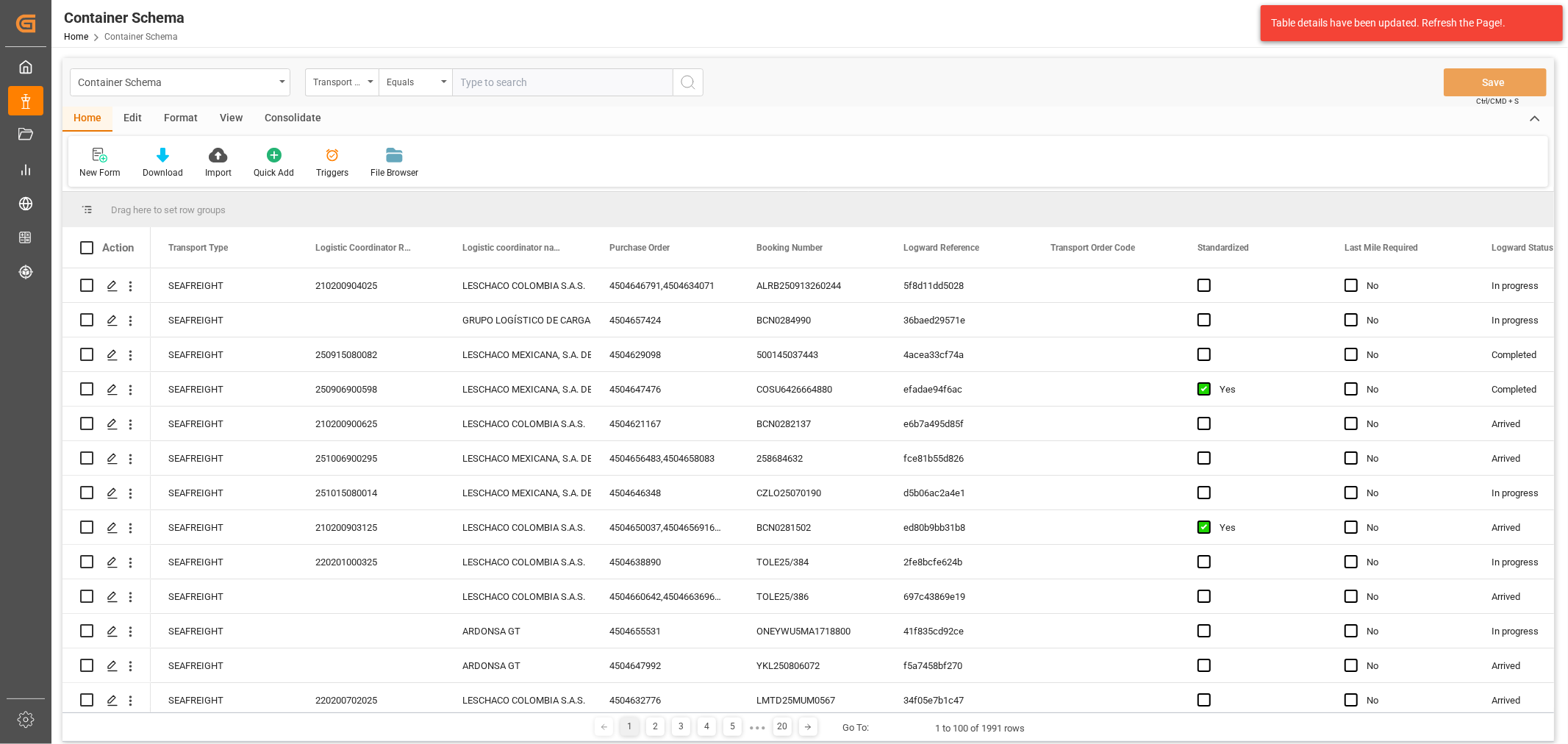
click at [349, 84] on div "Transport Type" at bounding box center [338, 80] width 50 height 17
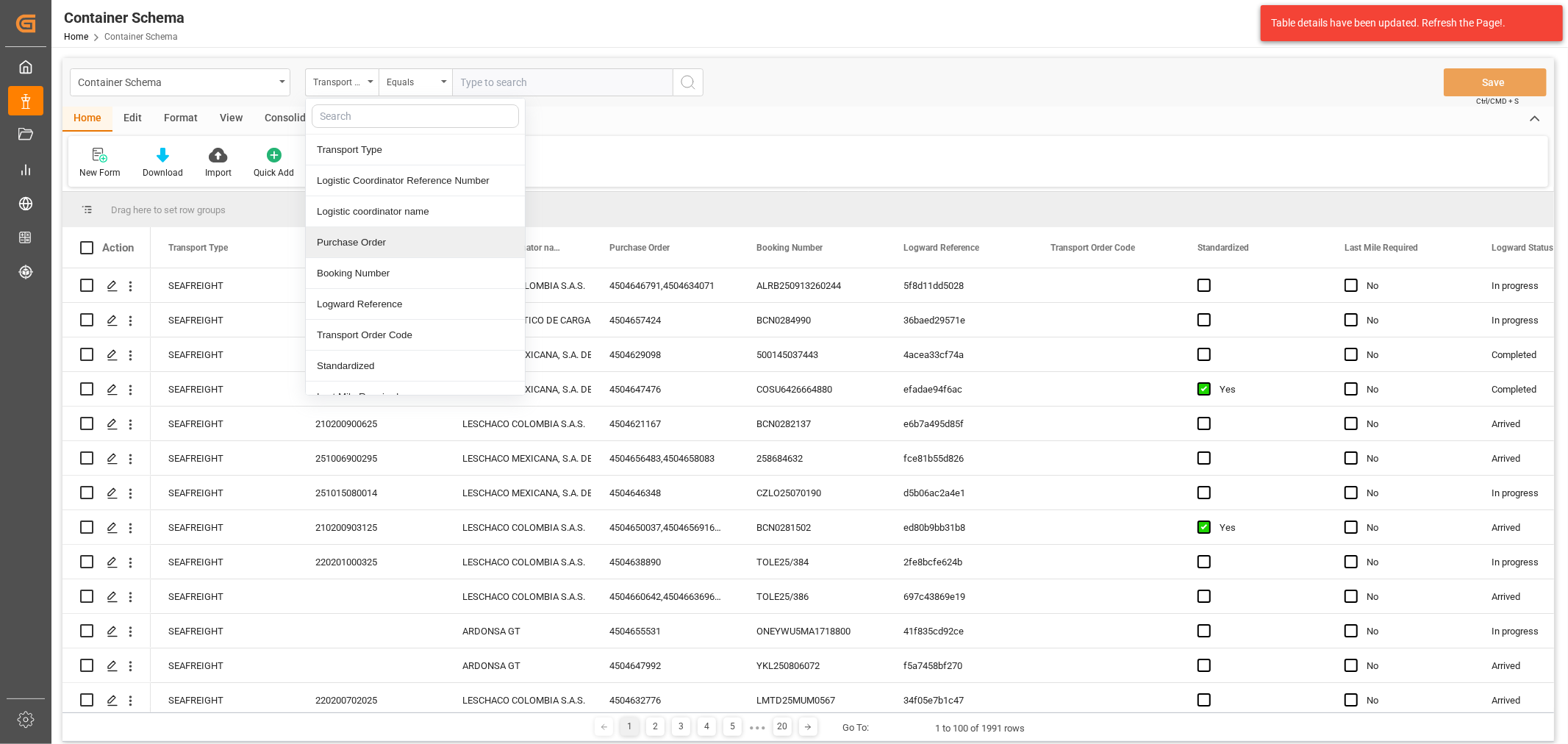
click at [376, 239] on div "Purchase Order" at bounding box center [415, 243] width 219 height 31
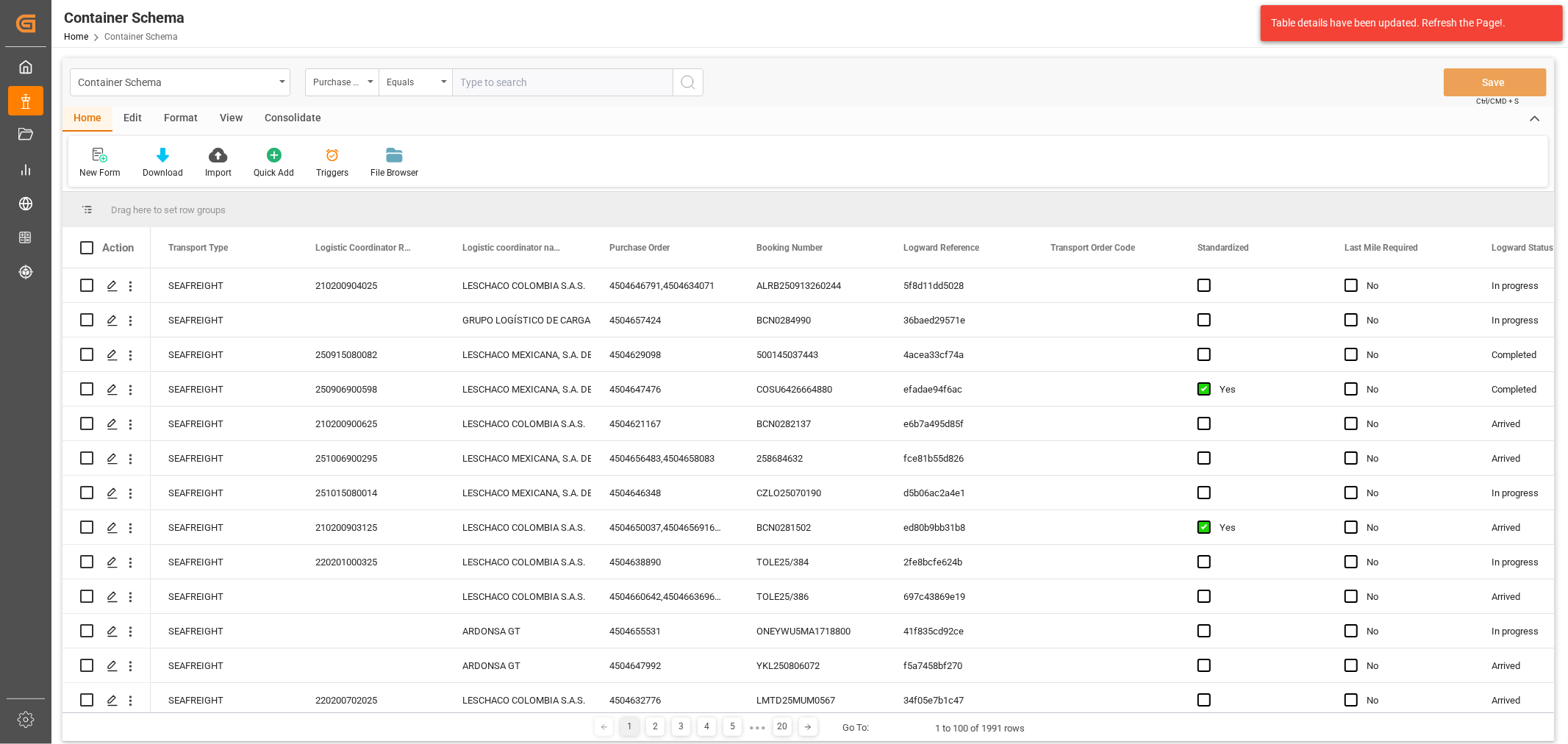
click at [412, 61] on div "Container Schema Purchase Order Equals Save Ctrl/CMD + S Home Edit Format View …" at bounding box center [808, 480] width 1513 height 868
click at [408, 74] on div "Equals" at bounding box center [411, 80] width 50 height 17
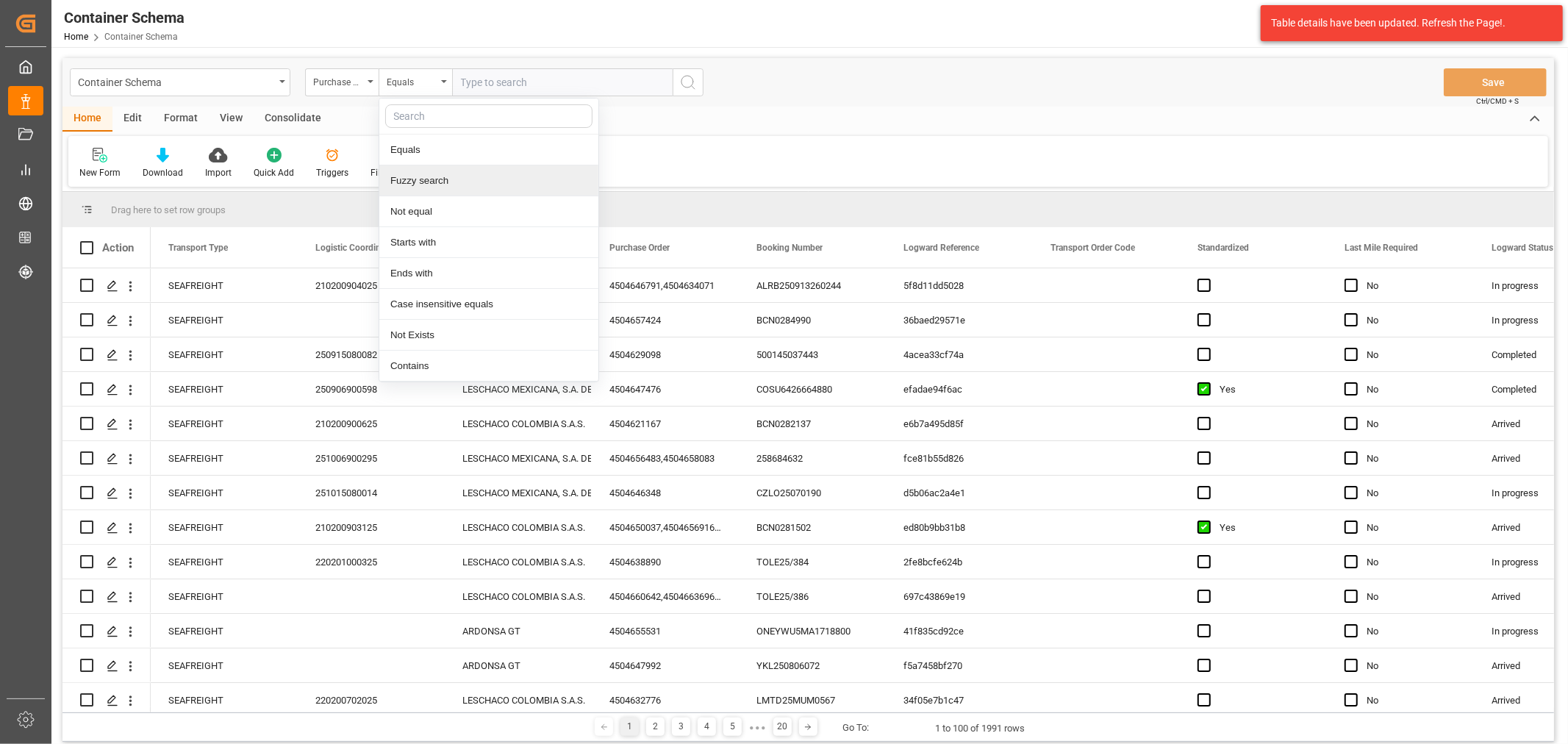
click at [442, 184] on div "Fuzzy search" at bounding box center [488, 181] width 219 height 31
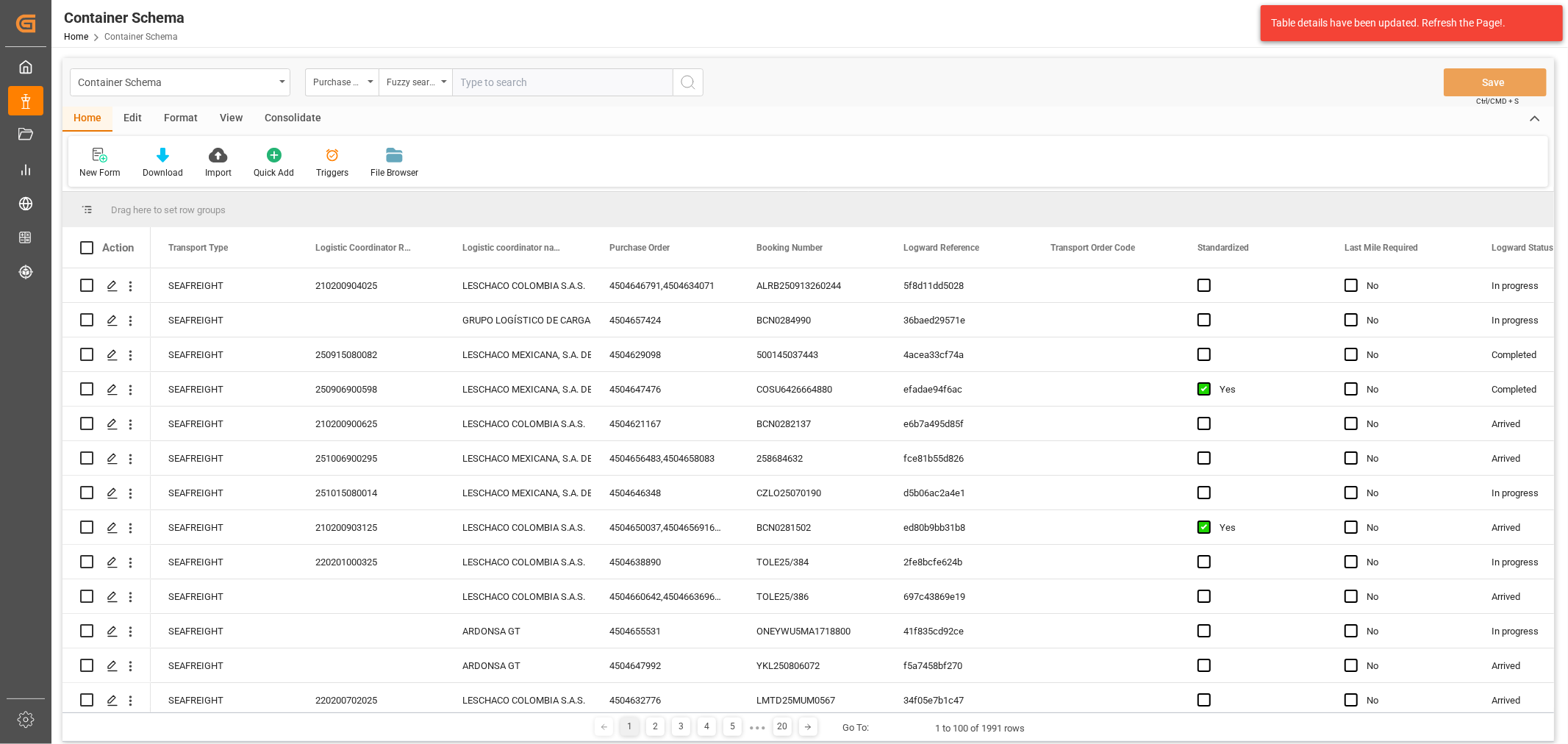
click at [492, 85] on input "text" at bounding box center [562, 82] width 221 height 28
paste input "4504660714"
type input "4504660714"
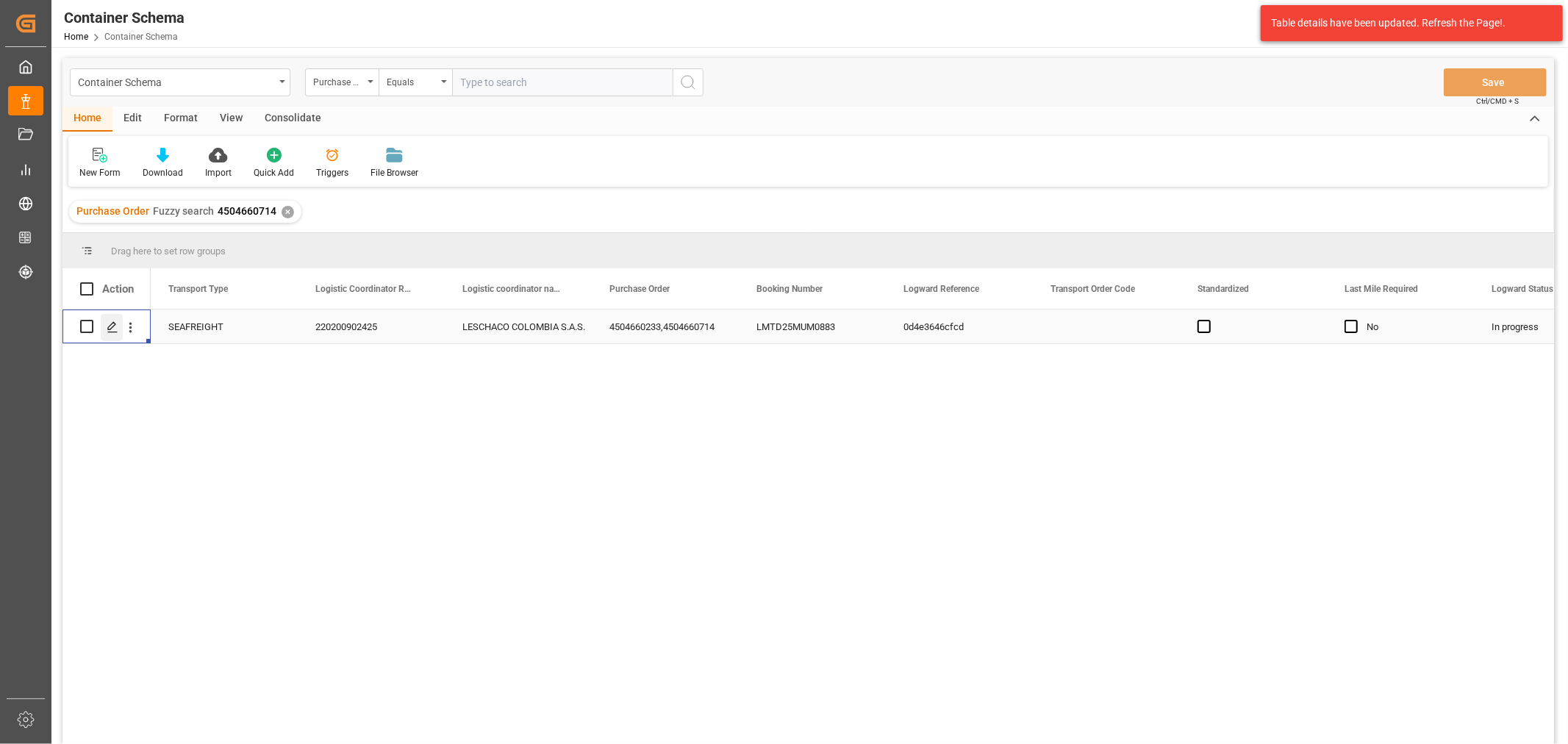
click at [107, 331] on icon "Press SPACE to select this row." at bounding box center [112, 327] width 12 height 12
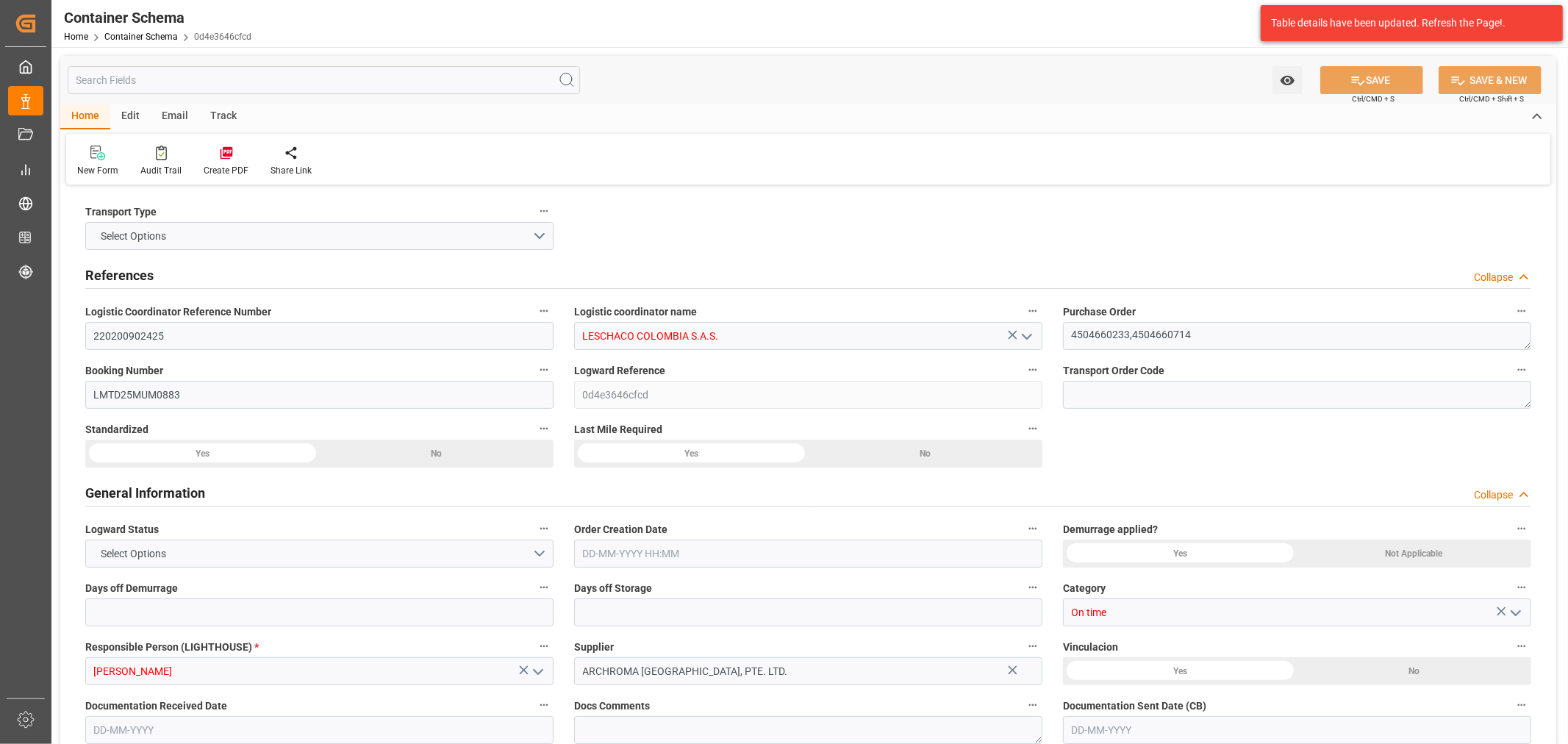
type input "0"
type input "3"
type input "2"
type input "40"
type input "14000"
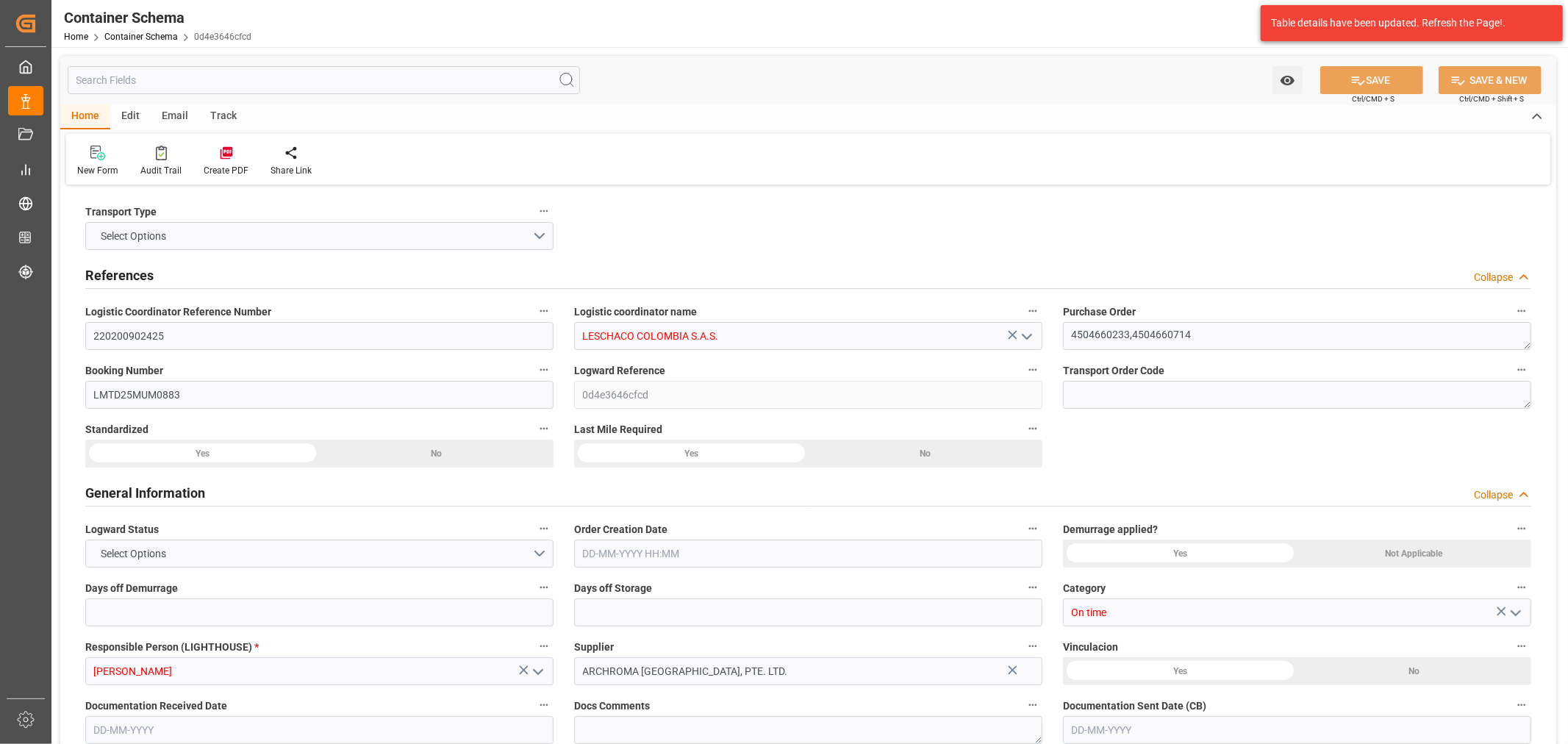
type input "14784"
type input "MSC"
type input "Mediterranean Shipping Company"
type input "INNSA"
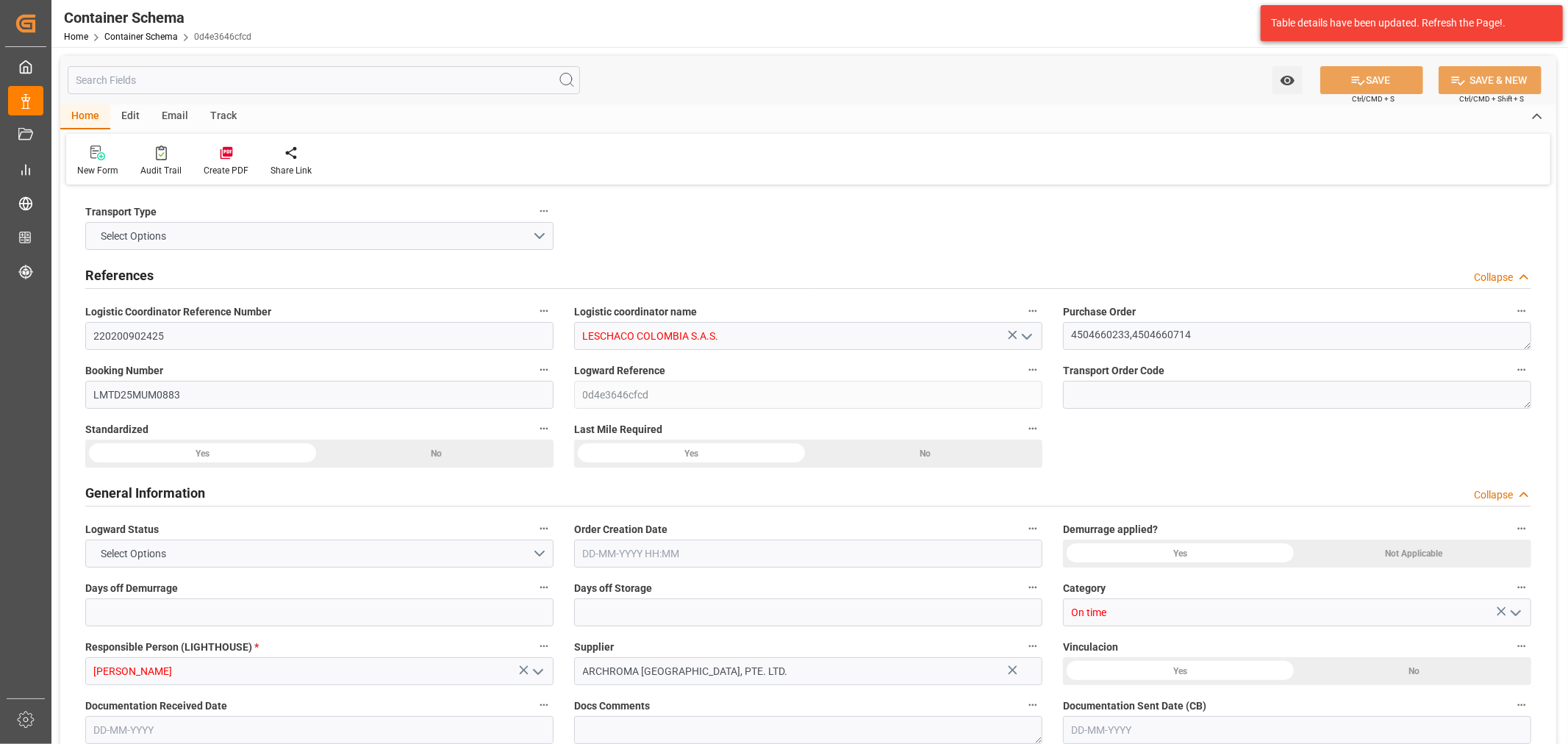
type input "COBUN"
type input "9465265"
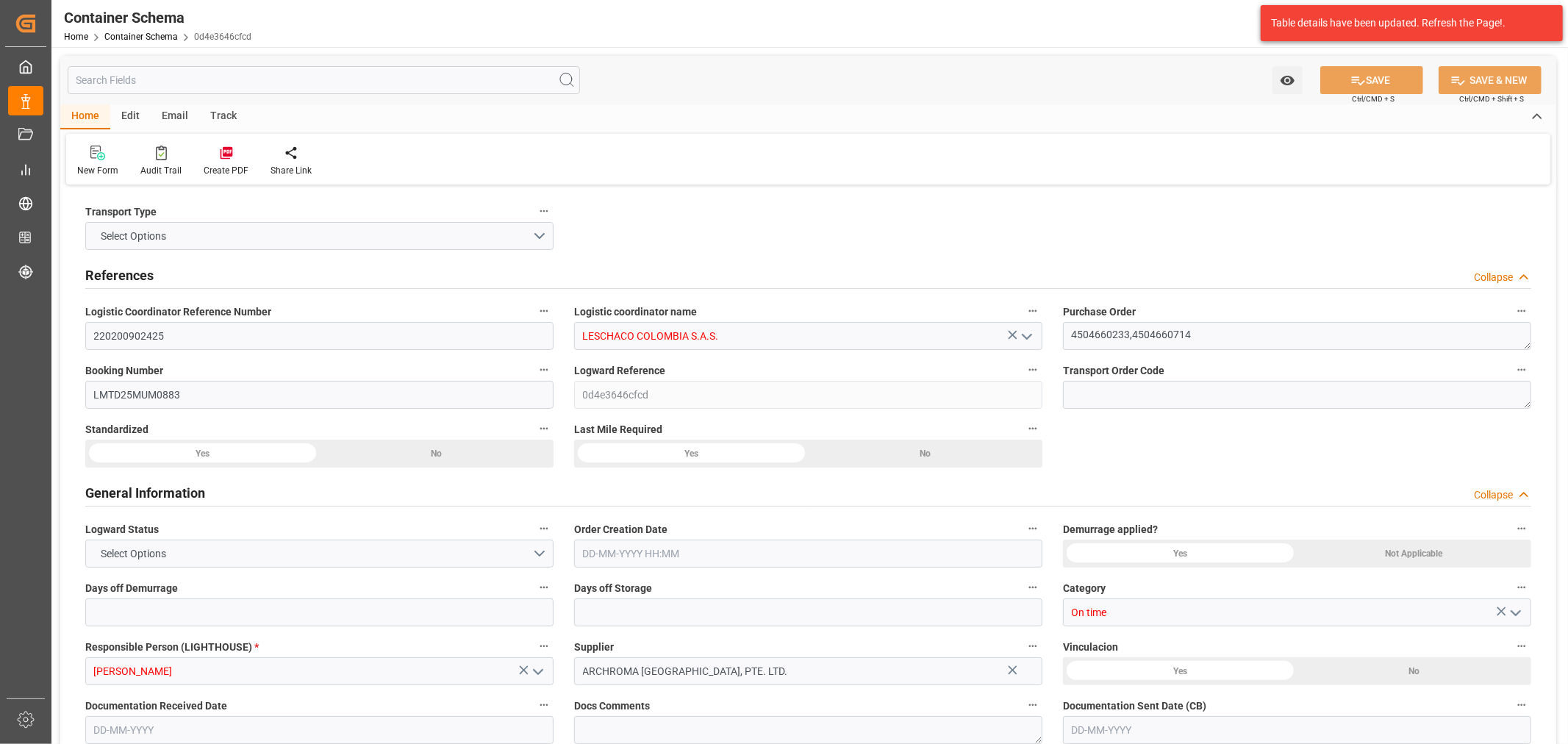
type input "9465265"
type input "0"
type input "[DATE] 10:45"
type input "[DATE]"
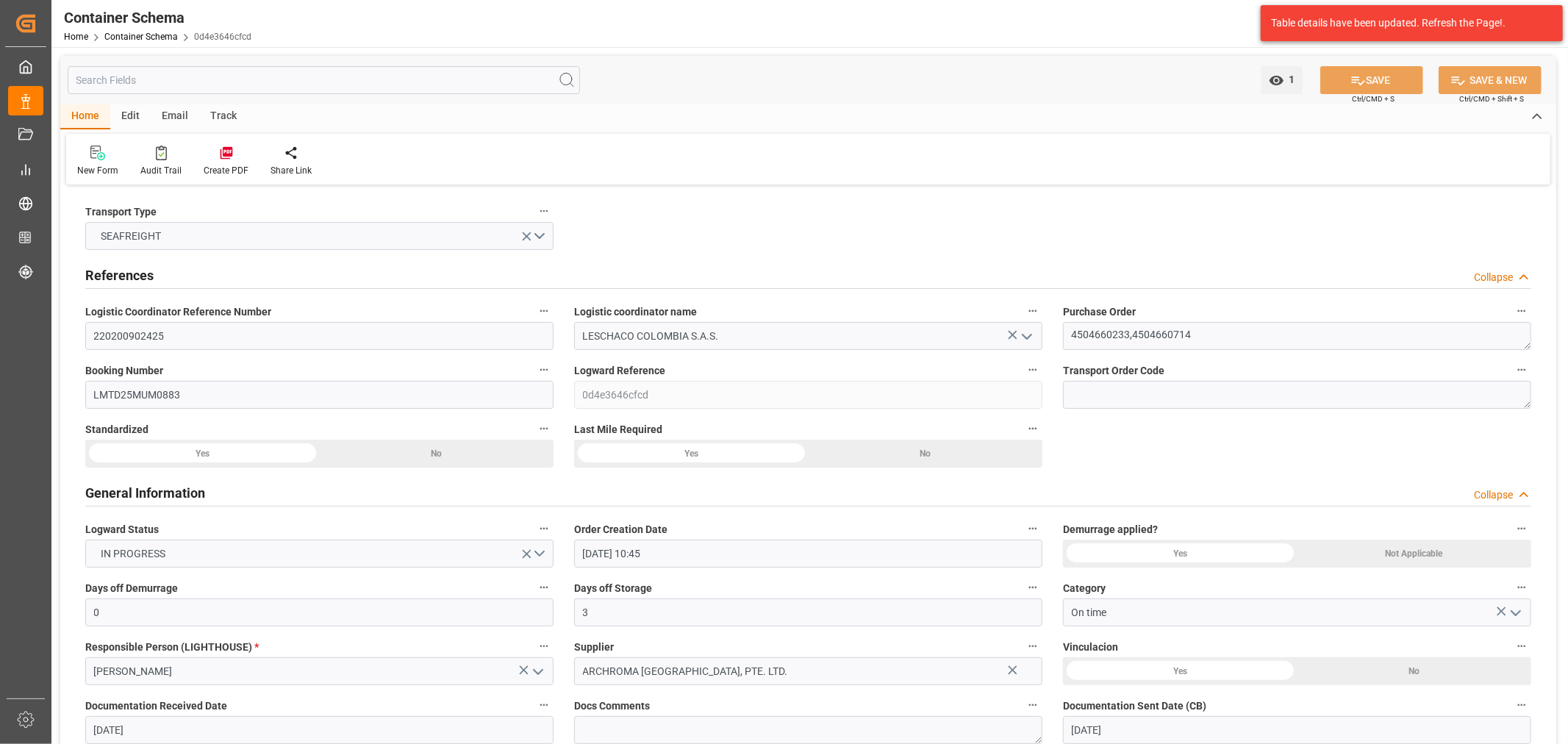
type input "[DATE]"
type input "[DATE] 07:22"
type input "[DATE] 15:42"
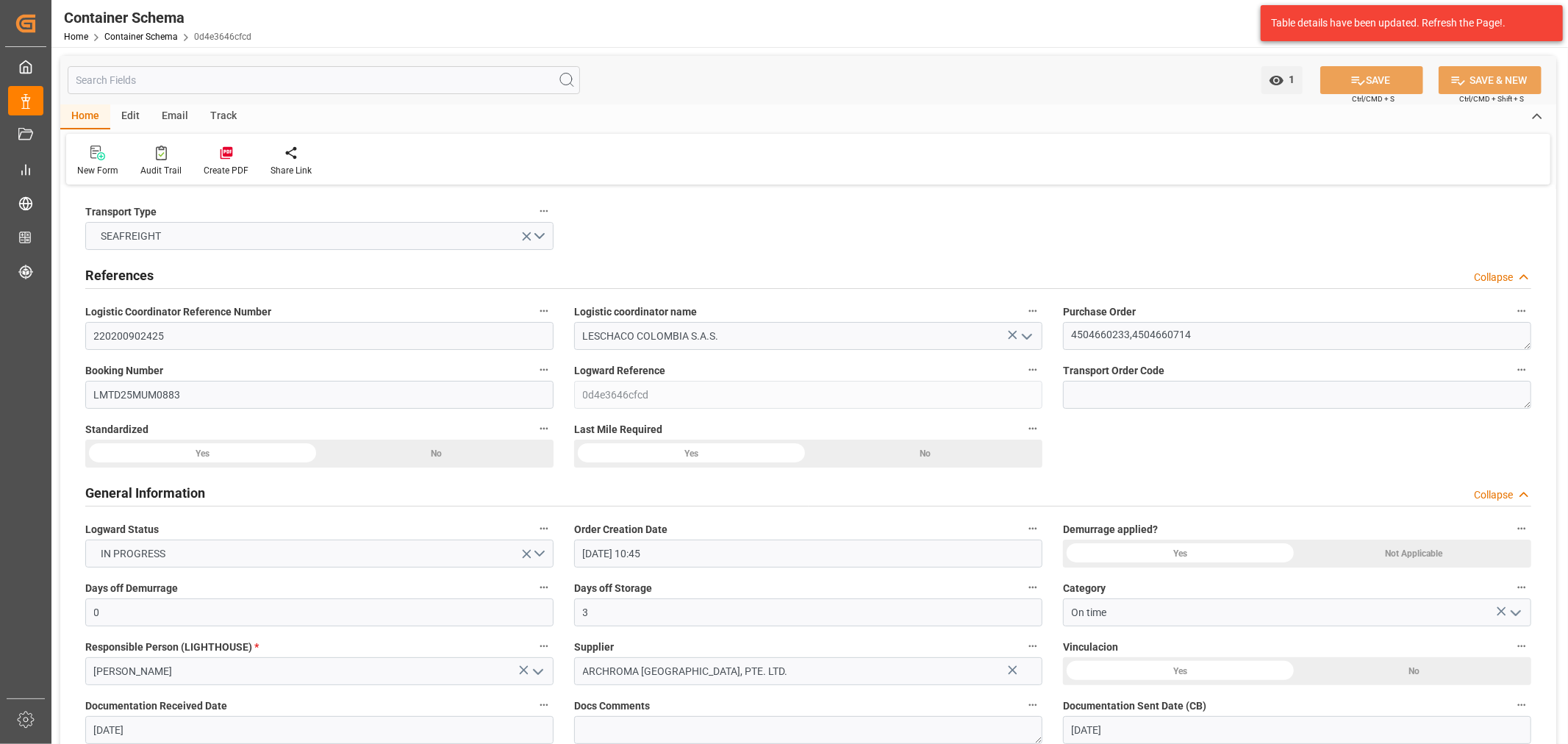
type input "[DATE]"
click at [240, 120] on div "Track" at bounding box center [223, 116] width 48 height 25
click at [104, 162] on div "Tracking" at bounding box center [95, 161] width 57 height 32
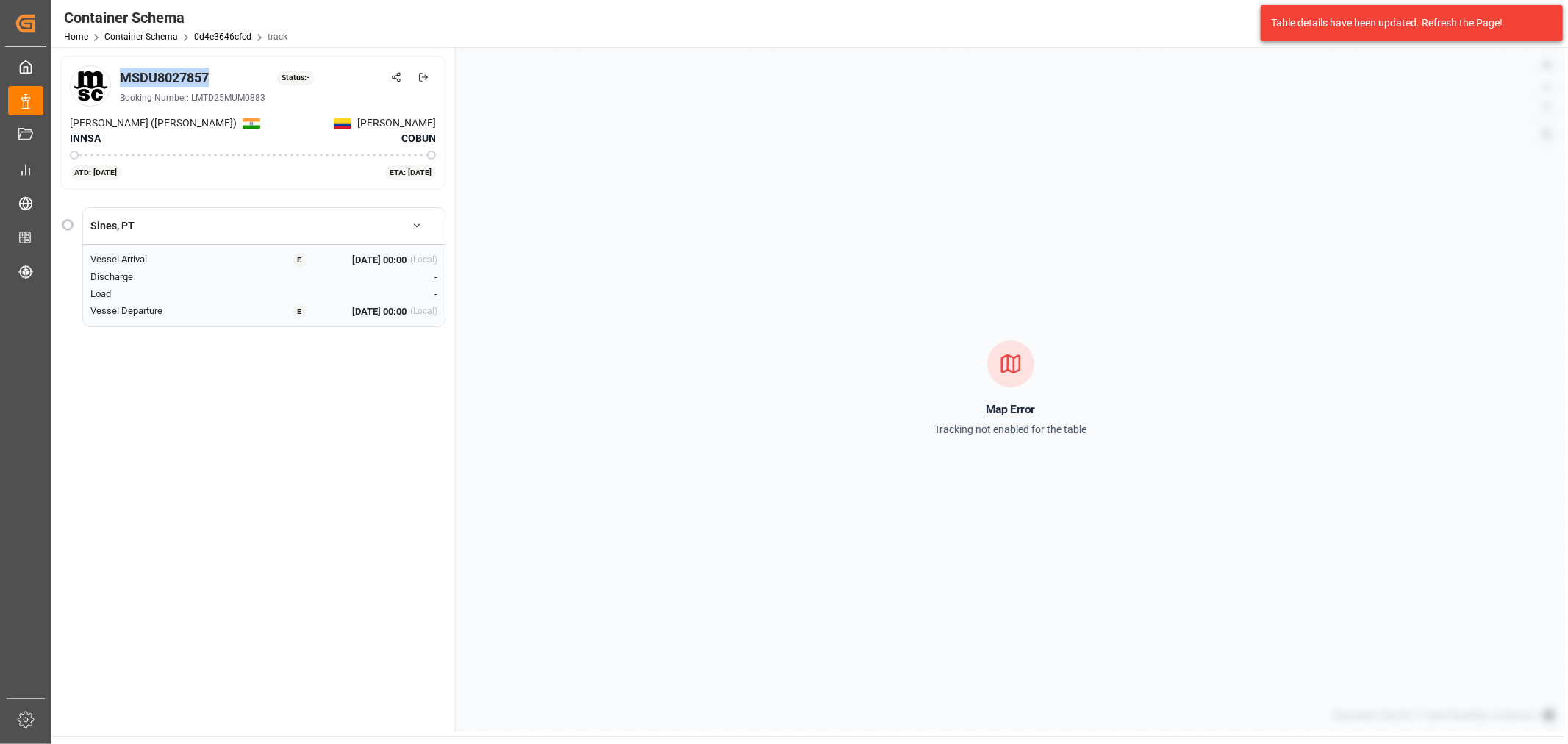
drag, startPoint x: 212, startPoint y: 74, endPoint x: 119, endPoint y: 72, distance: 93.0
click at [120, 72] on div "MSDU8027857 Status: -" at bounding box center [277, 78] width 316 height 20
copy div "MSDU8027857"
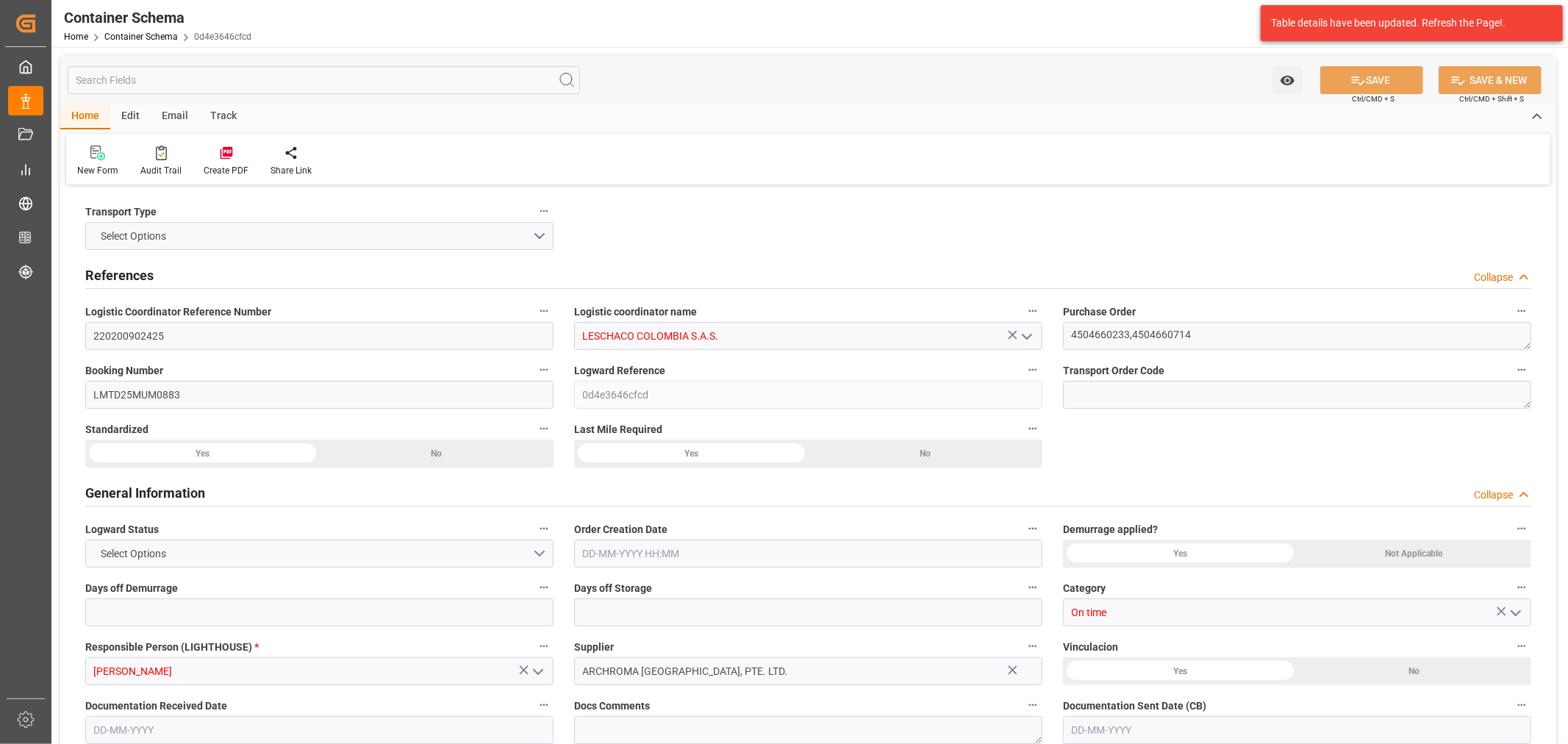
type input "0"
type input "3"
type input "2"
type input "40"
type input "14000"
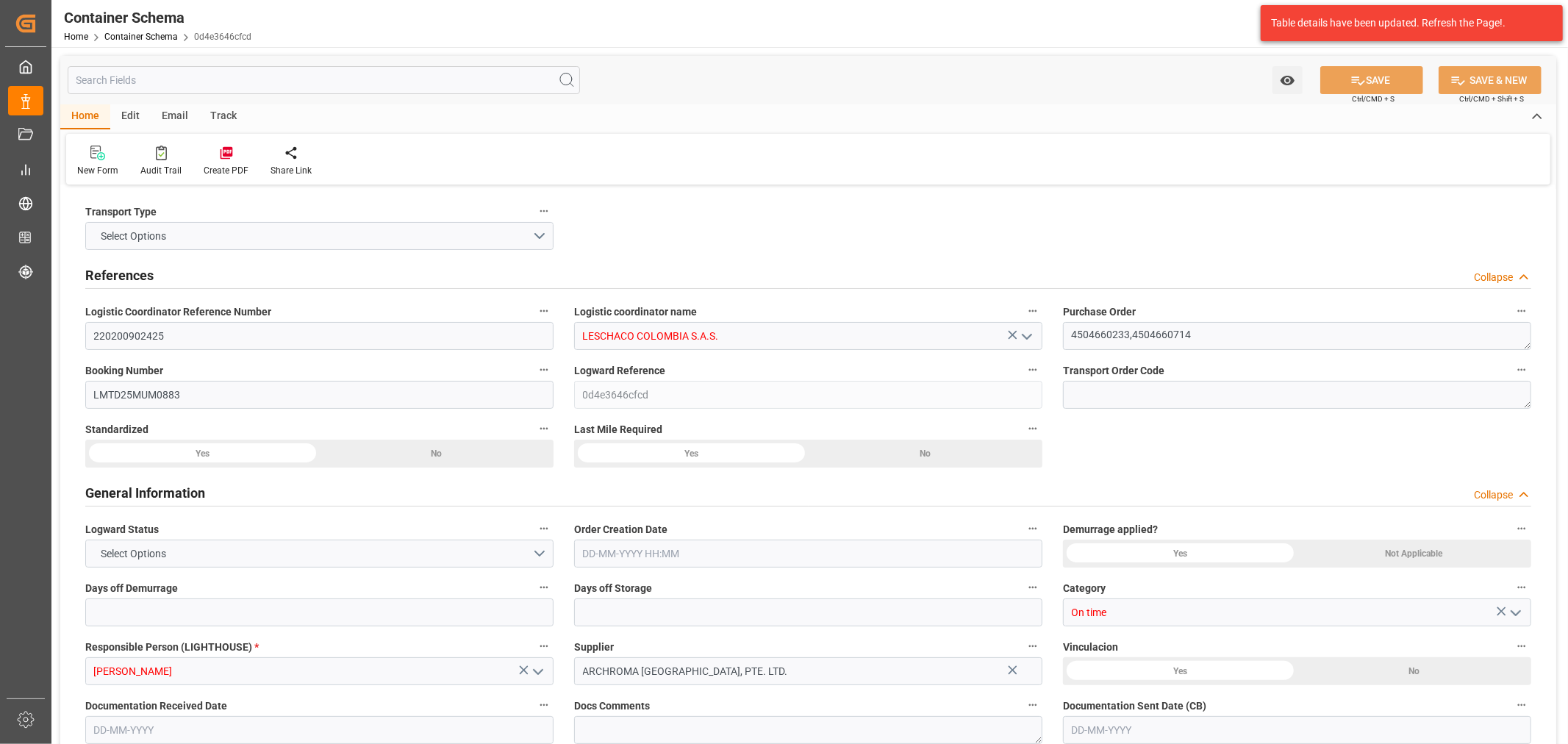
type input "14784"
type input "MSC"
type input "Mediterranean Shipping Company"
type input "INNSA"
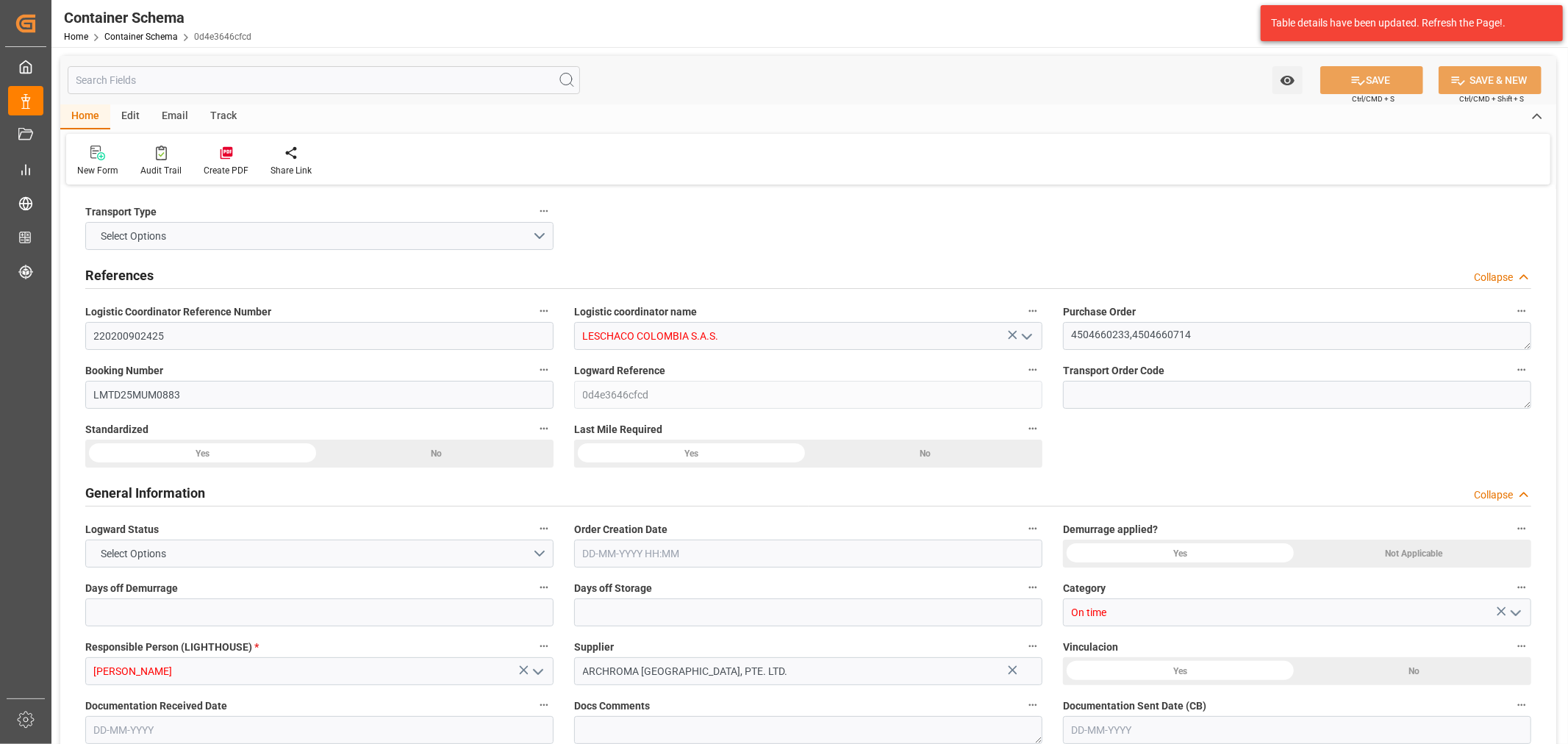
type input "COBUN"
type input "9465265"
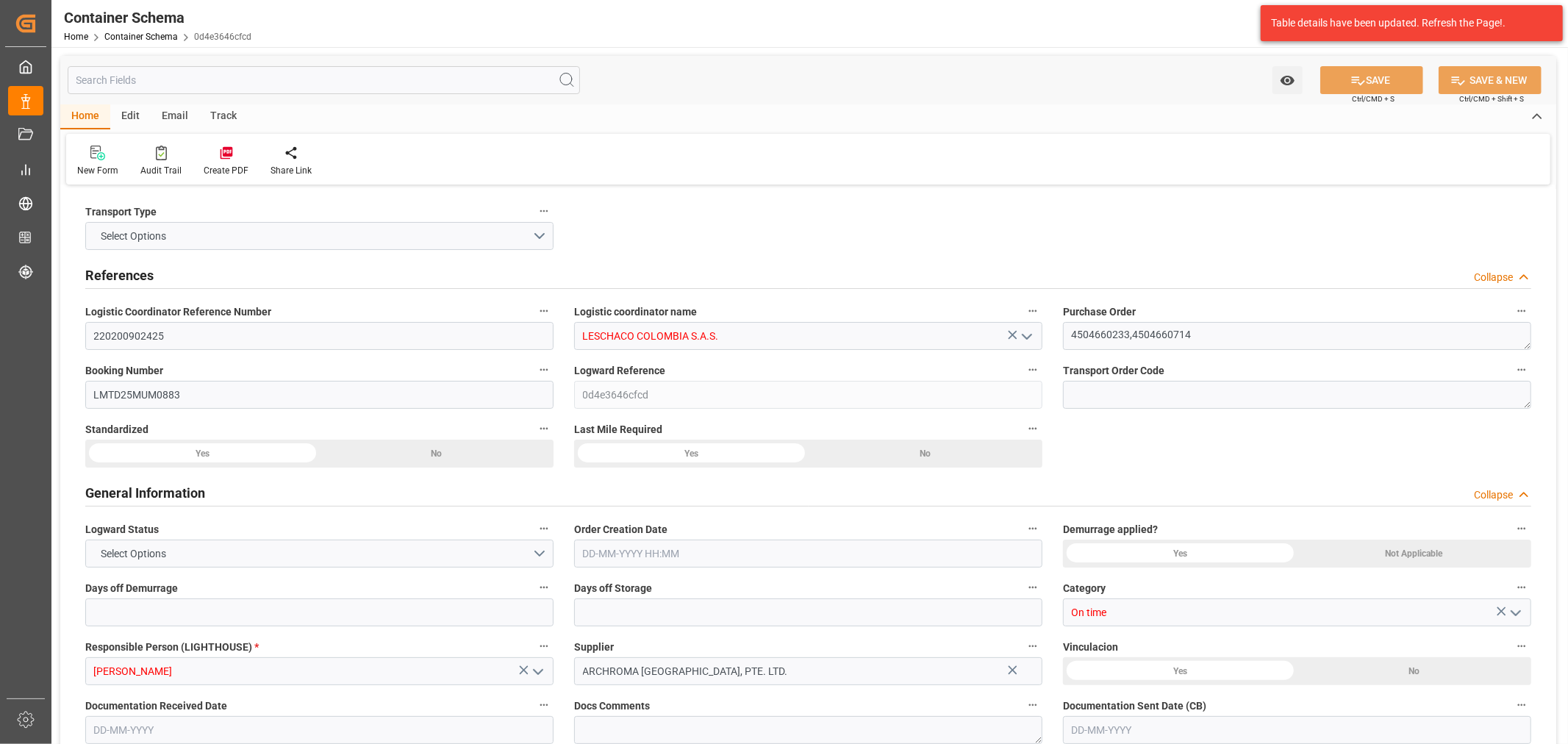
type input "9465265"
type input "0"
type input "[DATE] 10:45"
type input "[DATE]"
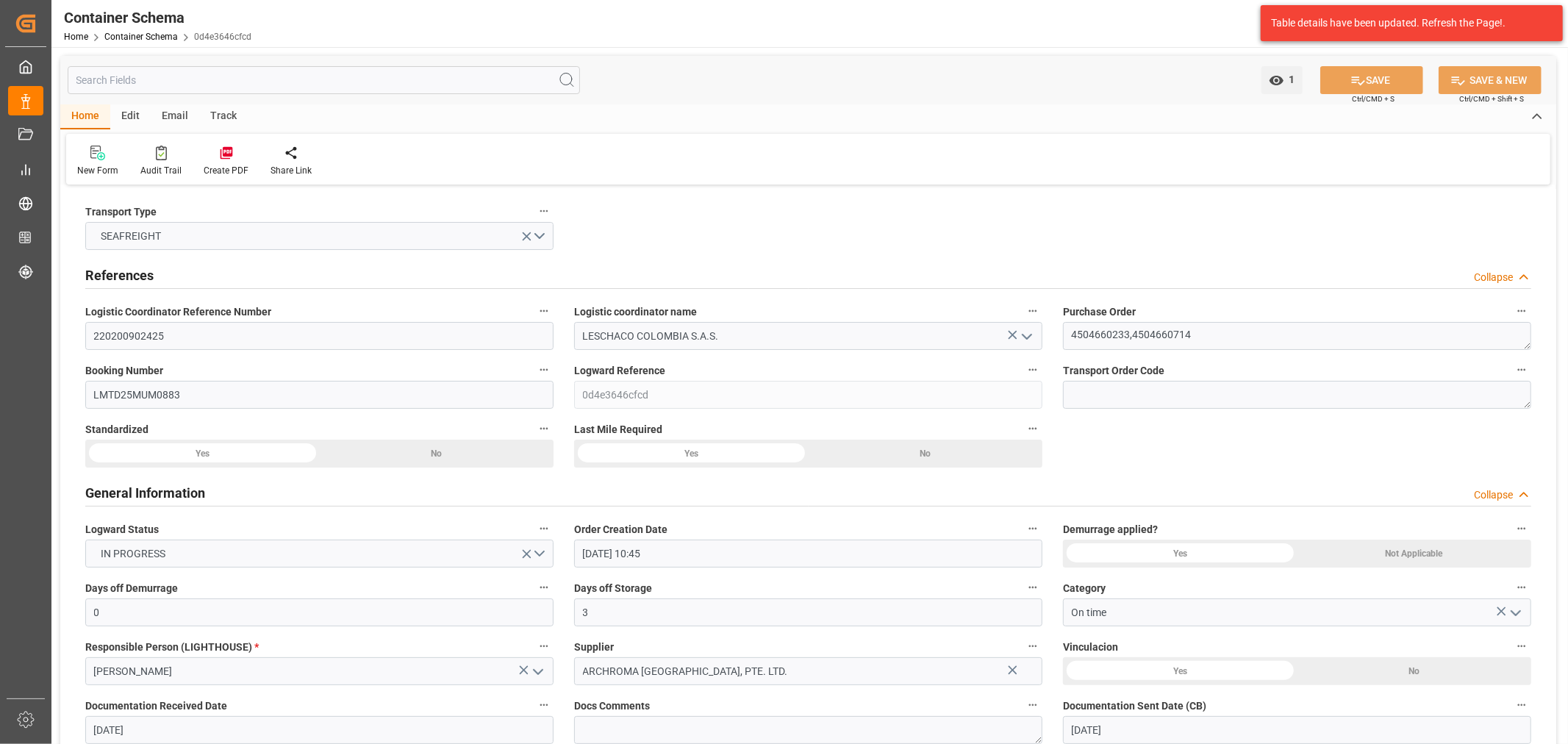
type input "[DATE]"
type input "[DATE] 07:22"
type input "[DATE] 15:42"
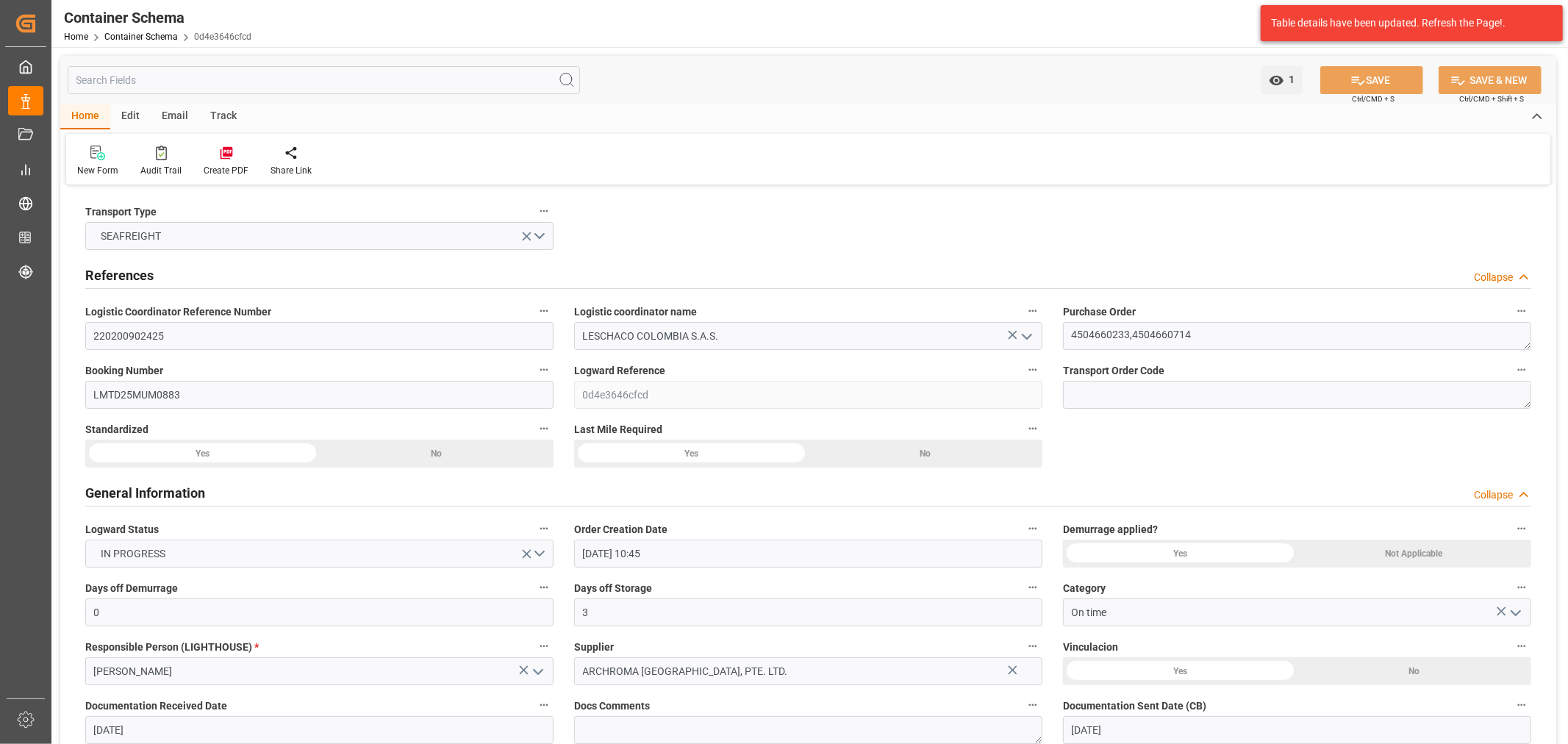
type input "[DATE]"
drag, startPoint x: 166, startPoint y: 124, endPoint x: 136, endPoint y: 148, distance: 38.4
click at [166, 123] on div "Email" at bounding box center [175, 116] width 48 height 25
click at [99, 170] on div "Send Email" at bounding box center [99, 171] width 44 height 13
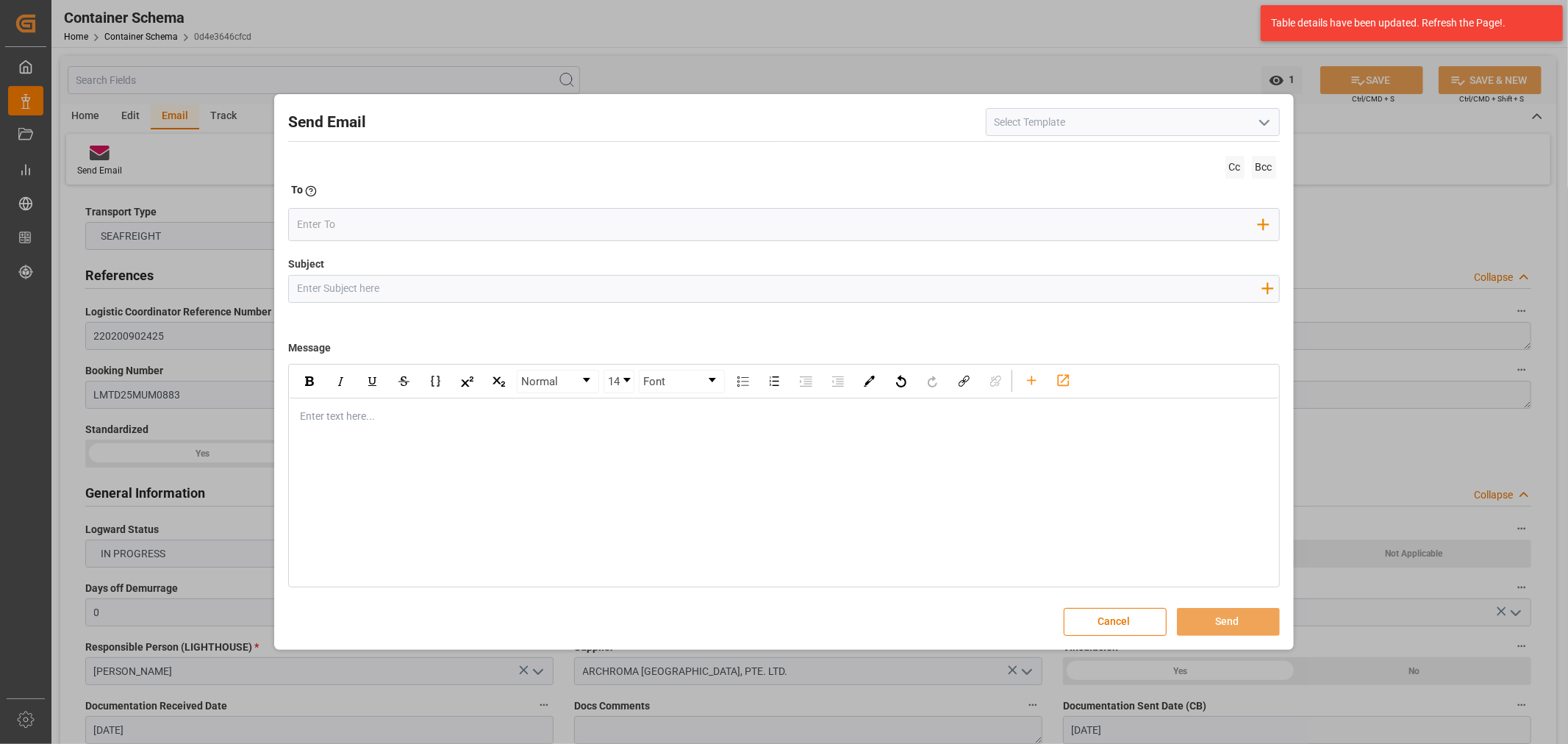
click at [503, 296] on input "Subject" at bounding box center [778, 289] width 980 height 26
click at [376, 288] on input "Subject" at bounding box center [778, 289] width 980 height 26
paste input "PO 4504660714,4504660233//TE//LOGWARD STATUS/ARCHROMA [GEOGRAPHIC_DATA]/ARCHROM…"
click at [537, 289] on input "PO 4504660714,4504660233//TE//LOGWARD STATUS/ARCHROMA [GEOGRAPHIC_DATA]/ARCHROM…" at bounding box center [778, 289] width 980 height 26
click at [546, 288] on input "PO 4504660714,4504660233//TE//LOGWARD STATUS/ARCHROMA [GEOGRAPHIC_DATA]/ARCHROM…" at bounding box center [778, 289] width 980 height 26
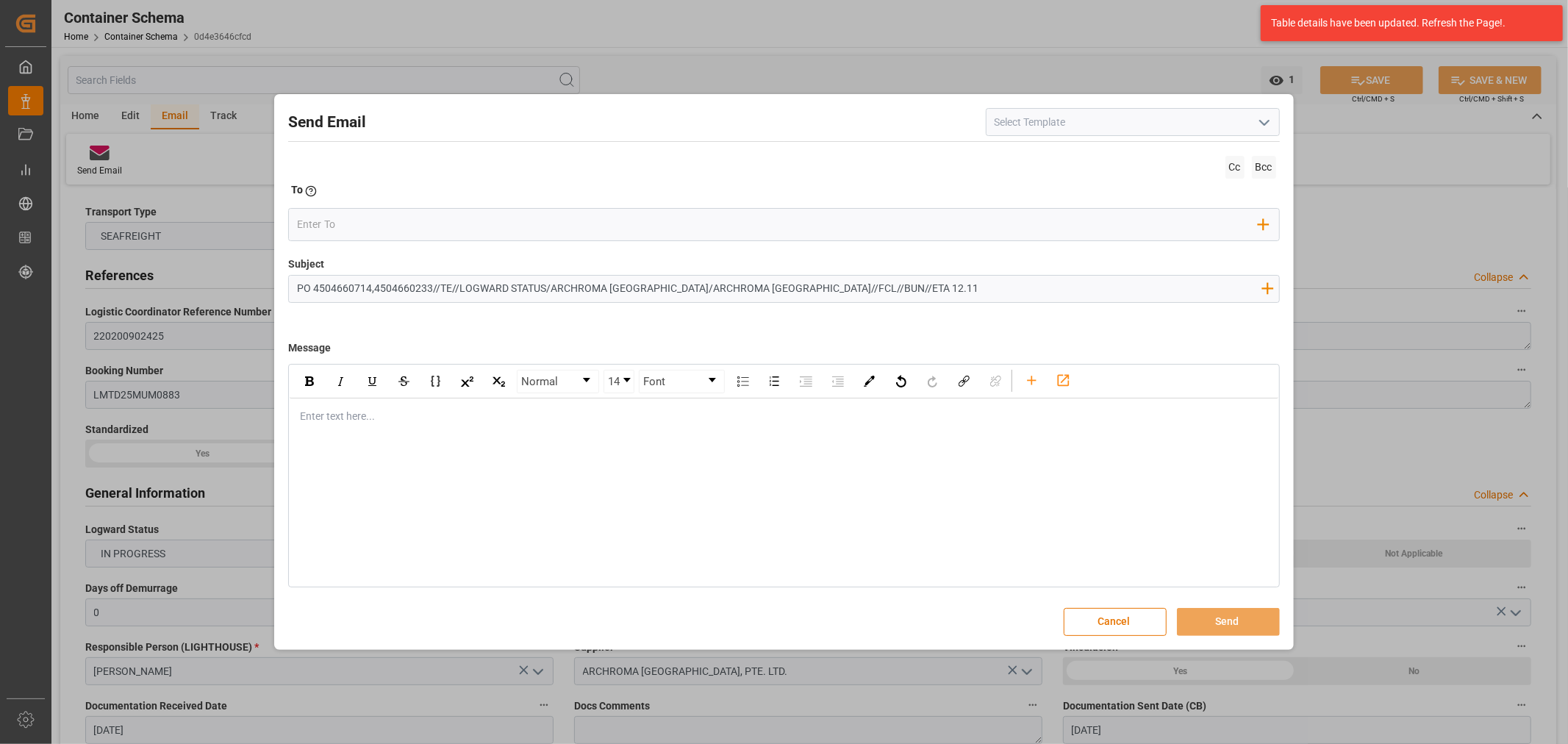
drag, startPoint x: 546, startPoint y: 288, endPoint x: 462, endPoint y: 288, distance: 84.0
click at [462, 288] on input "PO 4504660714,4504660233//TE//LOGWARD STATUS/ARCHROMA [GEOGRAPHIC_DATA]/ARCHROM…" at bounding box center [778, 289] width 980 height 26
click at [850, 289] on input "PO 4504660714,4504660233//TE//VARIACION ETAARCHROMA [GEOGRAPHIC_DATA]/ARCHROMA …" at bounding box center [778, 289] width 980 height 26
click at [854, 291] on input "PO 4504660714,4504660233//TE//VARIACION ETAARCHROMA [GEOGRAPHIC_DATA]/ARCHROMA …" at bounding box center [778, 289] width 980 height 26
click at [853, 287] on input "PO 4504660714,4504660233//TE//VARIACION ETAARCHROMA [GEOGRAPHIC_DATA]/ARCHROMA …" at bounding box center [778, 289] width 980 height 26
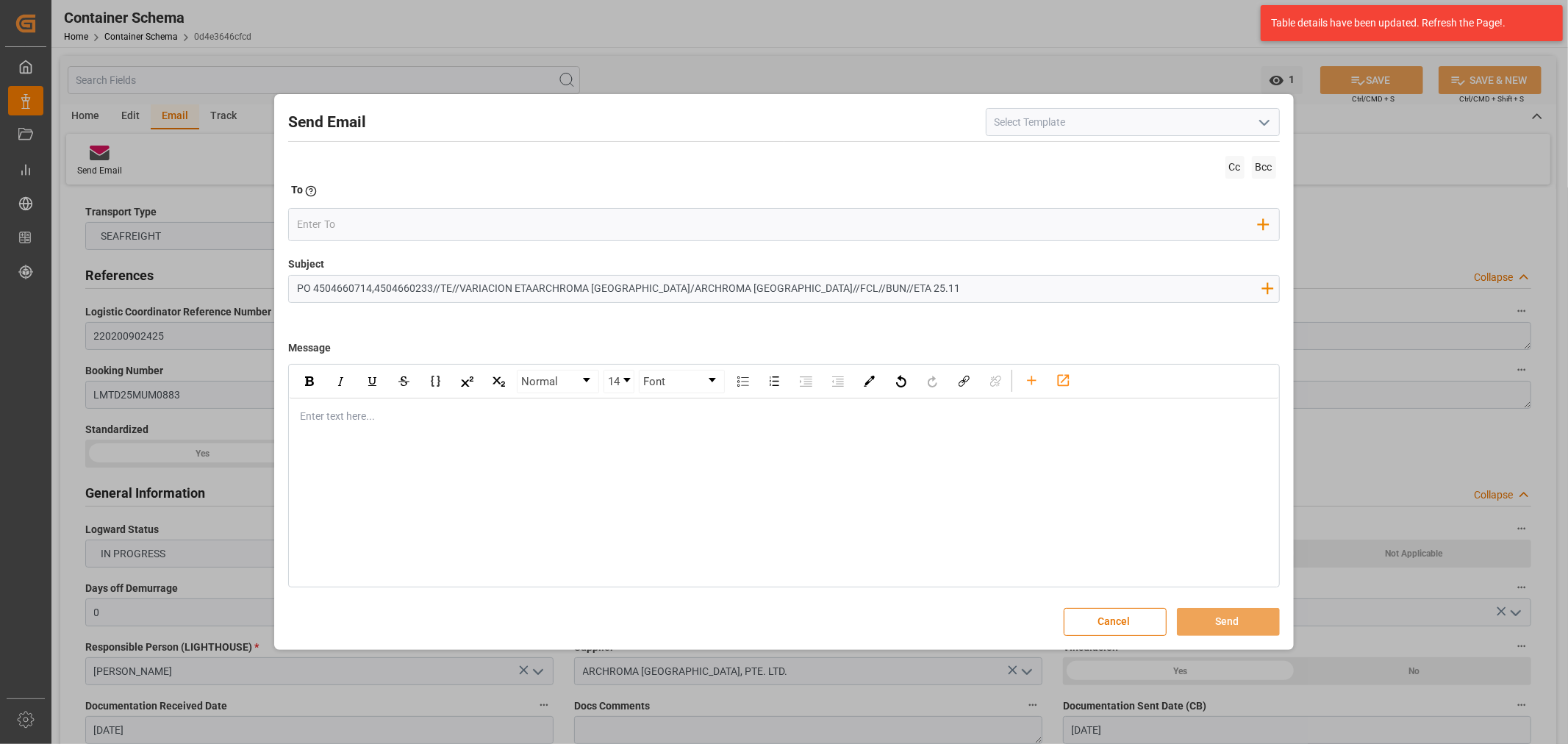
type input "PO 4504660714,4504660233//TE//VARIACION ETAARCHROMA [GEOGRAPHIC_DATA]/ARCHROMA …"
click at [486, 426] on div "Enter text here..." at bounding box center [783, 416] width 988 height 36
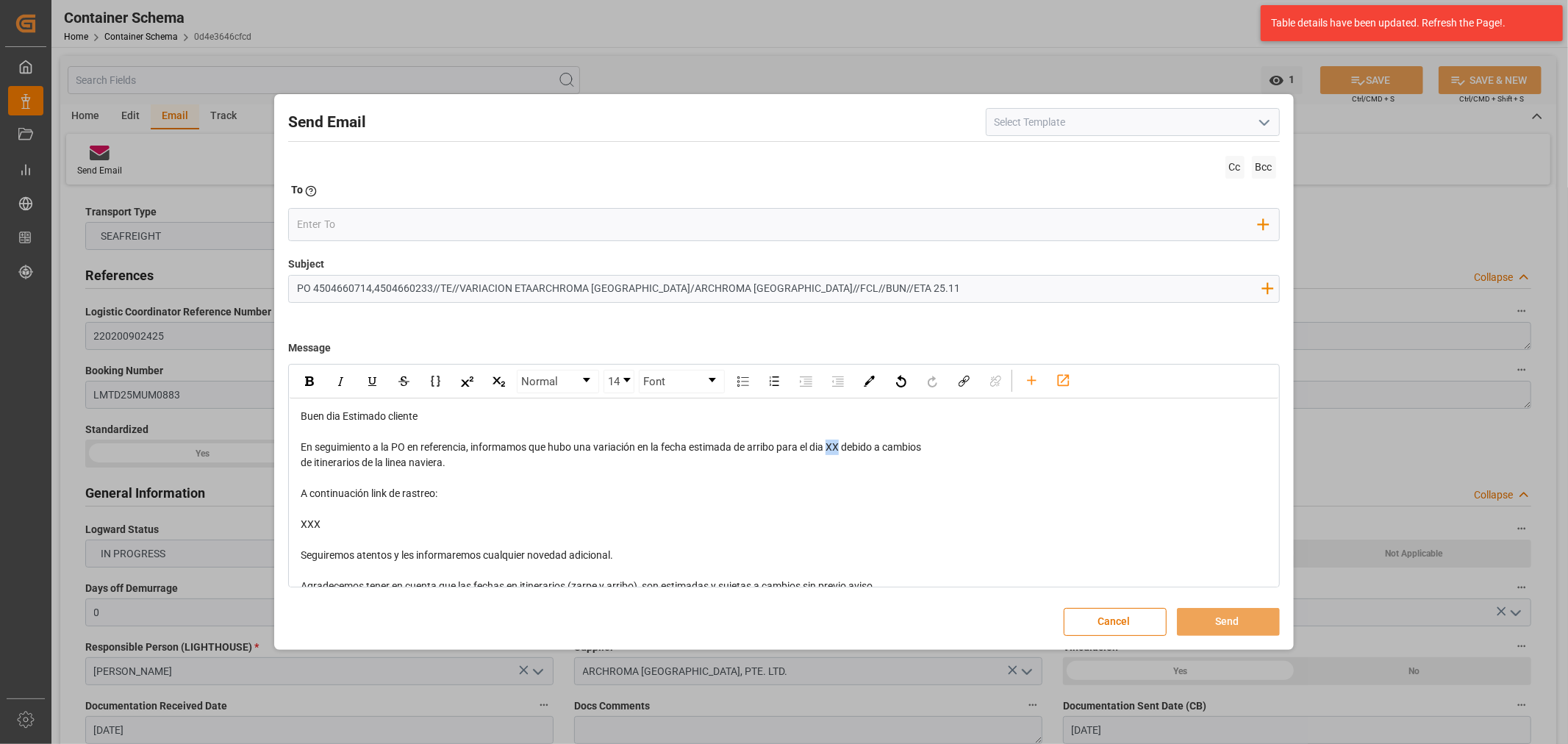
drag, startPoint x: 841, startPoint y: 446, endPoint x: 831, endPoint y: 446, distance: 10.0
click at [831, 446] on span "En seguimiento a la PO en referencia, informamos que hubo una variación en la f…" at bounding box center [611, 447] width 621 height 12
drag, startPoint x: 518, startPoint y: 471, endPoint x: 901, endPoint y: 446, distance: 383.8
click at [901, 446] on div "Buen dia Estimado cliente En seguimiento a la PO en referencia, informamos que …" at bounding box center [784, 556] width 967 height 294
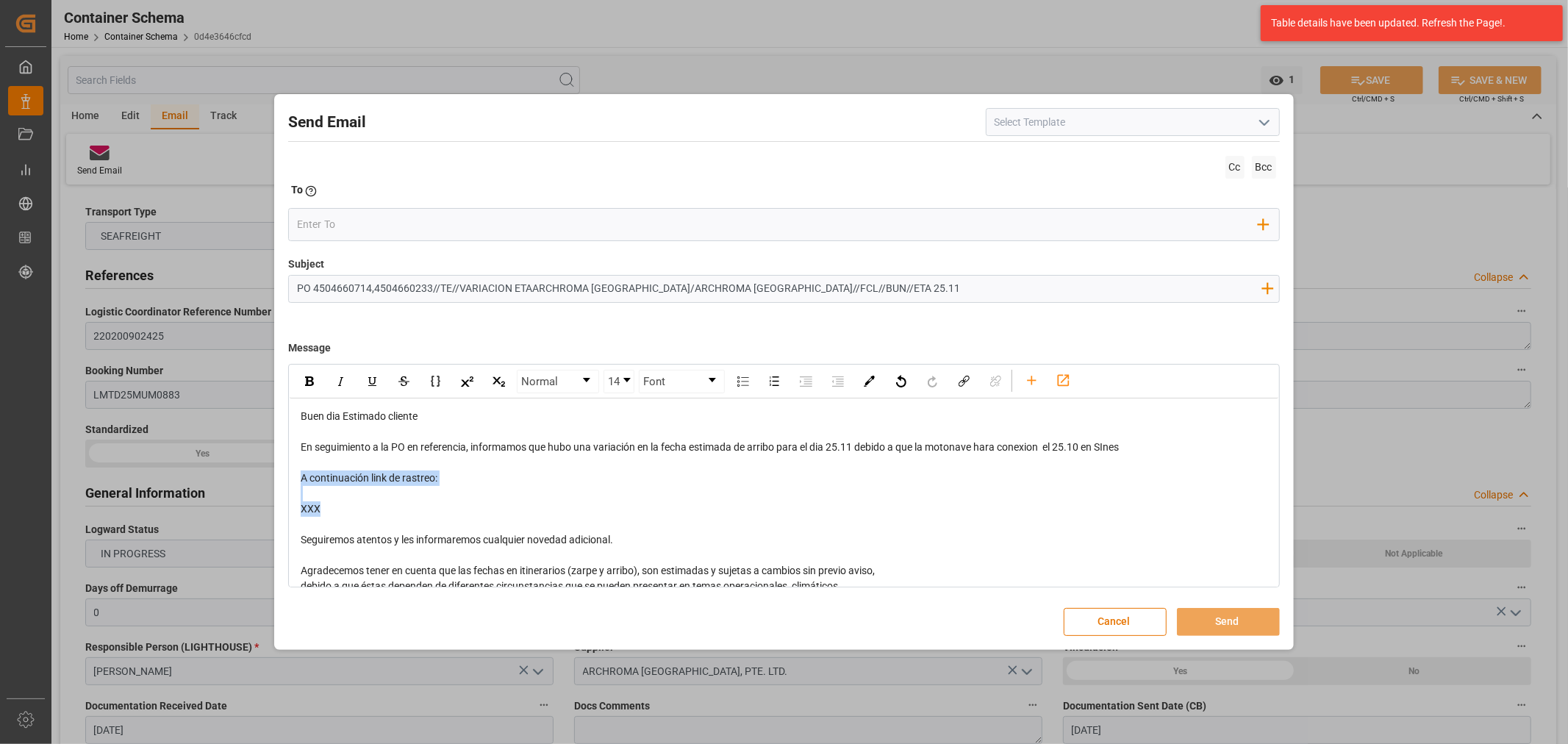
drag, startPoint x: 404, startPoint y: 518, endPoint x: 282, endPoint y: 475, distance: 129.4
click at [282, 475] on div "Send Email Cc Bcc To Enter the TO Email address Add Field to To Subject PO 4504…" at bounding box center [783, 371] width 1011 height 547
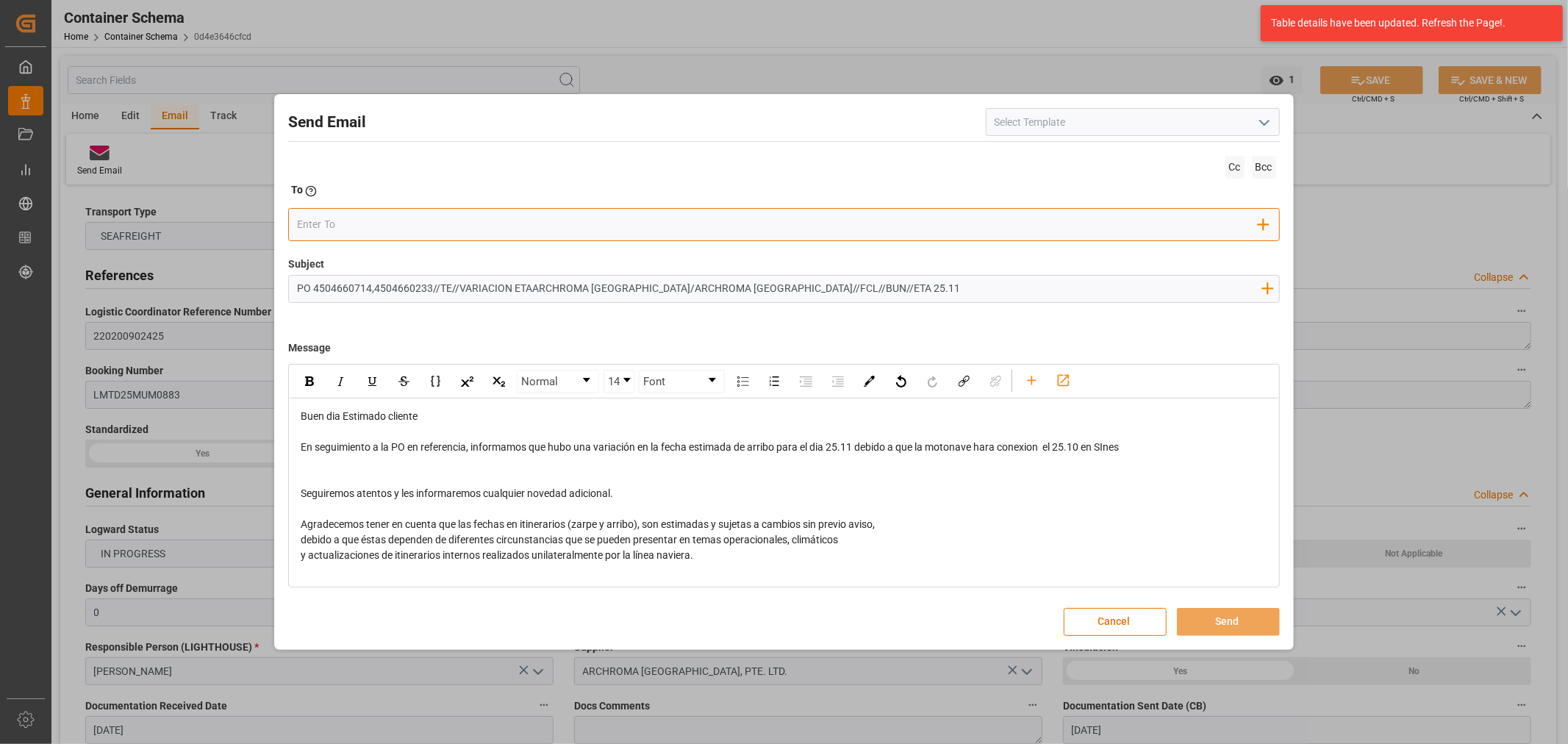
click at [335, 215] on input "email" at bounding box center [777, 225] width 961 height 22
drag, startPoint x: 854, startPoint y: 450, endPoint x: 831, endPoint y: 449, distance: 23.0
click at [831, 449] on span "En seguimiento a la PO en referencia, informamos que hubo una variación en la f…" at bounding box center [710, 447] width 818 height 12
drag, startPoint x: 856, startPoint y: 449, endPoint x: 831, endPoint y: 450, distance: 25.0
click at [831, 450] on span "En seguimiento a la PO en referencia, informamos que hubo una variación en la f…" at bounding box center [710, 447] width 818 height 12
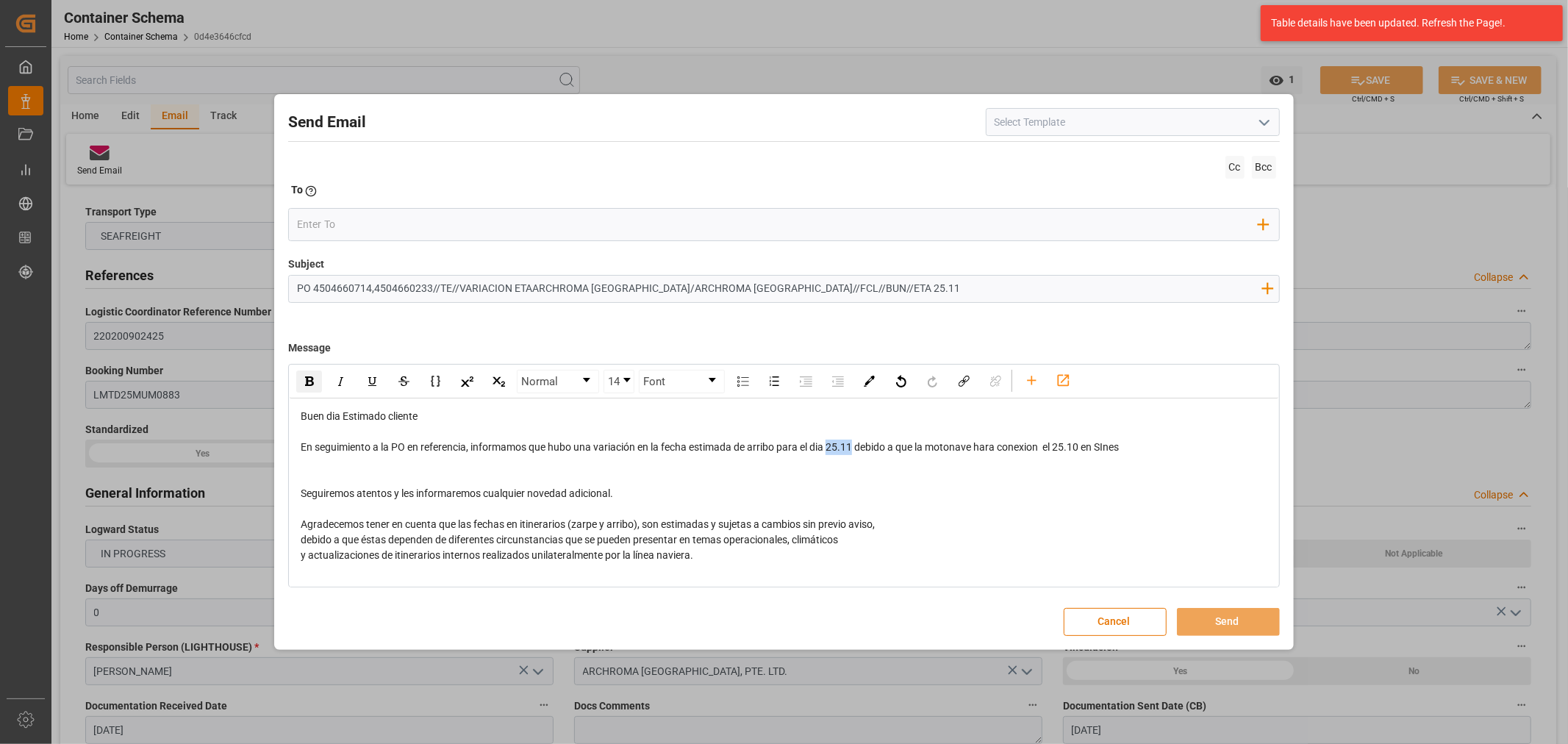
click at [314, 380] on div "rdw-inline-control" at bounding box center [309, 381] width 26 height 22
click at [333, 223] on input "email" at bounding box center [777, 225] width 961 height 22
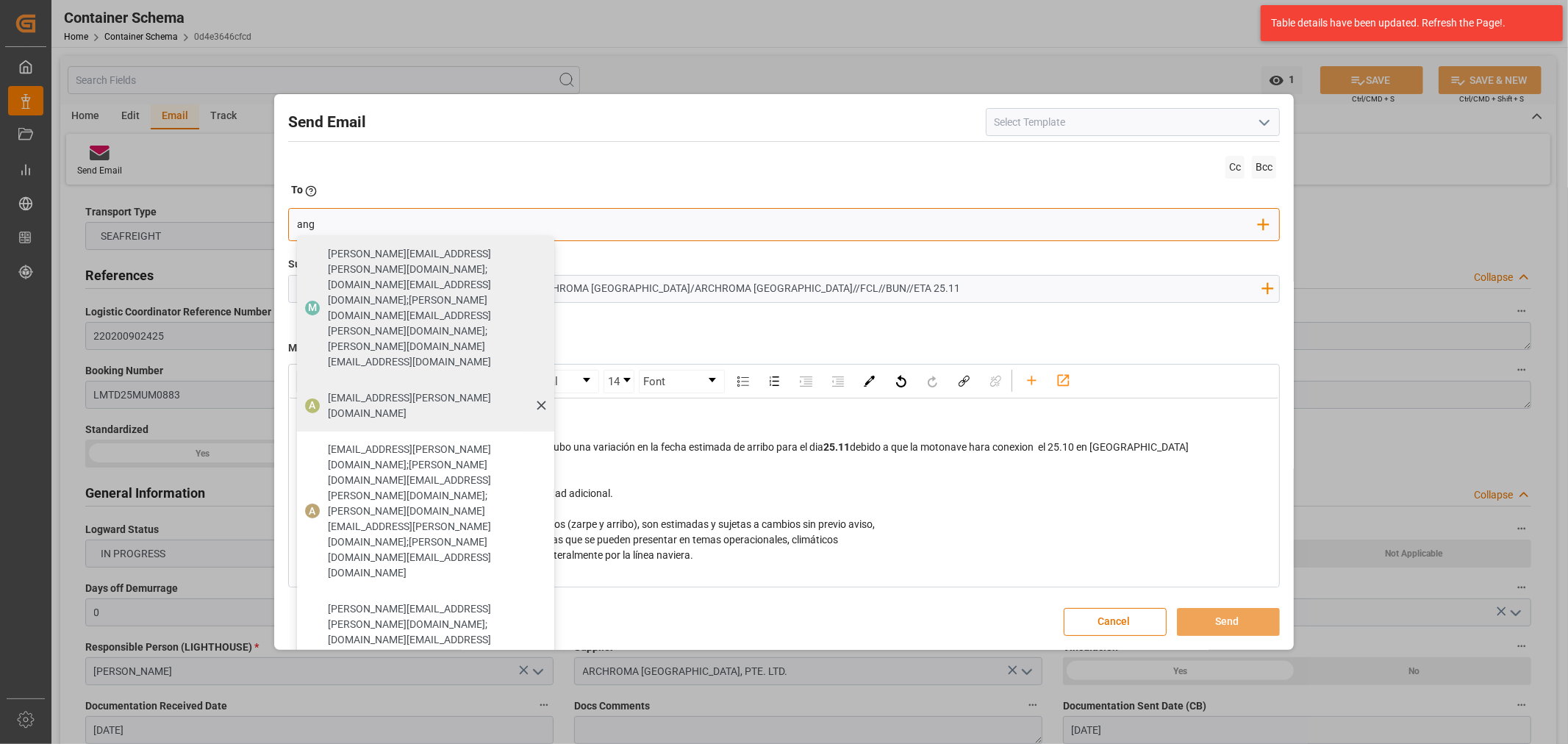
type input "ang"
click at [346, 391] on span "[EMAIL_ADDRESS][PERSON_NAME][DOMAIN_NAME]" at bounding box center [436, 406] width 216 height 31
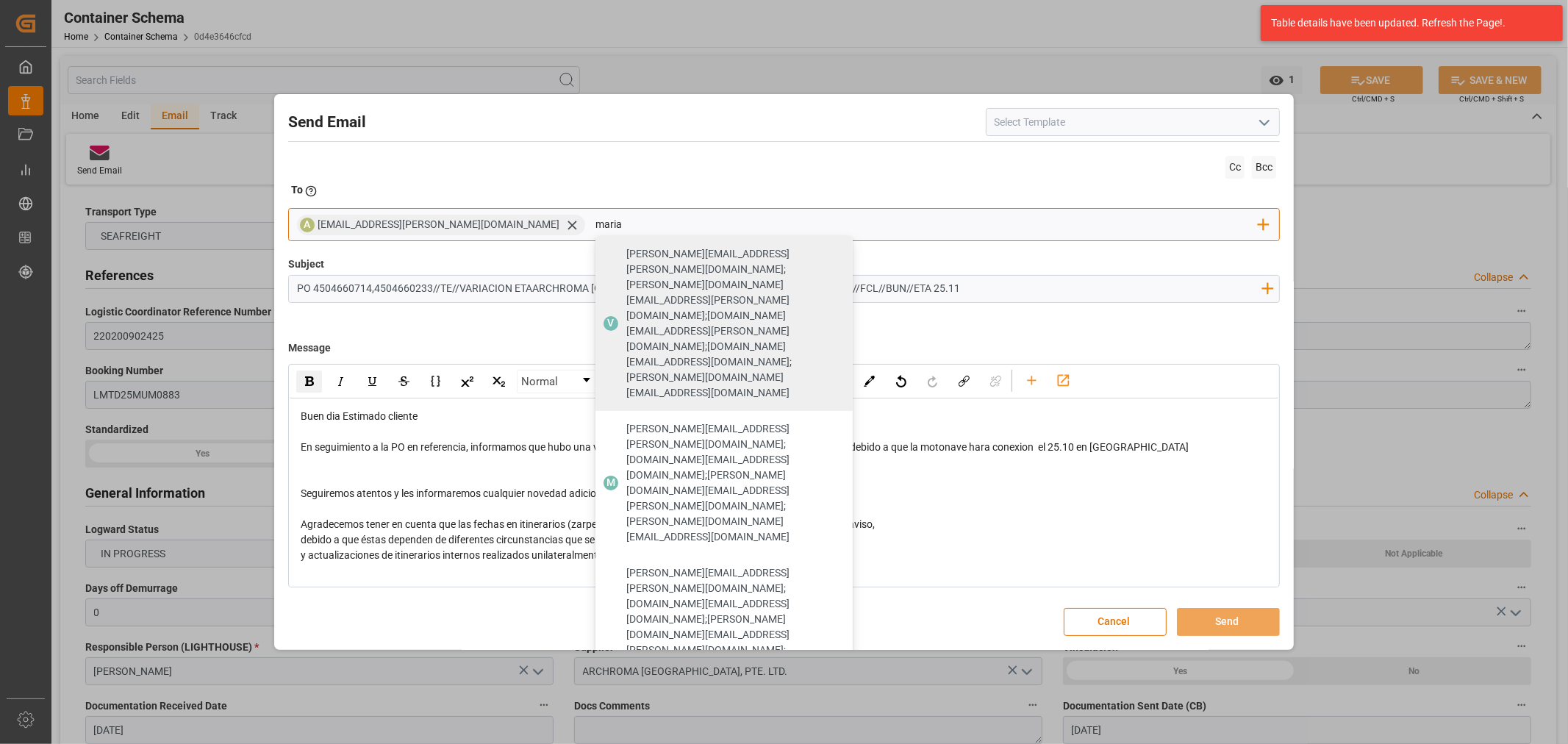
type input "maria"
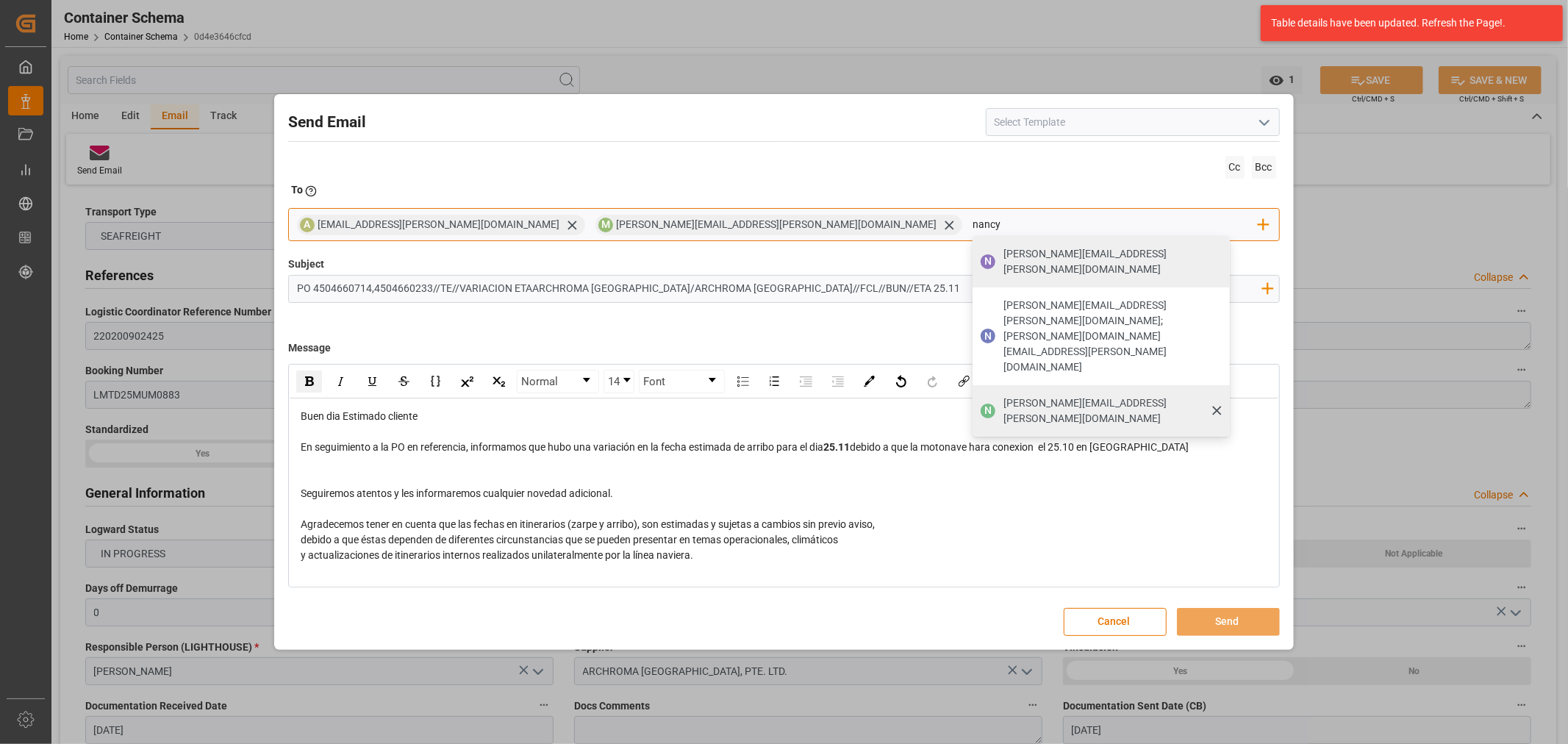
type input "nancy"
click at [1003, 395] on span "[PERSON_NAME][EMAIL_ADDRESS][PERSON_NAME][DOMAIN_NAME]" at bounding box center [1111, 411] width 216 height 31
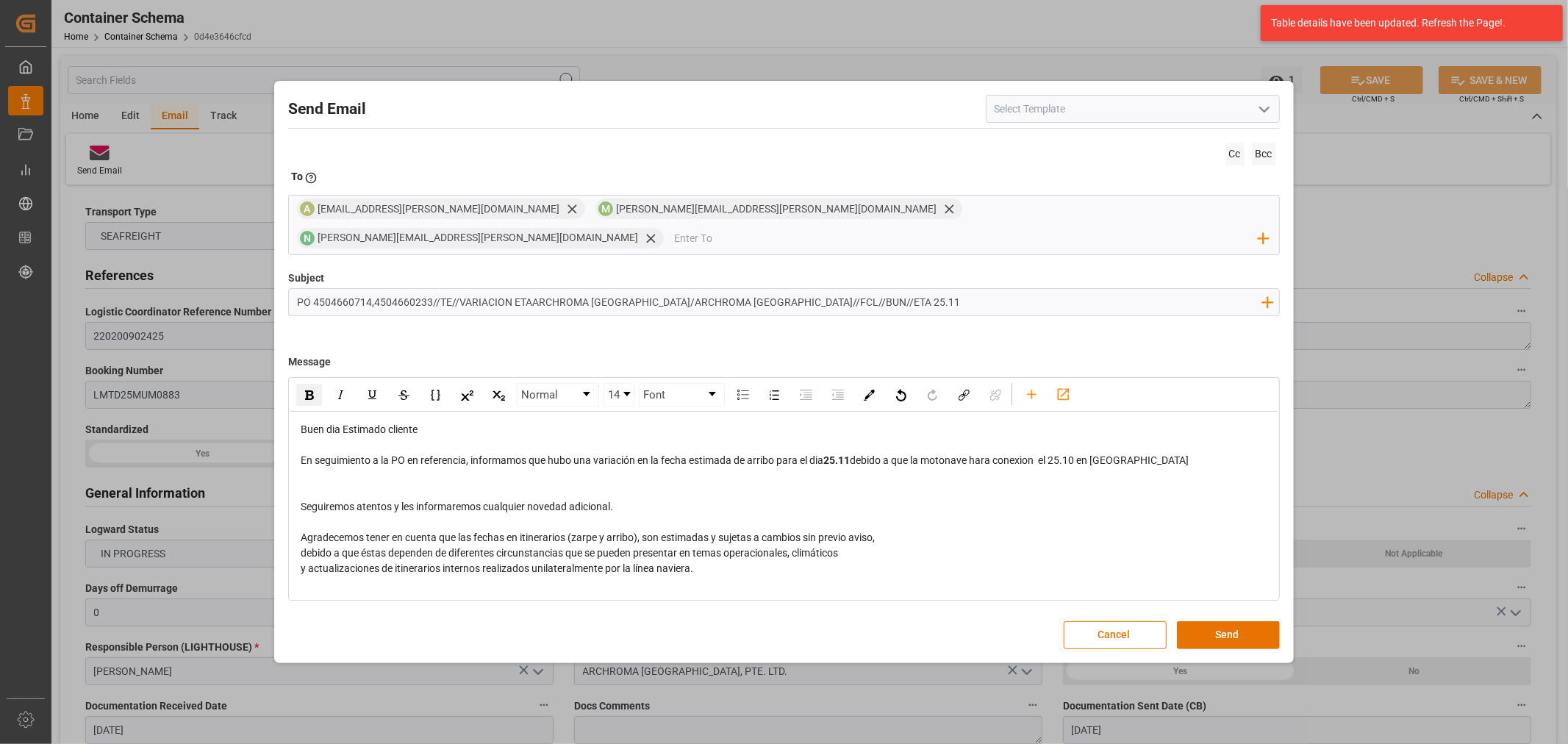
click at [1140, 453] on div "En seguimiento a la PO en referencia, informamos que hubo una variación en la f…" at bounding box center [784, 460] width 967 height 15
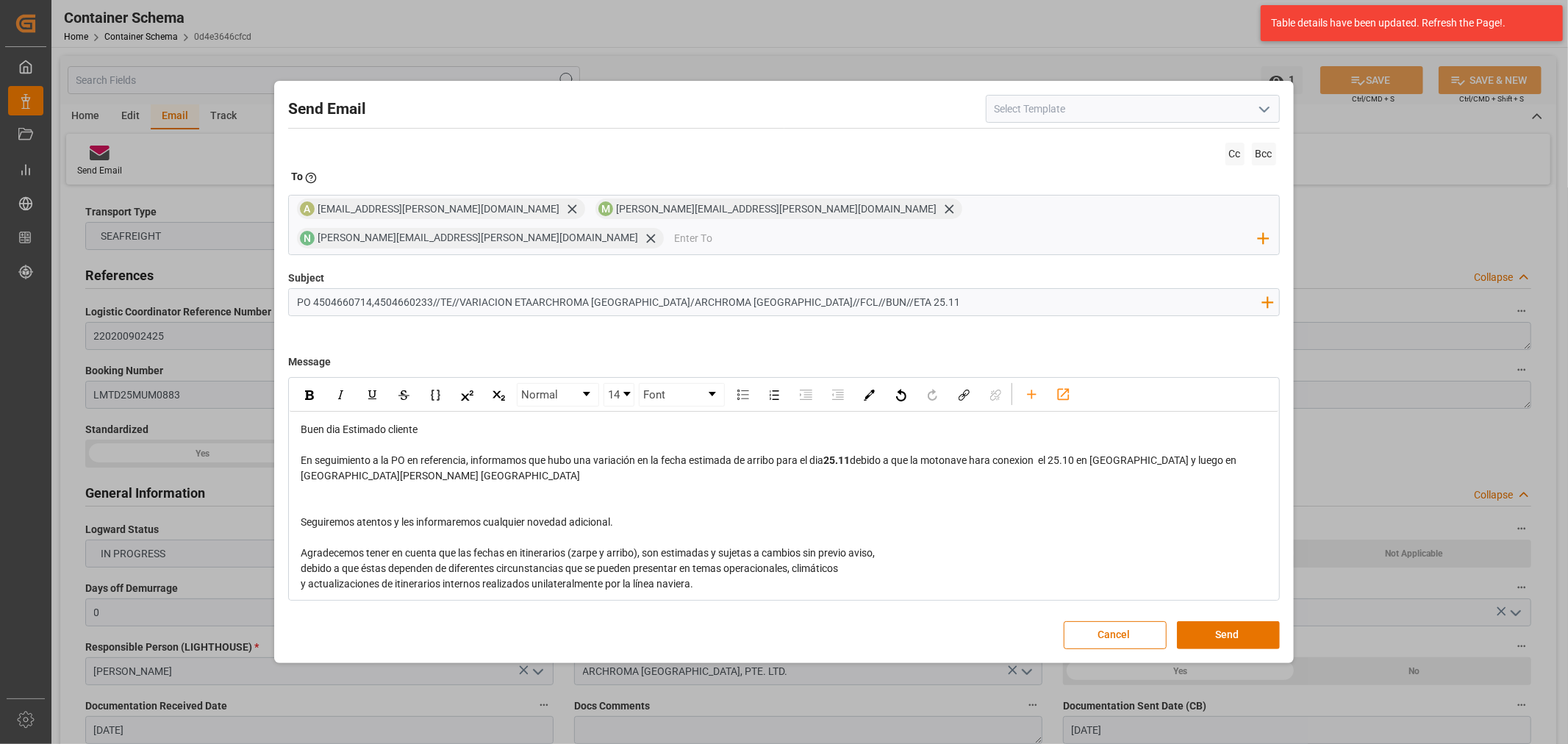
click at [1181, 454] on span "debido a que la motonave hara conexion el 25.10 en [GEOGRAPHIC_DATA] y luego en…" at bounding box center [769, 468] width 938 height 27
drag, startPoint x: 1181, startPoint y: 450, endPoint x: 1226, endPoint y: 457, distance: 45.5
click at [1226, 457] on div "En seguimiento a la PO en referencia, informamos que hubo una variación en la f…" at bounding box center [784, 468] width 967 height 31
drag, startPoint x: 1228, startPoint y: 442, endPoint x: 1180, endPoint y: 450, distance: 48.7
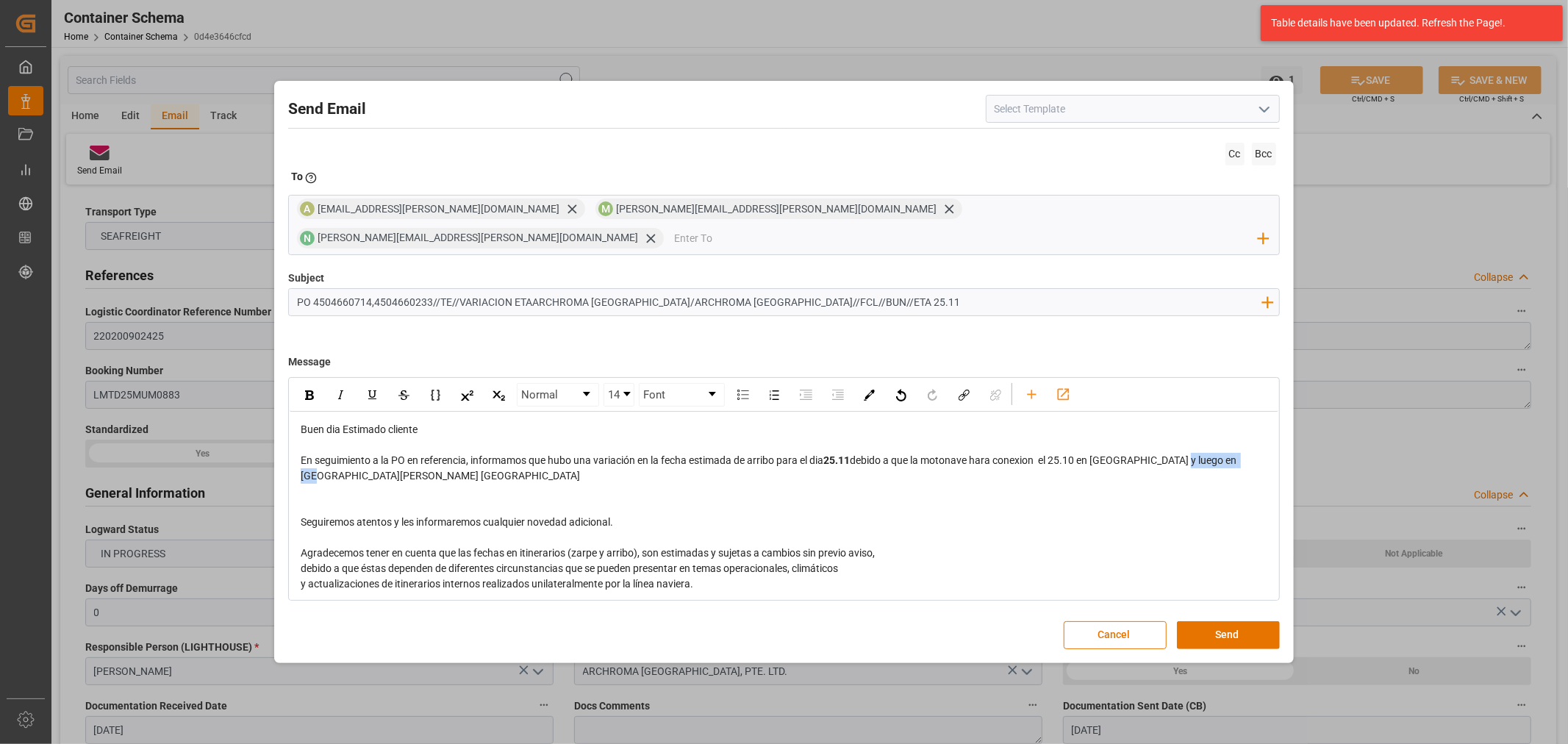
click at [1180, 453] on div "En seguimiento a la PO en referencia, informamos que hubo una variación en la f…" at bounding box center [784, 468] width 967 height 31
click at [1053, 454] on span "debido a que la motonave hara conexion el 25.10 en [GEOGRAPHIC_DATA] y luego en…" at bounding box center [769, 468] width 938 height 27
click at [1049, 454] on span "debido a que la motonave hara conexion el 25.10 en [GEOGRAPHIC_DATA] y luego en…" at bounding box center [769, 468] width 938 height 27
click at [579, 468] on div "el 25.10 en SInes y luego en [PERSON_NAME] [GEOGRAPHIC_DATA]" at bounding box center [784, 476] width 967 height 15
click at [474, 470] on span "el 25.10 en SInes y luego en [PERSON_NAME] [GEOGRAPHIC_DATA]" at bounding box center [453, 476] width 306 height 12
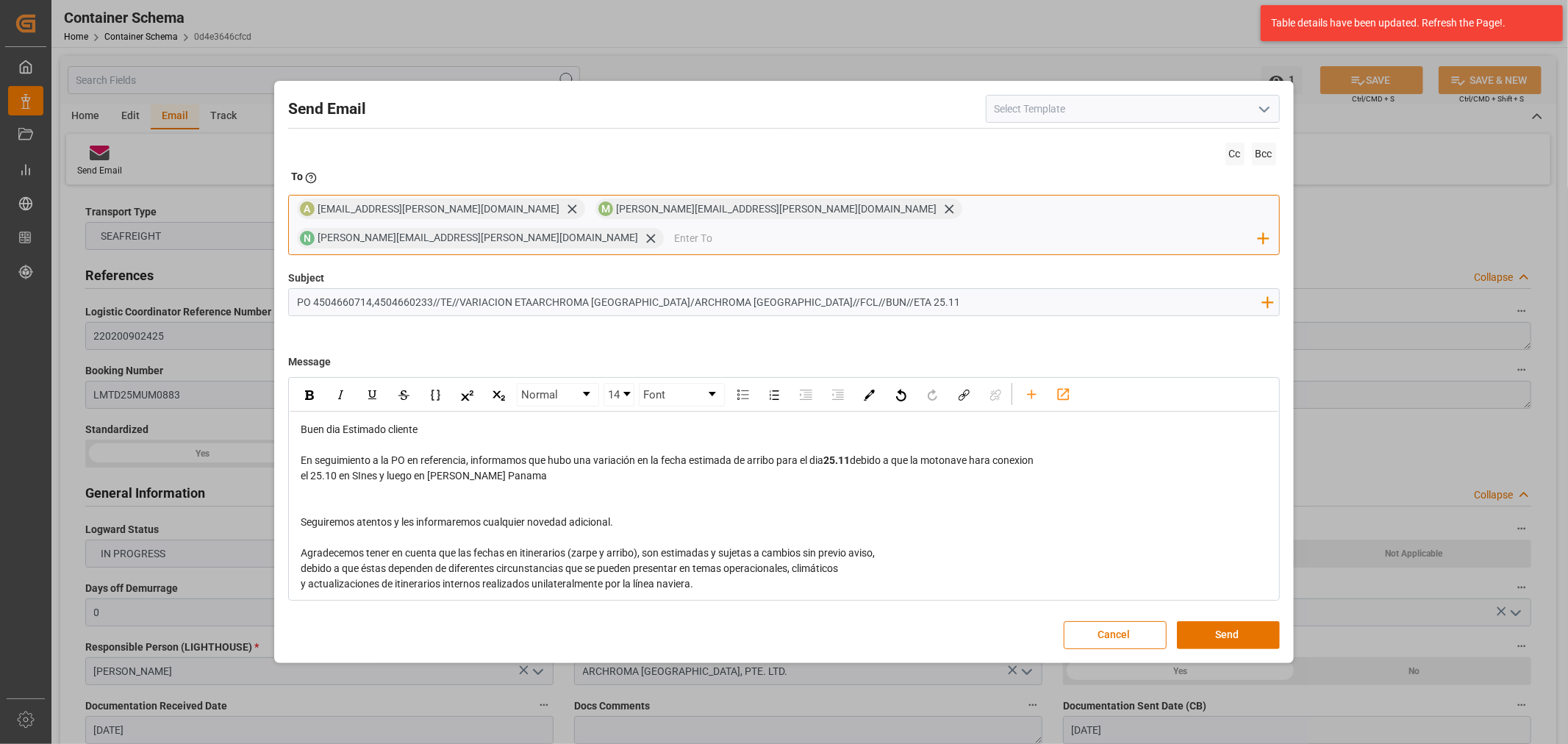
click at [980, 227] on input "email" at bounding box center [966, 238] width 584 height 22
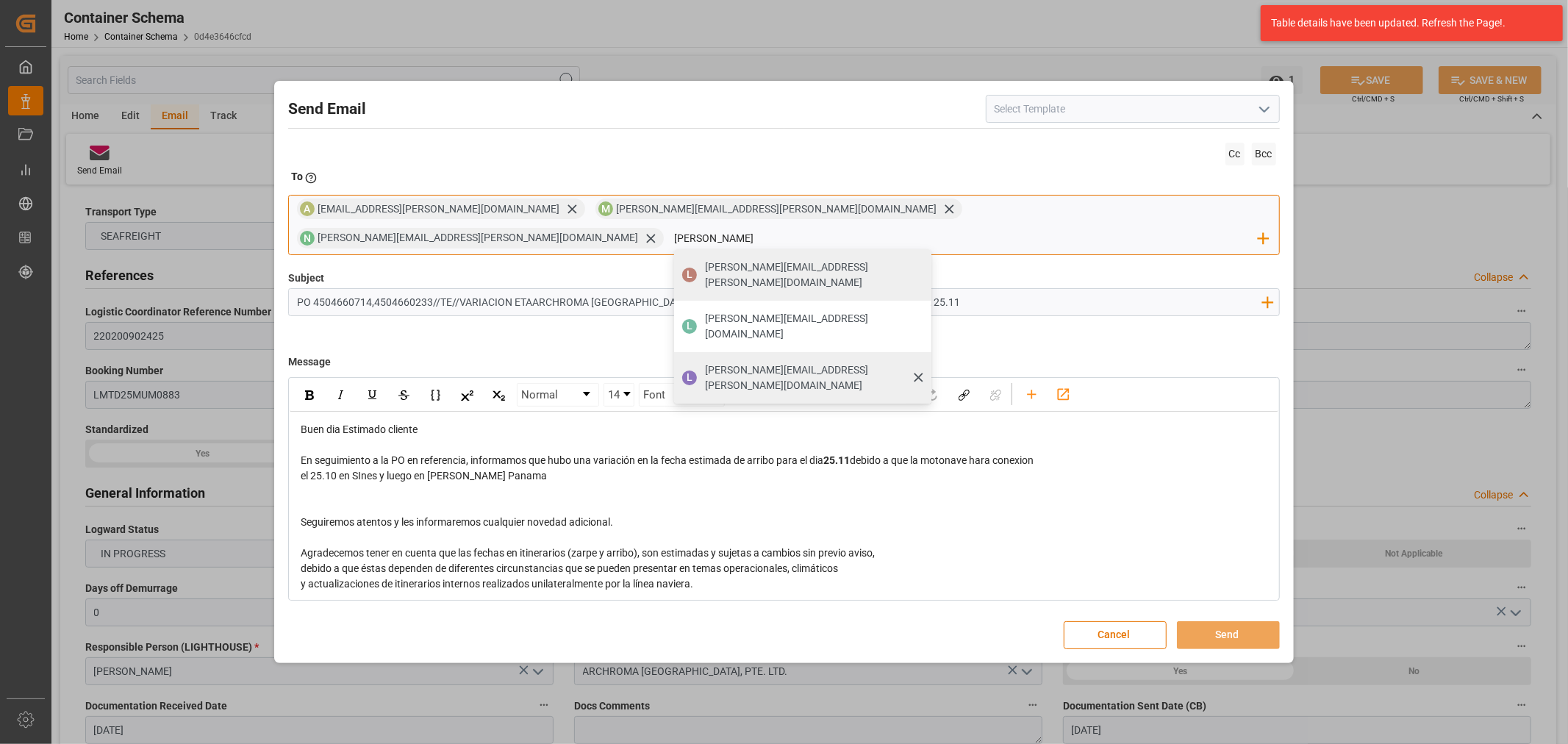
type input "[PERSON_NAME]"
click at [921, 362] on span "[PERSON_NAME][EMAIL_ADDRESS][PERSON_NAME][DOMAIN_NAME]" at bounding box center [812, 378] width 216 height 31
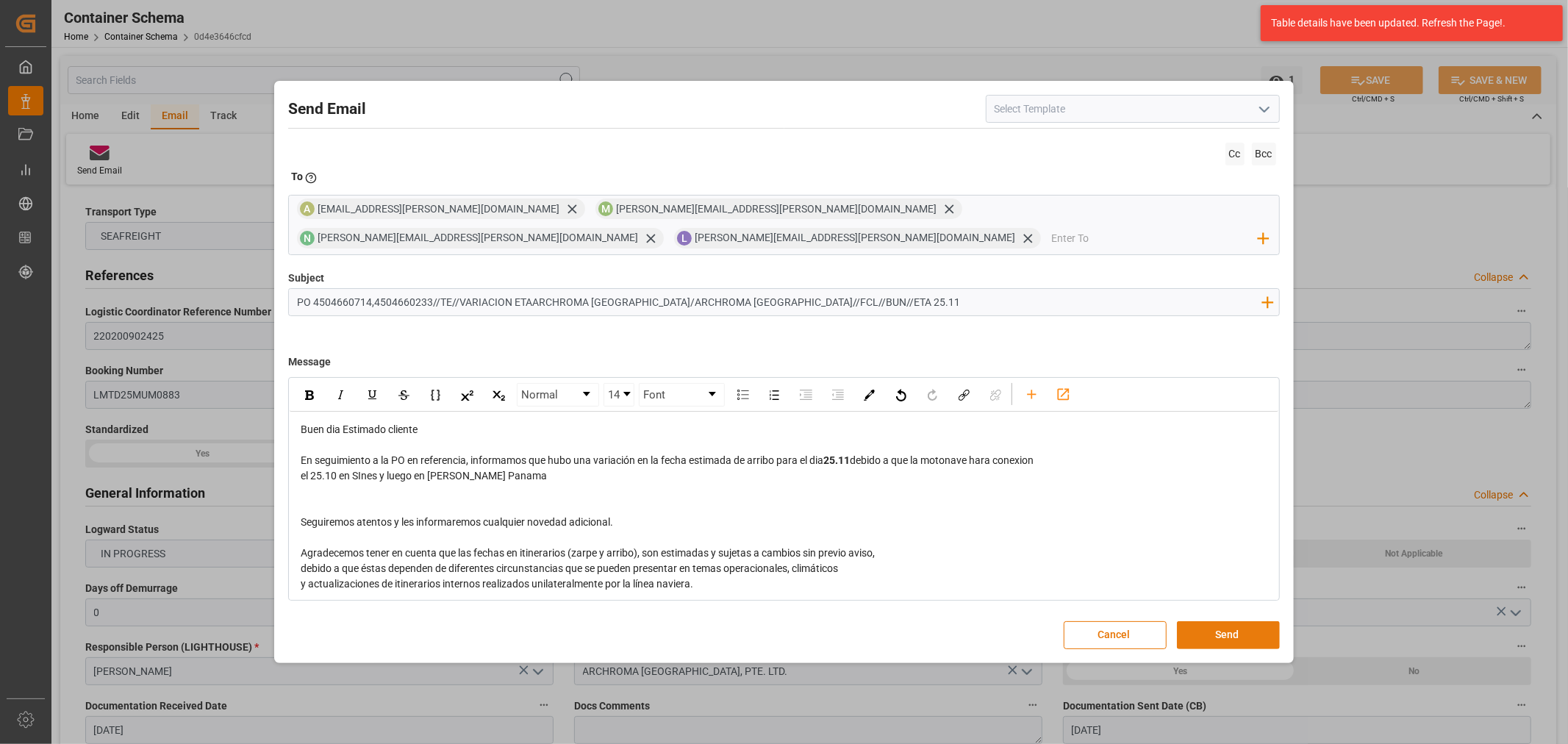
click at [1242, 621] on button "Send" at bounding box center [1228, 635] width 103 height 28
